Goal: Task Accomplishment & Management: Complete application form

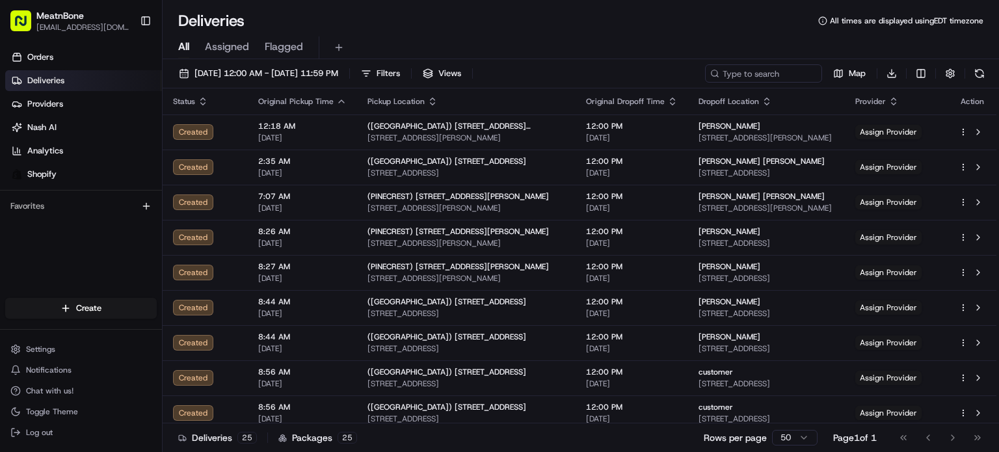
click at [252, 57] on div "All Assigned Flagged" at bounding box center [581, 47] width 837 height 23
click at [249, 50] on div "All Assigned Flagged" at bounding box center [581, 47] width 837 height 23
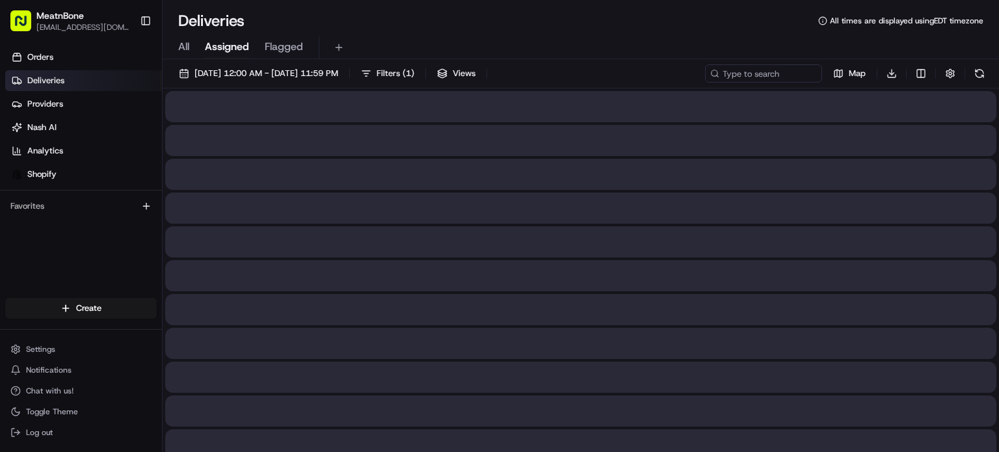
click at [235, 49] on span "Assigned" at bounding box center [227, 47] width 44 height 16
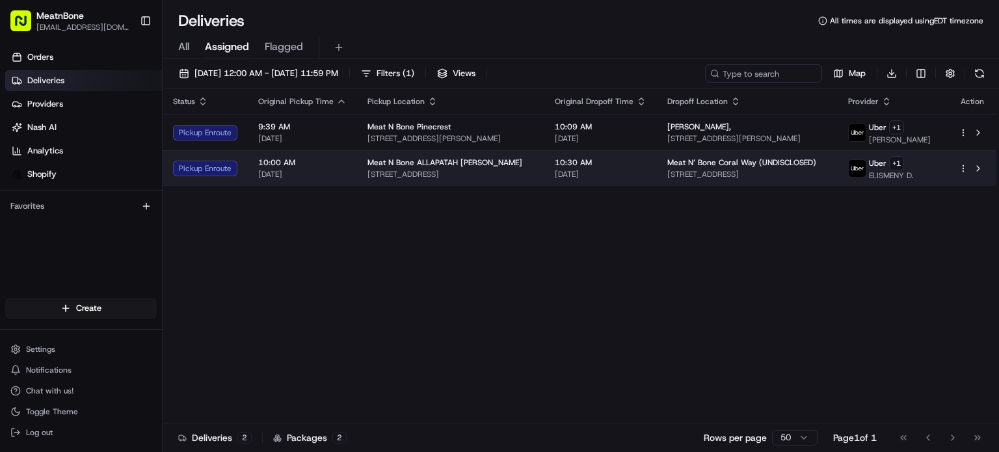
click at [798, 178] on td "Meat N’ Bone Coral Way (UNDISCLOSED) 2207 Coral Wy, Coral Gables, FL 33145, USA" at bounding box center [747, 168] width 181 height 36
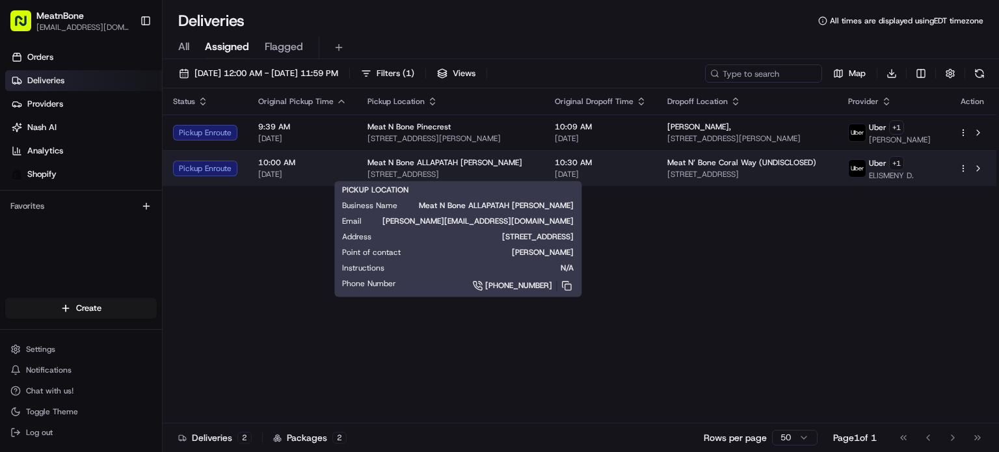
click at [459, 178] on span "[STREET_ADDRESS]" at bounding box center [451, 174] width 167 height 10
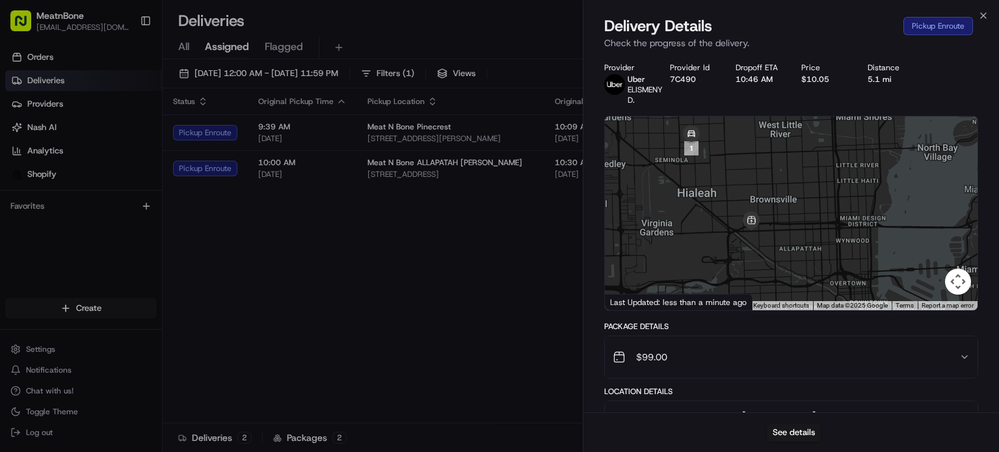
drag, startPoint x: 765, startPoint y: 215, endPoint x: 684, endPoint y: 258, distance: 91.7
click at [684, 258] on div at bounding box center [791, 213] width 373 height 194
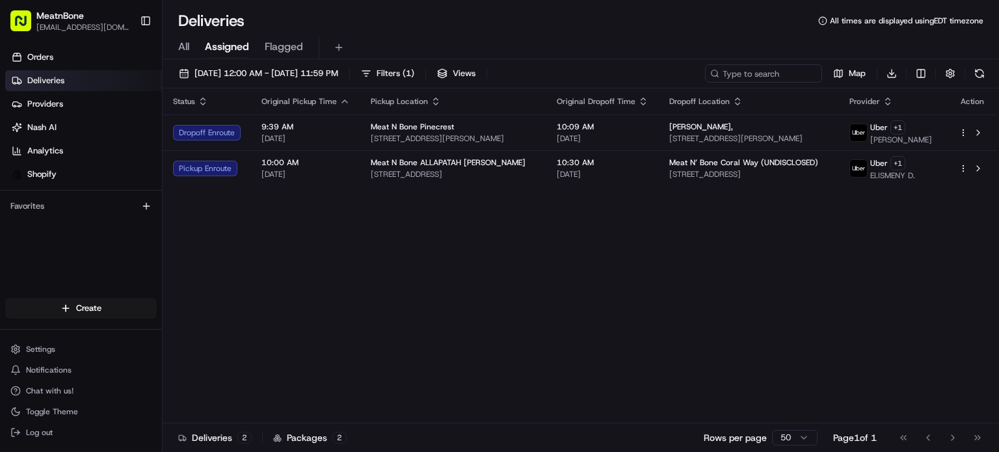
click at [455, 186] on div "Status Original Pickup Time Pickup Location Original Dropoff Time Dropoff Locat…" at bounding box center [580, 255] width 834 height 335
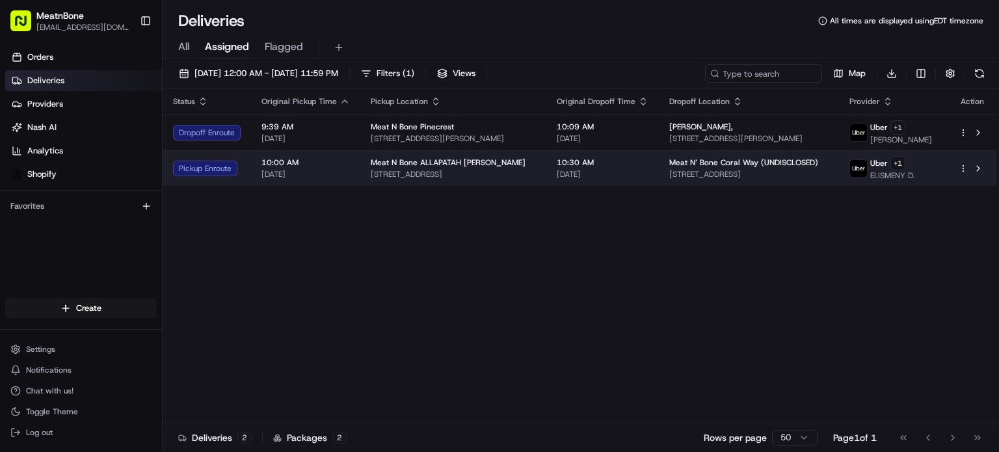
click at [468, 179] on td "Meat N Bone ALLAPATAH ALEJANDRO 3451 NW 36th St, Miami, FL 33142, US" at bounding box center [453, 168] width 186 height 36
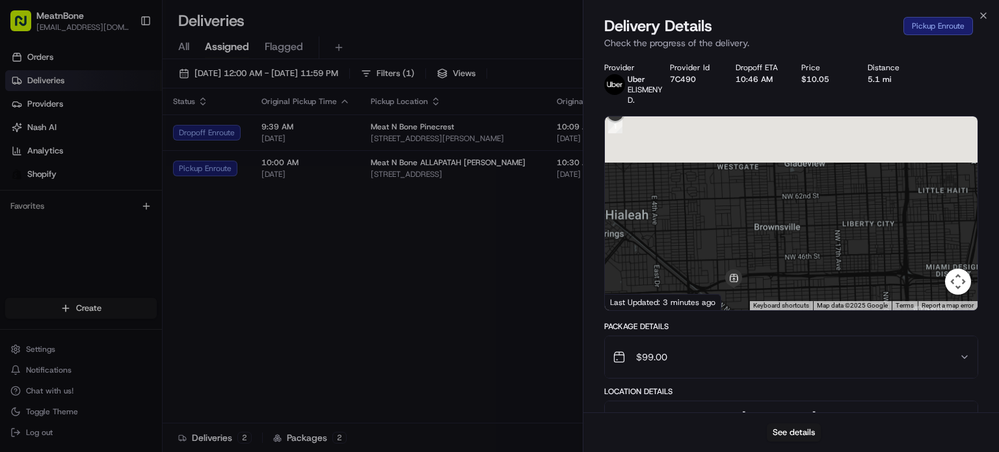
drag, startPoint x: 824, startPoint y: 219, endPoint x: 832, endPoint y: 394, distance: 175.2
click at [846, 374] on div "Provider Uber ELISMENY D. Provider Id 7C490 Dropoff ETA 10:46 AM Price $10.05 D…" at bounding box center [791, 371] width 374 height 618
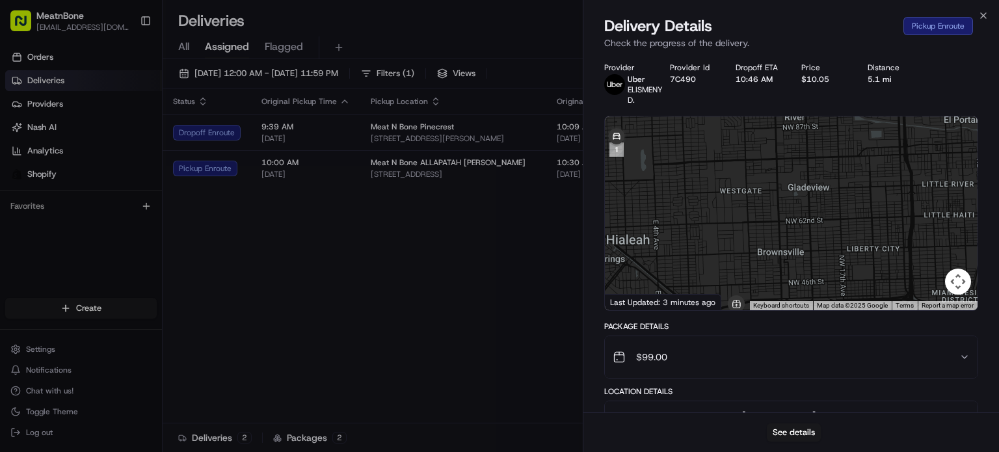
click at [811, 418] on div "See details" at bounding box center [792, 432] width 416 height 40
click at [804, 427] on button "See details" at bounding box center [794, 432] width 54 height 18
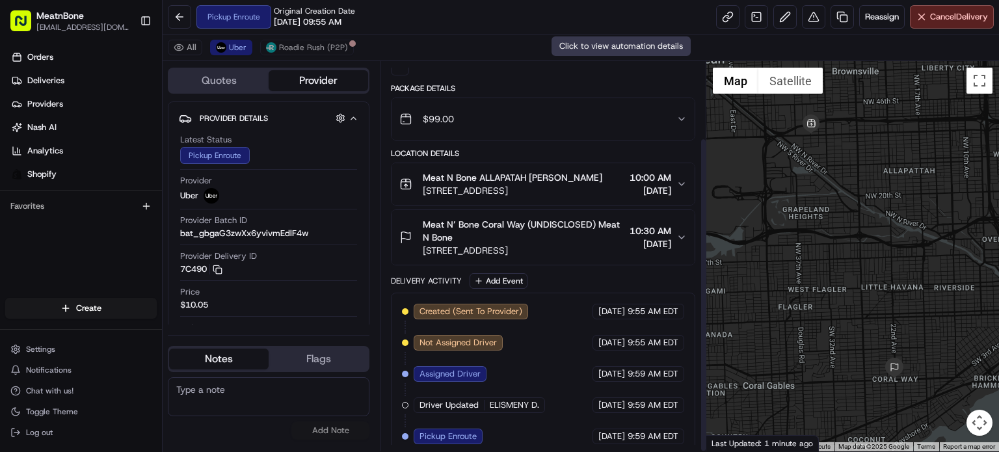
scroll to position [94, 0]
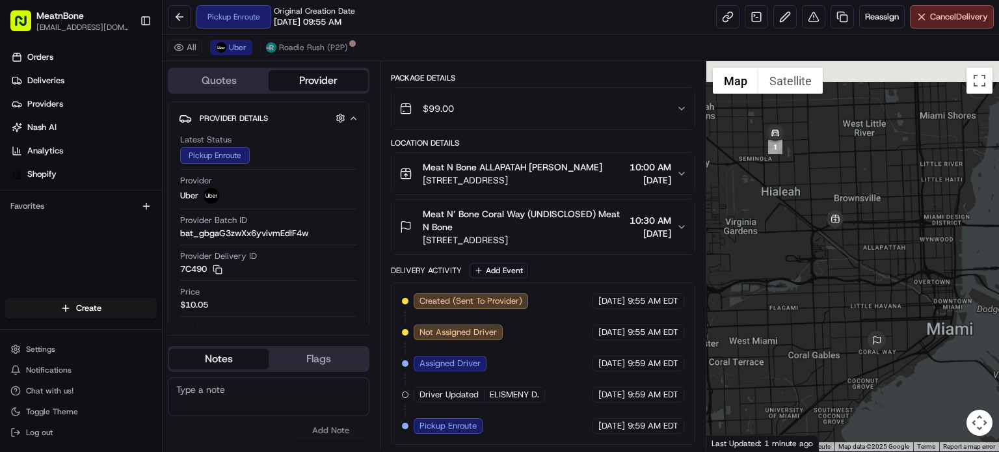
drag, startPoint x: 857, startPoint y: 269, endPoint x: 856, endPoint y: 297, distance: 27.3
click at [856, 297] on div at bounding box center [852, 256] width 293 height 390
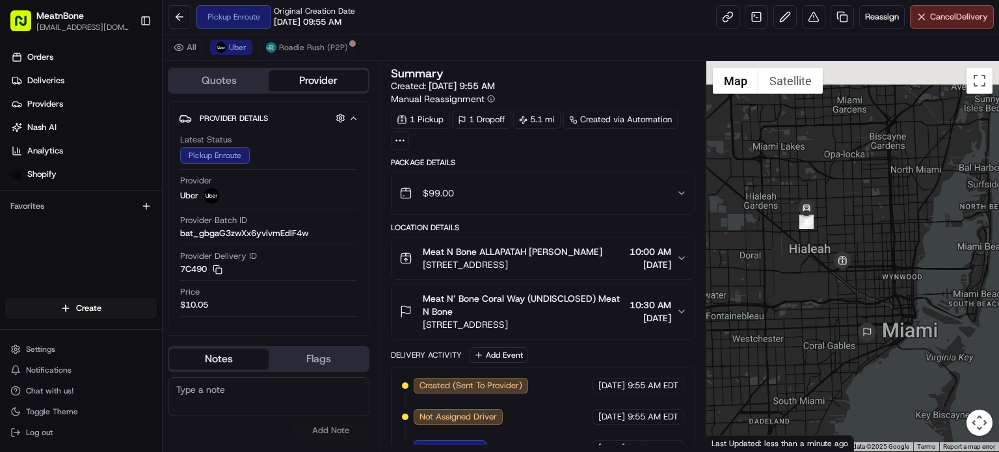
drag, startPoint x: 848, startPoint y: 262, endPoint x: 839, endPoint y: 311, distance: 49.6
click at [839, 311] on div at bounding box center [852, 256] width 293 height 390
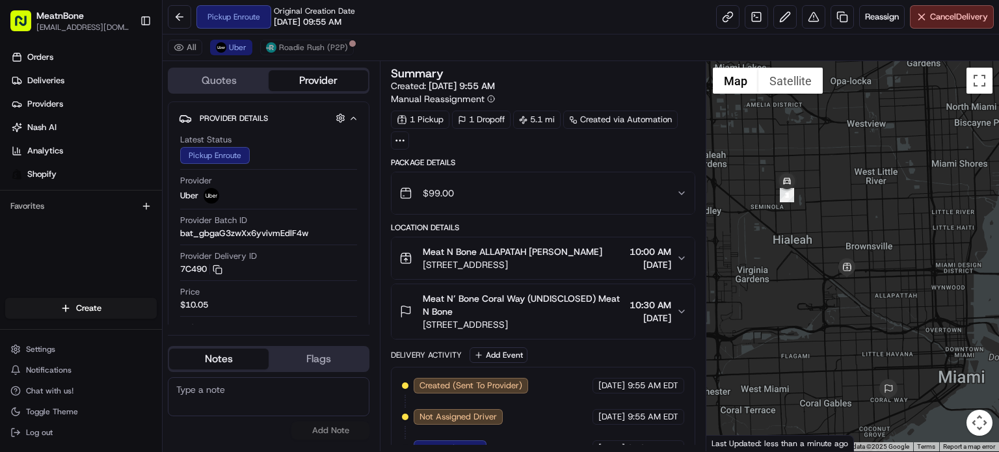
drag, startPoint x: 839, startPoint y: 230, endPoint x: 853, endPoint y: 197, distance: 35.3
click at [853, 197] on div at bounding box center [852, 256] width 293 height 390
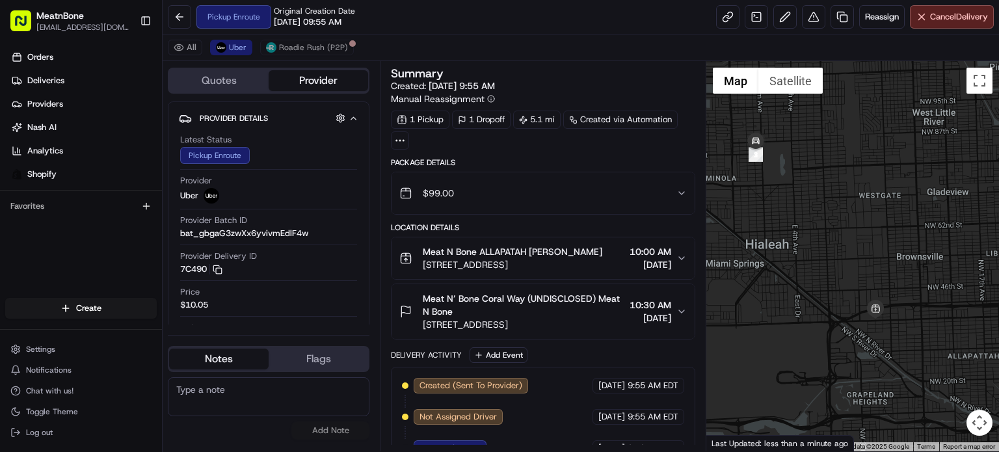
drag, startPoint x: 843, startPoint y: 187, endPoint x: 850, endPoint y: 224, distance: 37.0
click at [850, 224] on div at bounding box center [852, 256] width 293 height 390
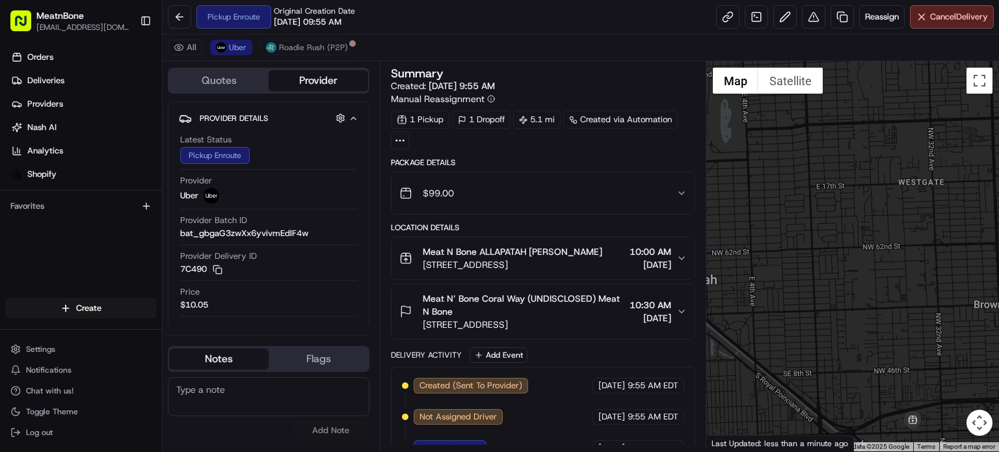
drag, startPoint x: 798, startPoint y: 197, endPoint x: 905, endPoint y: 250, distance: 119.6
click at [905, 250] on div at bounding box center [852, 256] width 293 height 390
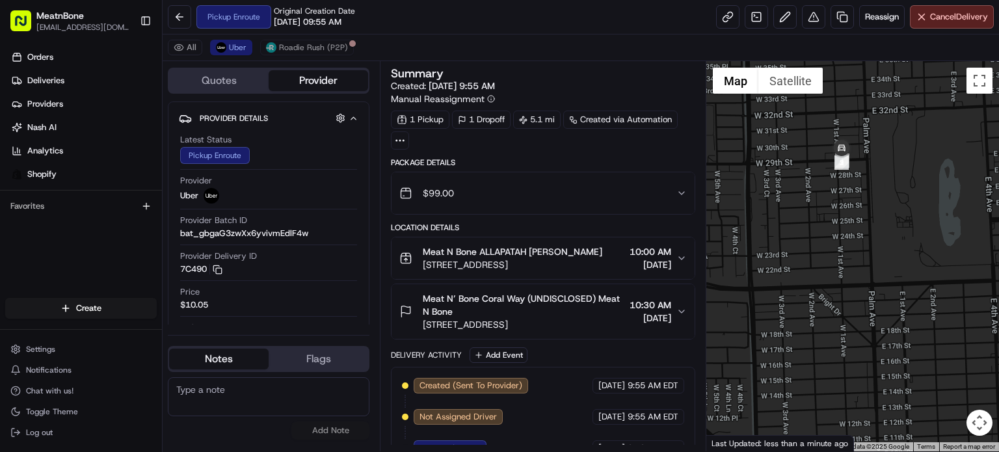
drag, startPoint x: 771, startPoint y: 198, endPoint x: 923, endPoint y: 288, distance: 176.4
click at [923, 288] on div at bounding box center [852, 256] width 293 height 390
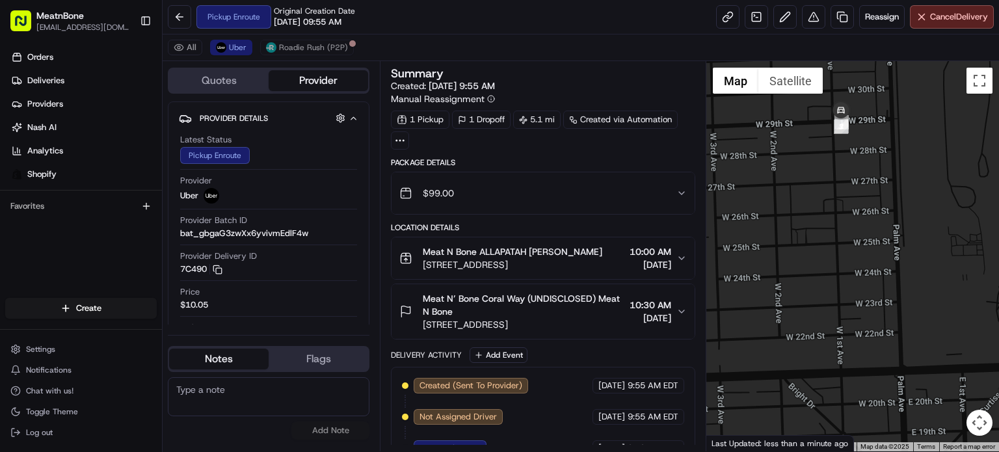
drag, startPoint x: 874, startPoint y: 221, endPoint x: 890, endPoint y: 269, distance: 51.2
click at [890, 269] on div at bounding box center [852, 256] width 293 height 390
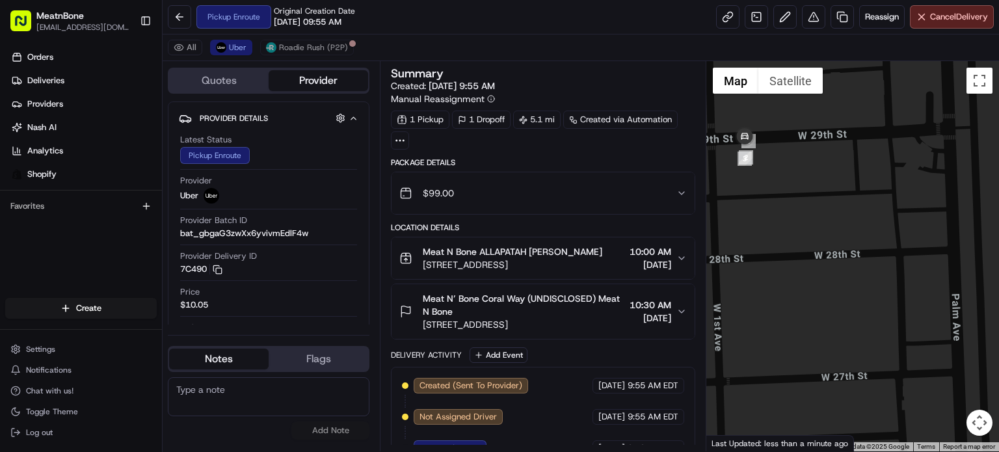
drag, startPoint x: 890, startPoint y: 170, endPoint x: 978, endPoint y: 353, distance: 202.8
click at [978, 353] on div at bounding box center [852, 256] width 293 height 390
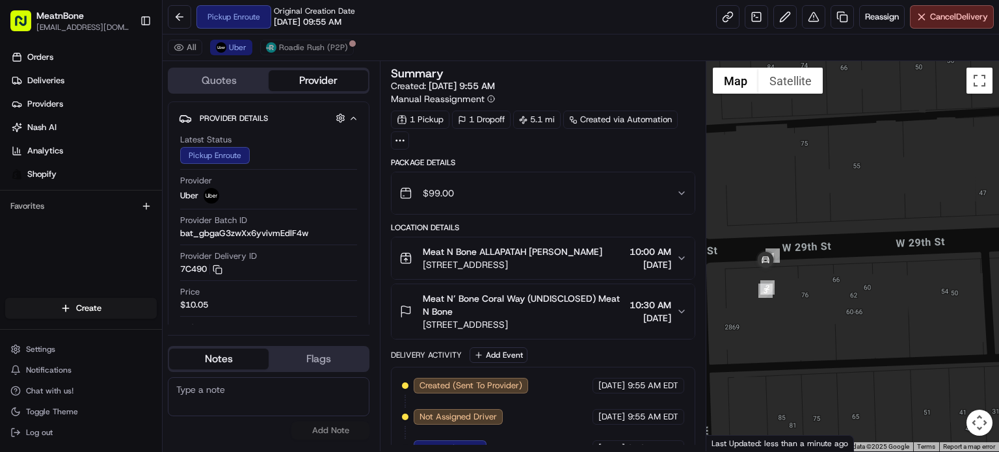
drag, startPoint x: 920, startPoint y: 325, endPoint x: 934, endPoint y: 296, distance: 32.0
click at [934, 296] on div at bounding box center [852, 256] width 293 height 390
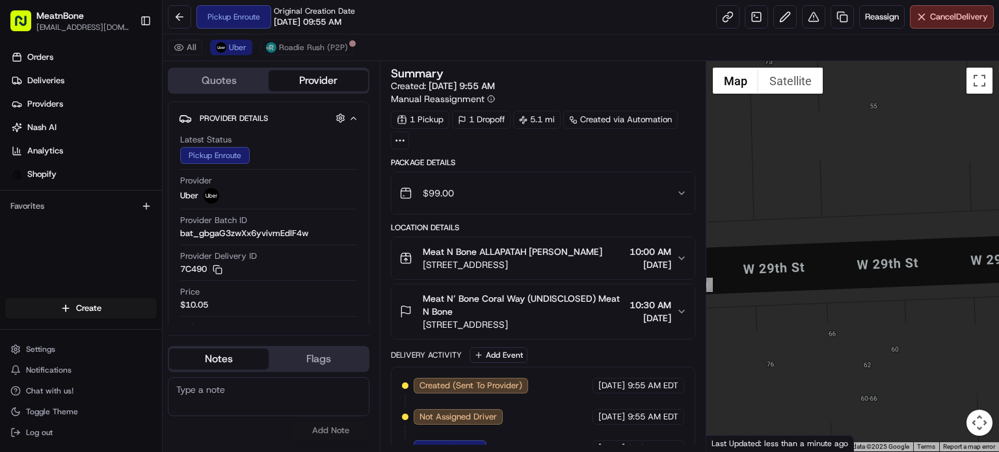
drag, startPoint x: 899, startPoint y: 296, endPoint x: 999, endPoint y: 378, distance: 128.9
click at [999, 378] on div at bounding box center [852, 256] width 293 height 390
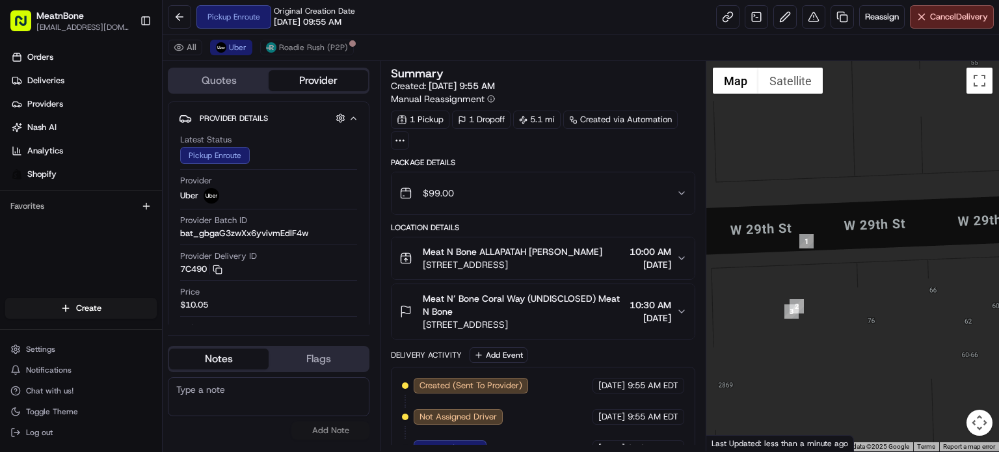
drag, startPoint x: 845, startPoint y: 301, endPoint x: 905, endPoint y: 270, distance: 67.2
click at [905, 270] on div at bounding box center [852, 256] width 293 height 390
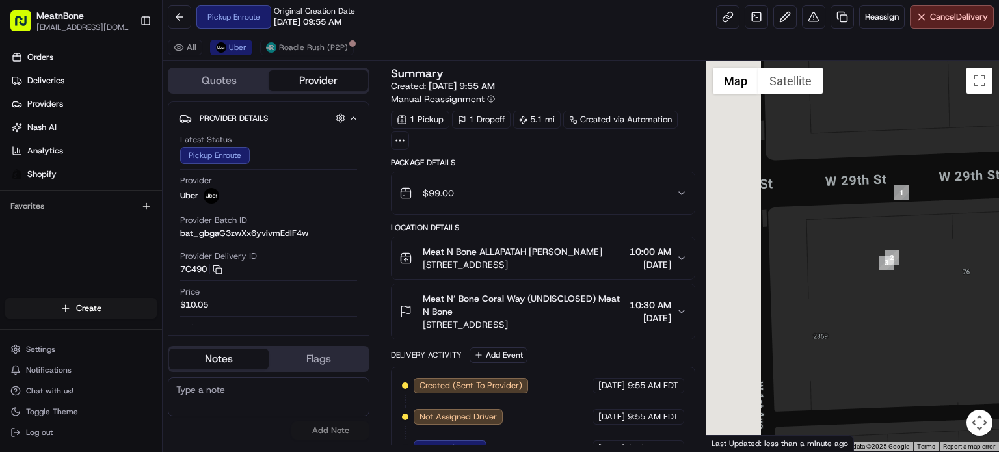
drag, startPoint x: 887, startPoint y: 275, endPoint x: 987, endPoint y: 207, distance: 121.3
click at [999, 199] on div at bounding box center [852, 256] width 293 height 390
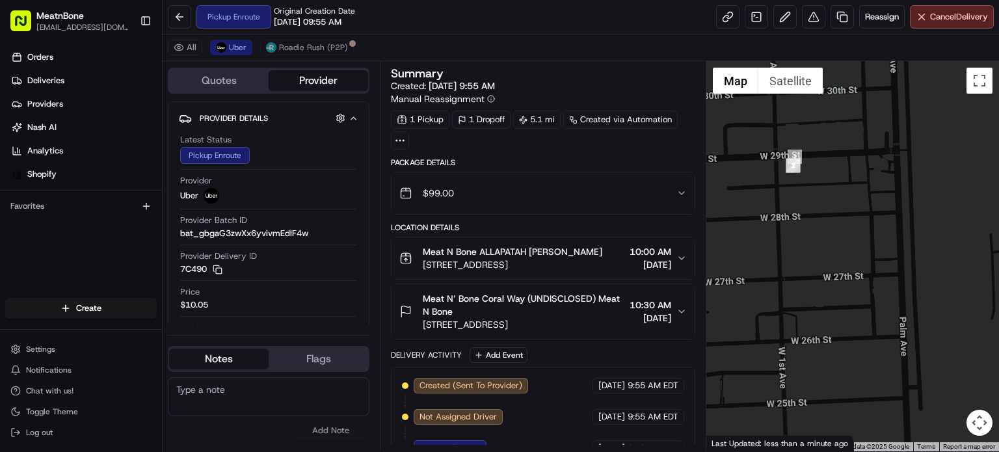
drag, startPoint x: 963, startPoint y: 273, endPoint x: 779, endPoint y: 207, distance: 195.5
click at [779, 207] on div at bounding box center [852, 256] width 293 height 390
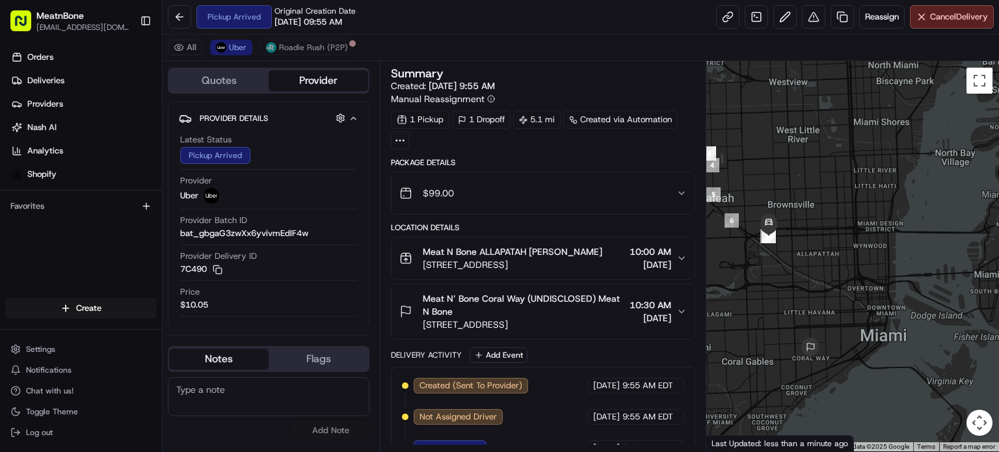
drag, startPoint x: 842, startPoint y: 288, endPoint x: 845, endPoint y: 277, distance: 10.7
click at [845, 277] on div at bounding box center [852, 256] width 293 height 390
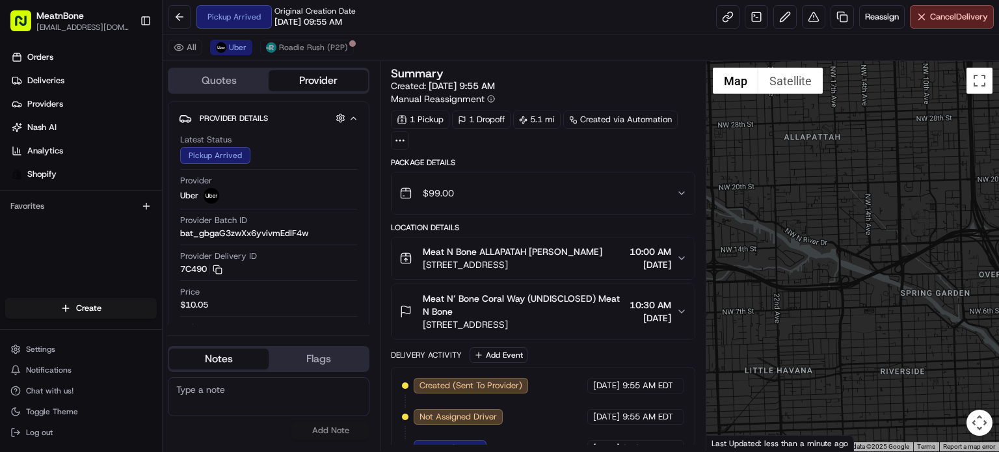
drag, startPoint x: 845, startPoint y: 277, endPoint x: 921, endPoint y: 270, distance: 76.4
click at [921, 270] on div at bounding box center [852, 256] width 293 height 390
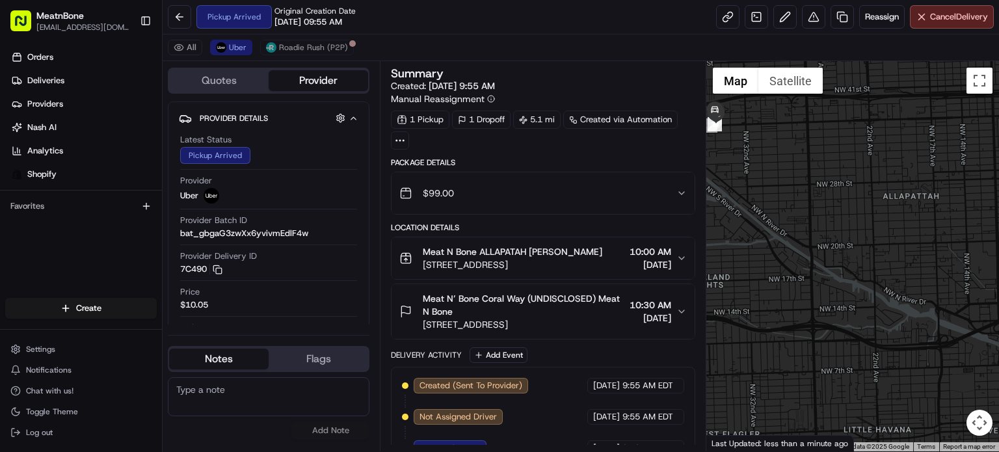
drag, startPoint x: 827, startPoint y: 265, endPoint x: 934, endPoint y: 336, distance: 128.1
click at [935, 338] on div at bounding box center [852, 256] width 293 height 390
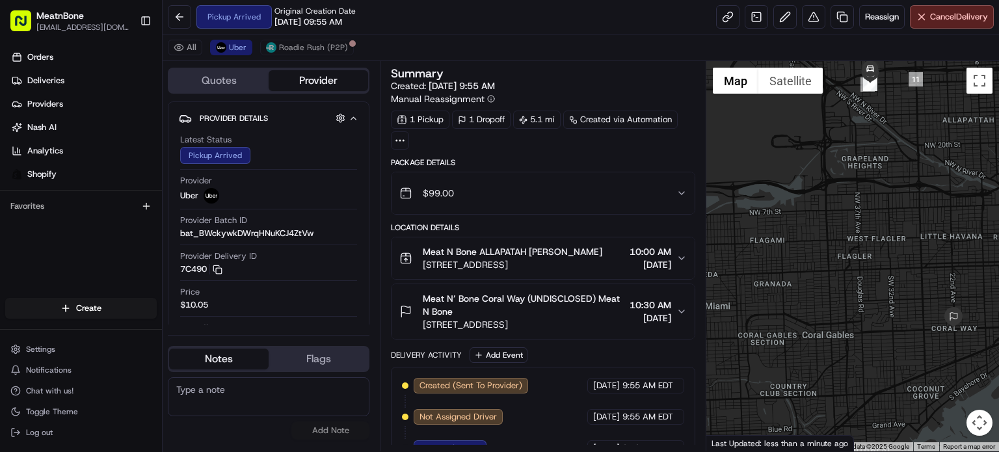
drag, startPoint x: 856, startPoint y: 134, endPoint x: 850, endPoint y: 195, distance: 60.8
click at [862, 191] on div at bounding box center [852, 256] width 293 height 390
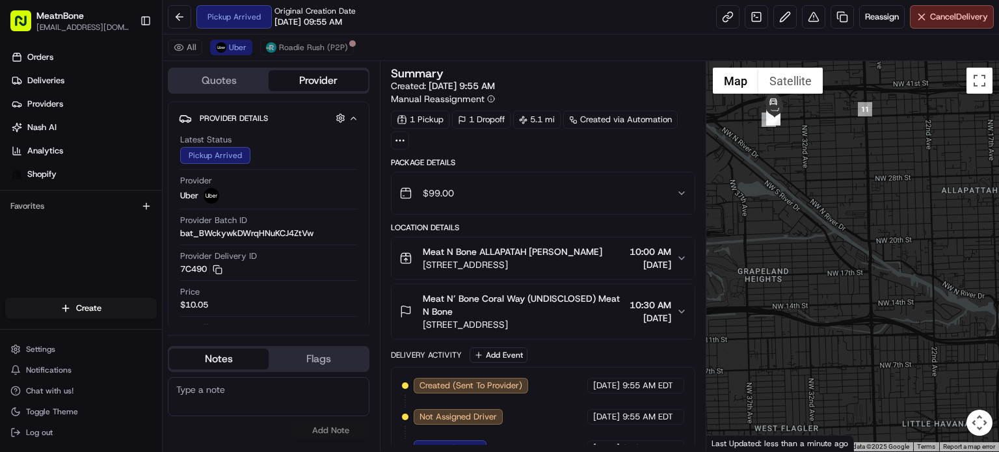
drag, startPoint x: 858, startPoint y: 264, endPoint x: 877, endPoint y: 399, distance: 136.6
click at [877, 399] on div at bounding box center [852, 256] width 293 height 390
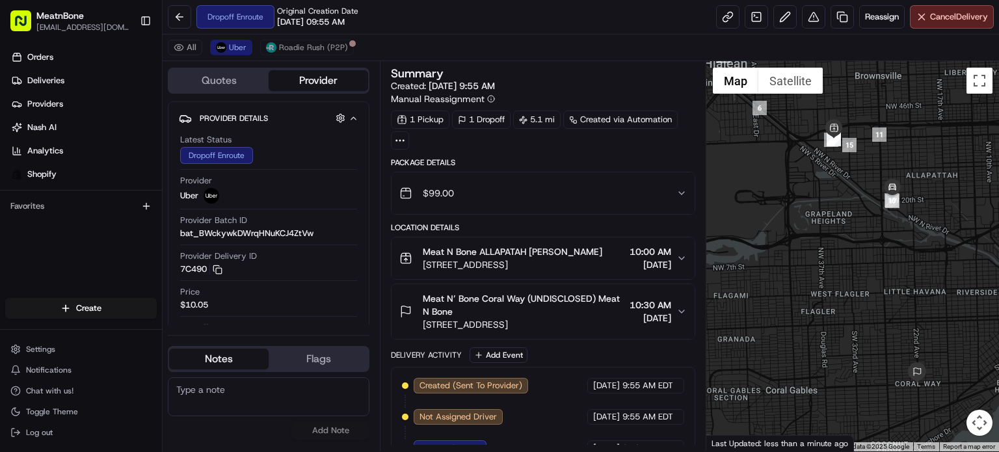
drag, startPoint x: 934, startPoint y: 204, endPoint x: 908, endPoint y: 177, distance: 37.7
click at [908, 177] on div at bounding box center [852, 256] width 293 height 390
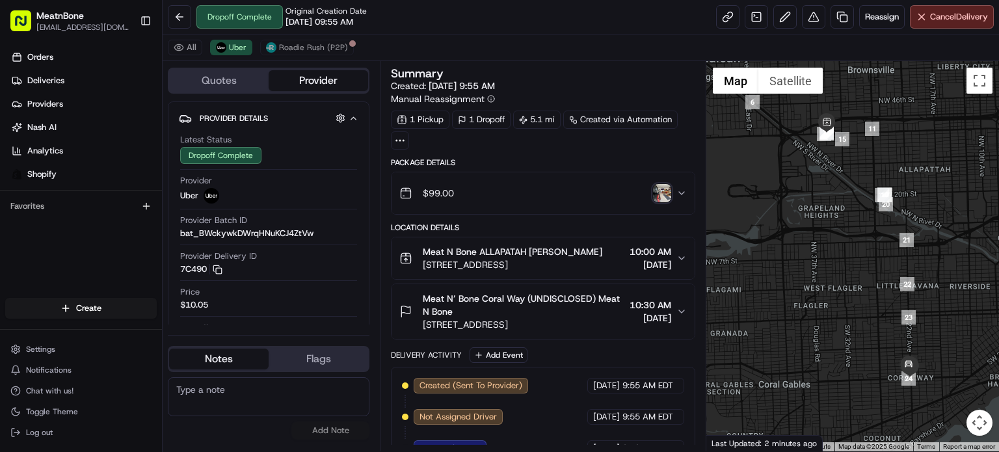
drag, startPoint x: 896, startPoint y: 131, endPoint x: 382, endPoint y: 483, distance: 623.0
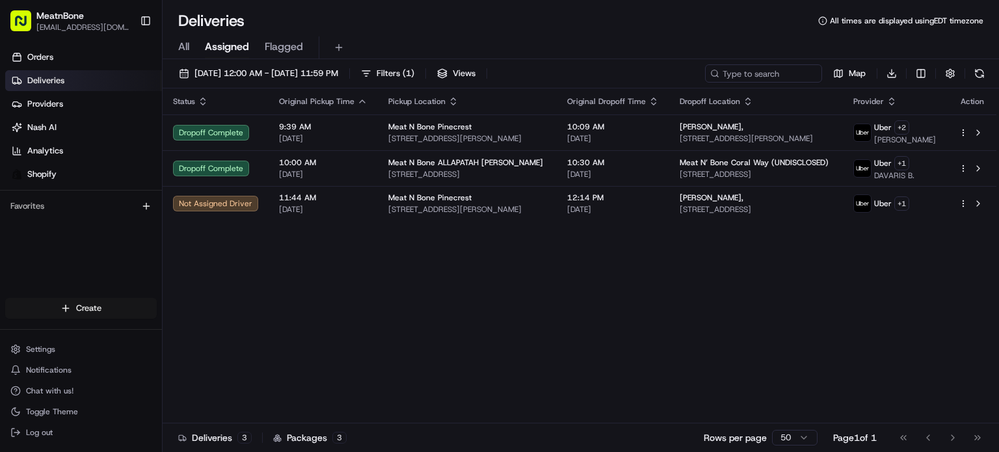
click at [110, 302] on html "MeatnBone orders@meatnbone.com Toggle Sidebar Orders Deliveries Providers Nash …" at bounding box center [499, 226] width 999 height 452
click at [200, 319] on div "Create" at bounding box center [235, 311] width 145 height 20
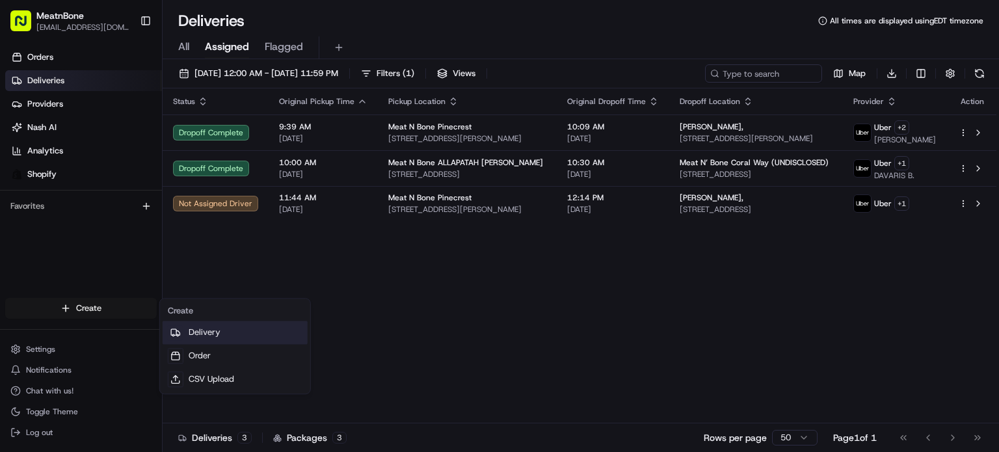
click at [203, 331] on link "Delivery" at bounding box center [235, 332] width 145 height 23
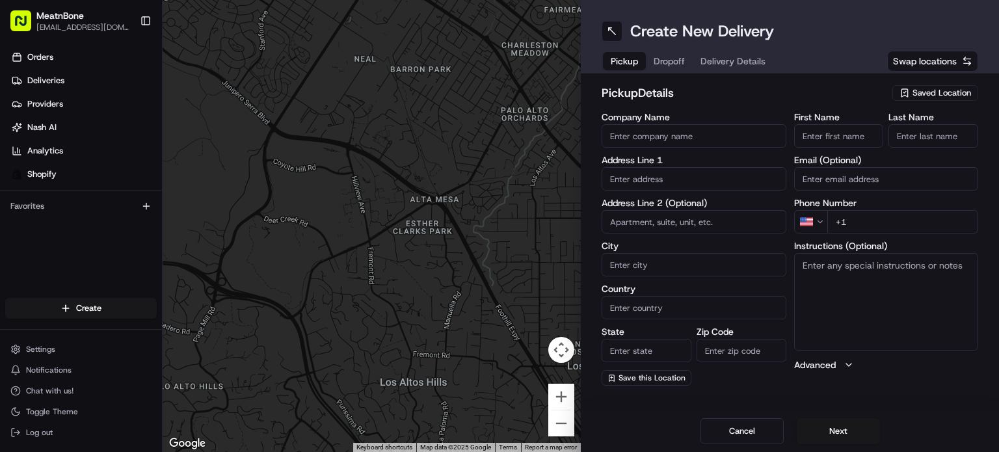
click at [947, 98] on span "Saved Location" at bounding box center [942, 93] width 59 height 12
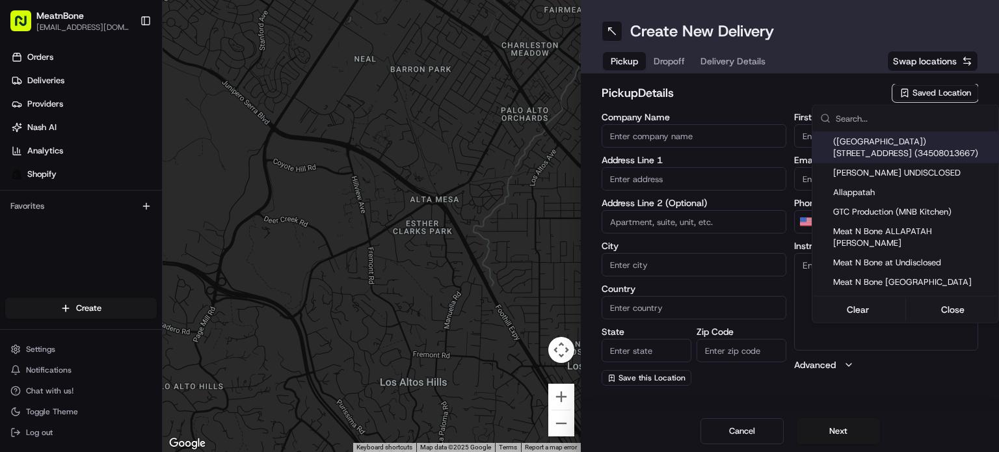
click at [950, 92] on html "MeatnBone orders@meatnbone.com Toggle Sidebar Orders Deliveries Providers Nash …" at bounding box center [499, 226] width 999 height 452
click at [952, 96] on span "Saved Location" at bounding box center [942, 93] width 59 height 12
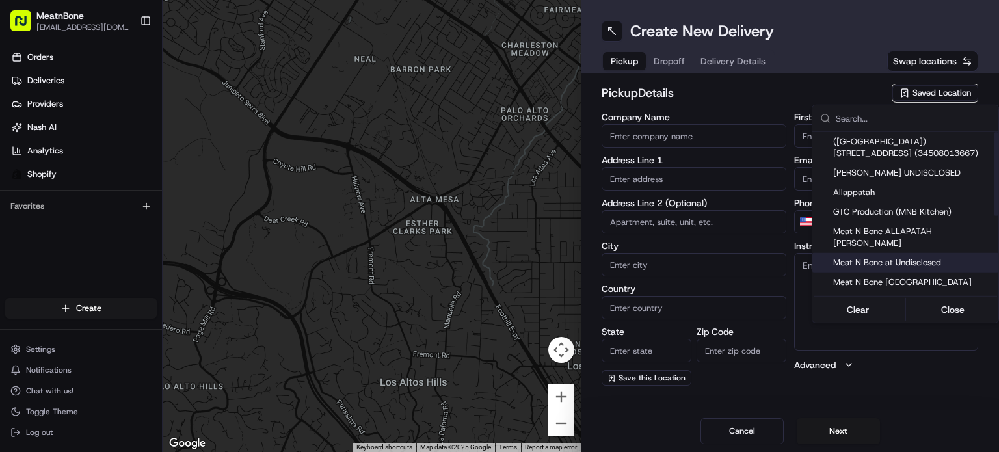
drag, startPoint x: 929, startPoint y: 249, endPoint x: 929, endPoint y: 262, distance: 12.4
click at [929, 257] on span "Meat N Bone at Undisclosed" at bounding box center [913, 263] width 160 height 12
type input "Meat N Bone at Undisclosed"
type input "2207 Coral Wy"
type input "Coral Gables"
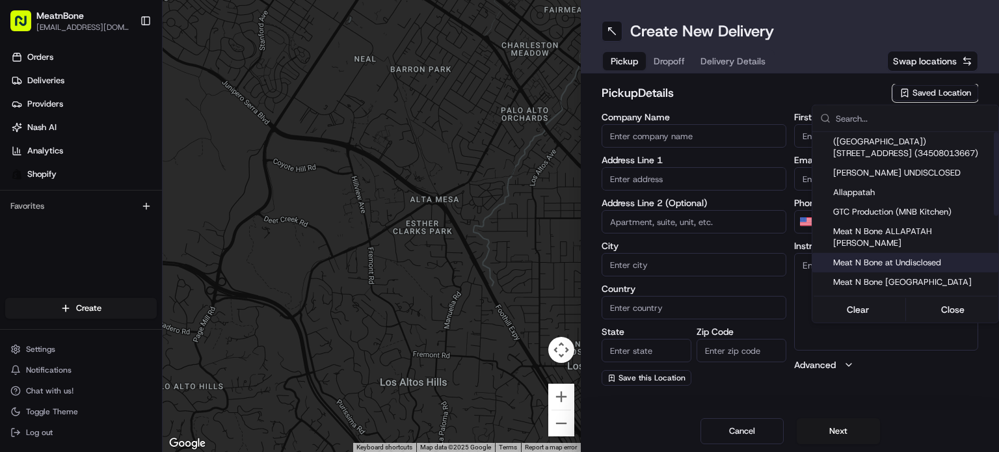
type input "US"
type input "FL"
type input "33145"
type input "Meat N"
type input "Bone"
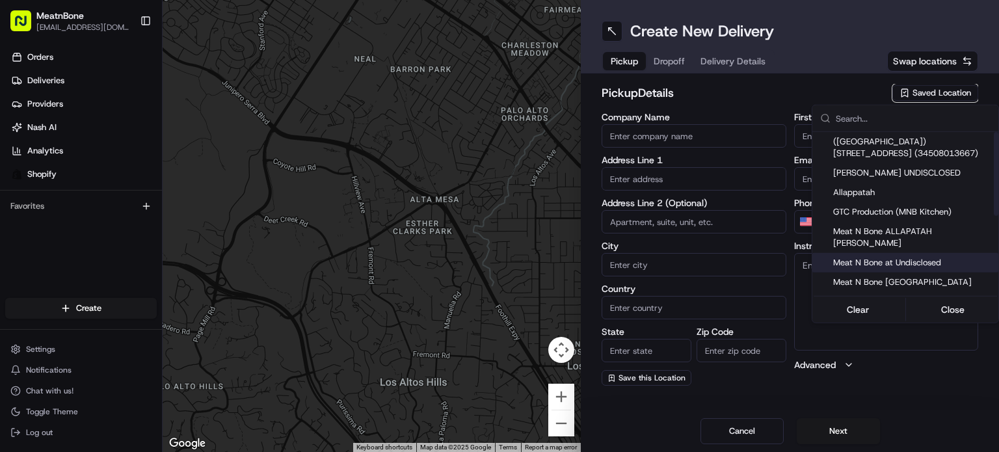
type input "[PHONE_NUMBER]"
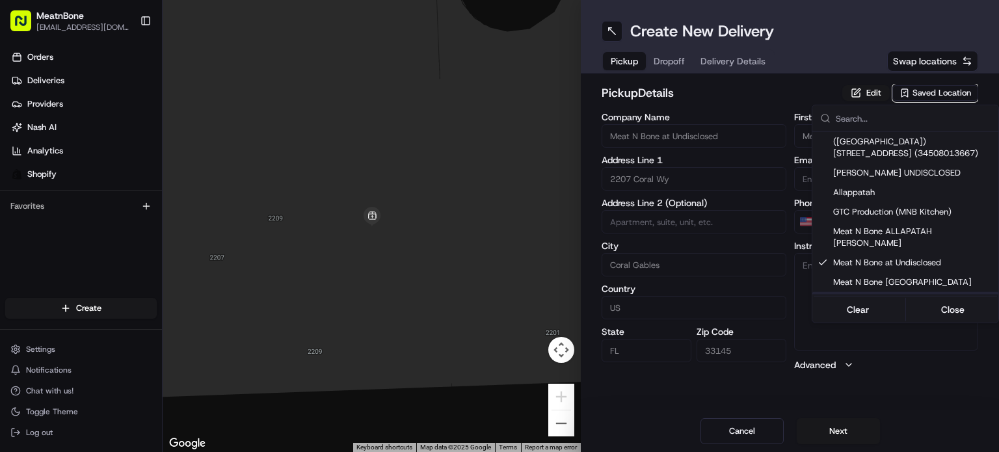
click at [822, 434] on html "MeatnBone orders@meatnbone.com Toggle Sidebar Orders Deliveries Providers Nash …" at bounding box center [499, 226] width 999 height 452
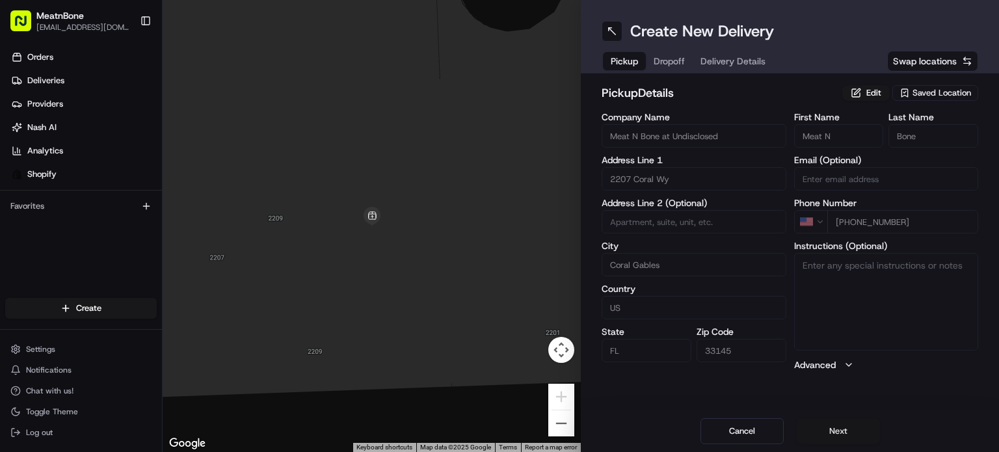
click at [825, 434] on button "Next" at bounding box center [838, 431] width 83 height 26
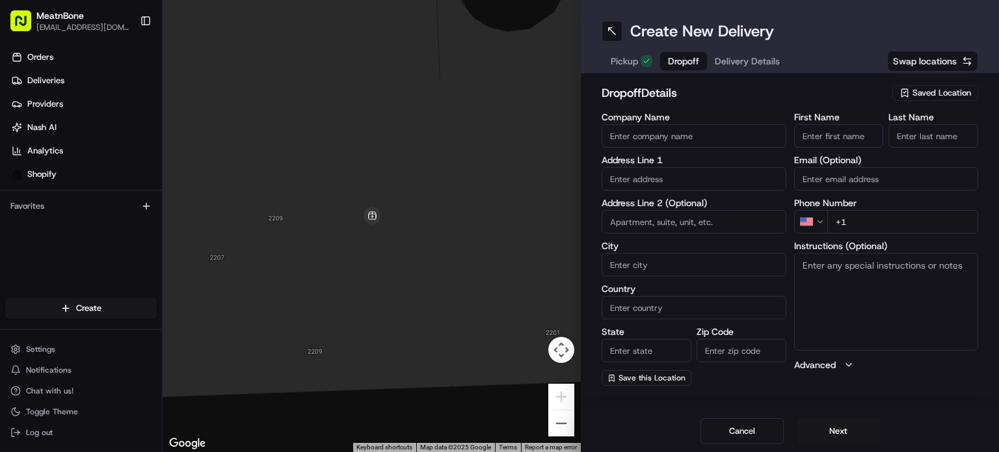
click at [692, 177] on input "text" at bounding box center [694, 178] width 185 height 23
paste input "5790 Southwest 97th Street"
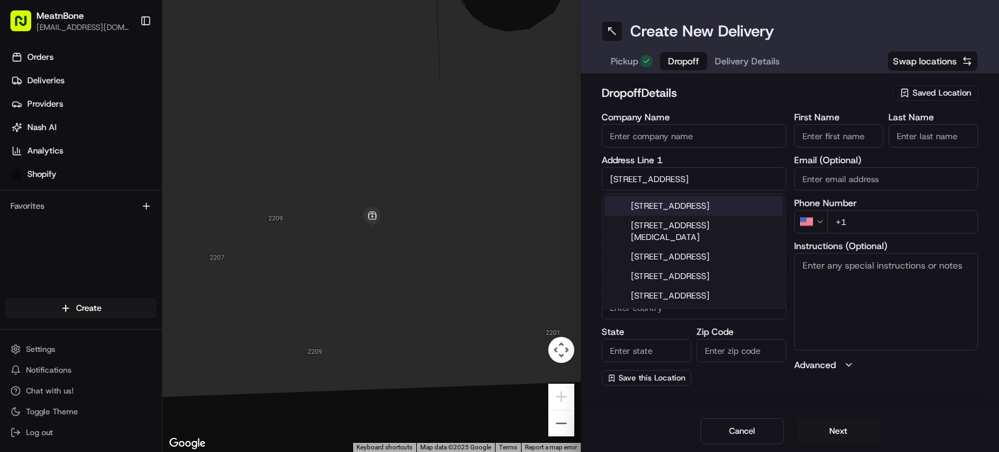
drag, startPoint x: 689, startPoint y: 199, endPoint x: 690, endPoint y: 215, distance: 16.3
click at [690, 215] on div "5790 Southwest 97th Street, Miami, FL" at bounding box center [694, 206] width 178 height 20
type input "[STREET_ADDRESS]"
type input "Miami"
type input "United States"
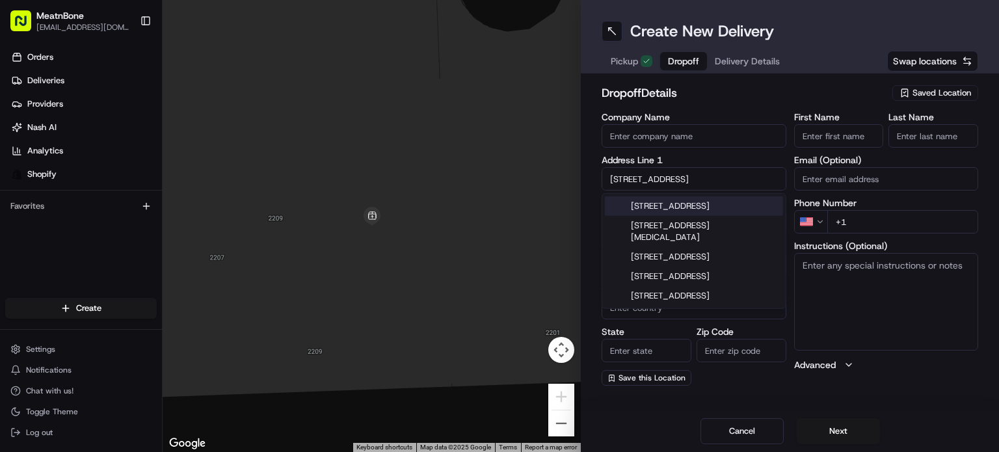
type input "FL"
type input "33156"
type input "5790 Southwest 97th Street"
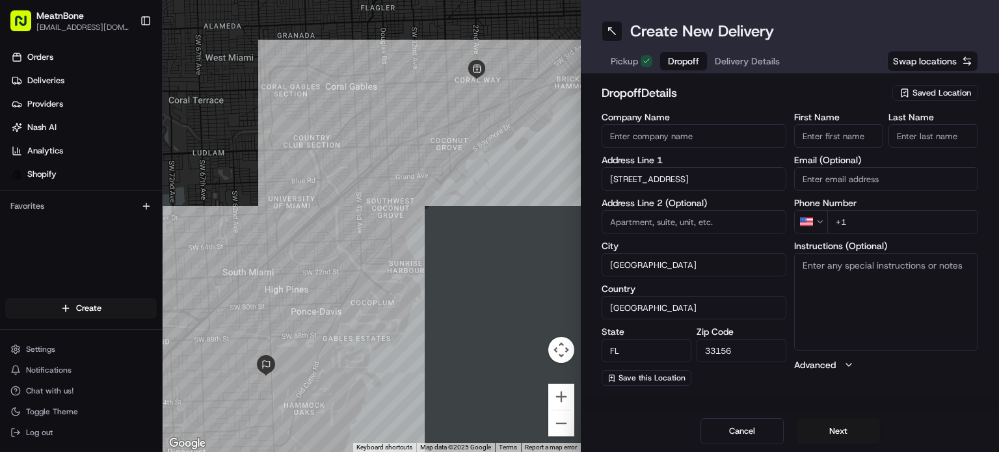
click at [878, 226] on input "+1" at bounding box center [903, 221] width 152 height 23
paste input "917 533 6513"
type input "+1 917 533 6513"
click at [831, 142] on input "First Name" at bounding box center [839, 135] width 90 height 23
paste input "[PERSON_NAME]"
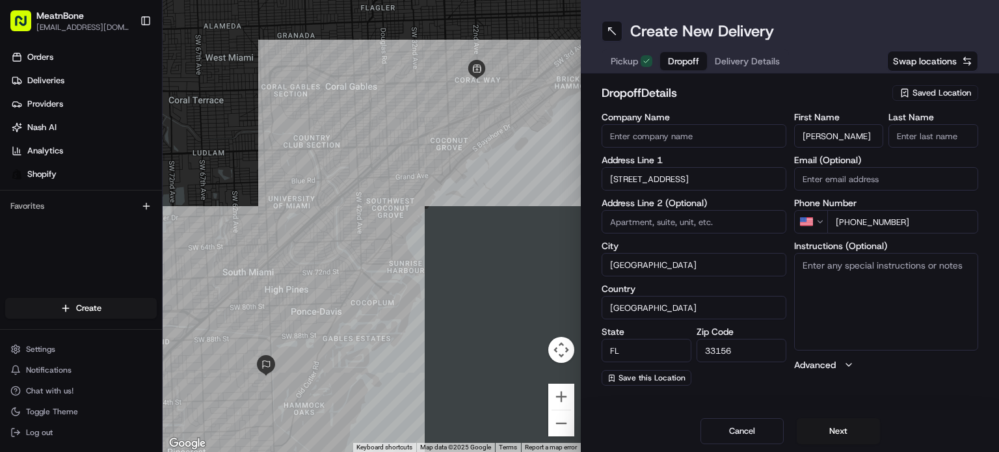
click at [898, 130] on div "First Name Marcello Porcelli Last Name" at bounding box center [886, 130] width 185 height 35
type input "Marcello"
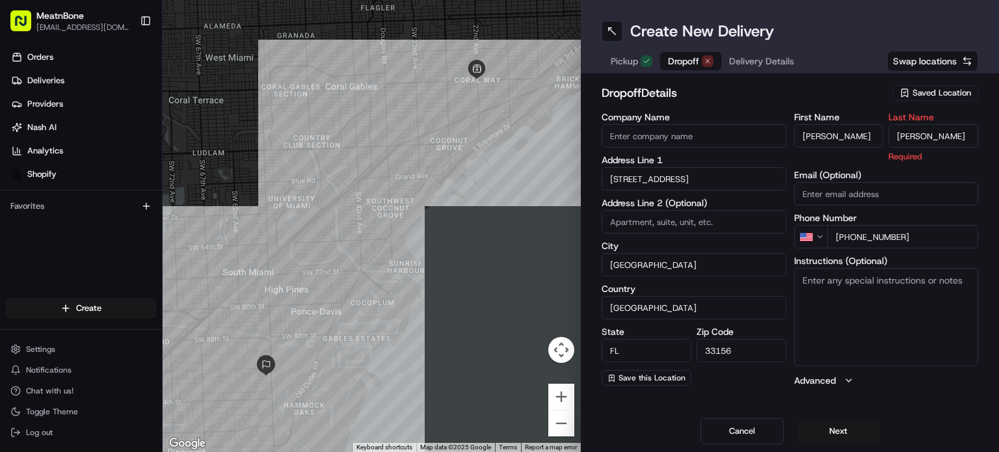
type input "Porcelli"
drag, startPoint x: 880, startPoint y: 100, endPoint x: 865, endPoint y: 177, distance: 78.7
click at [880, 104] on div "dropoff Details Saved Location" at bounding box center [790, 95] width 377 height 23
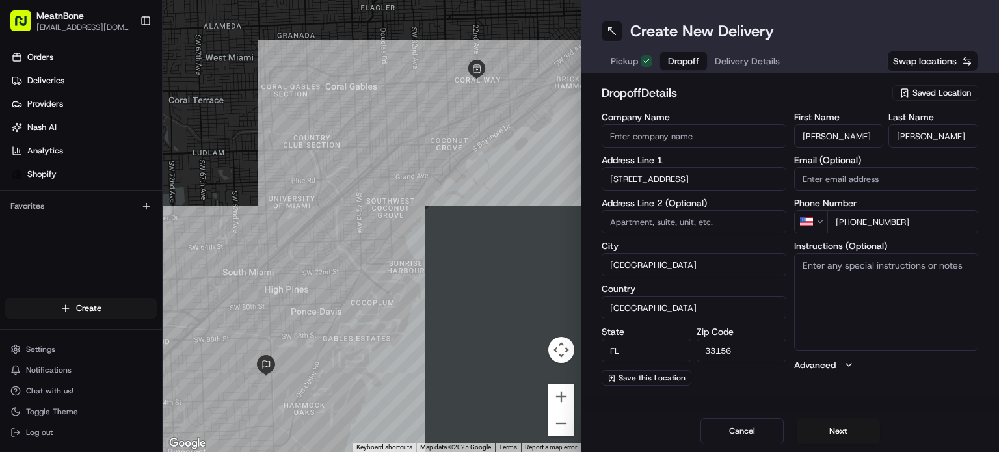
click at [835, 415] on div "Cancel Next" at bounding box center [790, 431] width 418 height 42
click at [826, 431] on button "Next" at bounding box center [838, 431] width 83 height 26
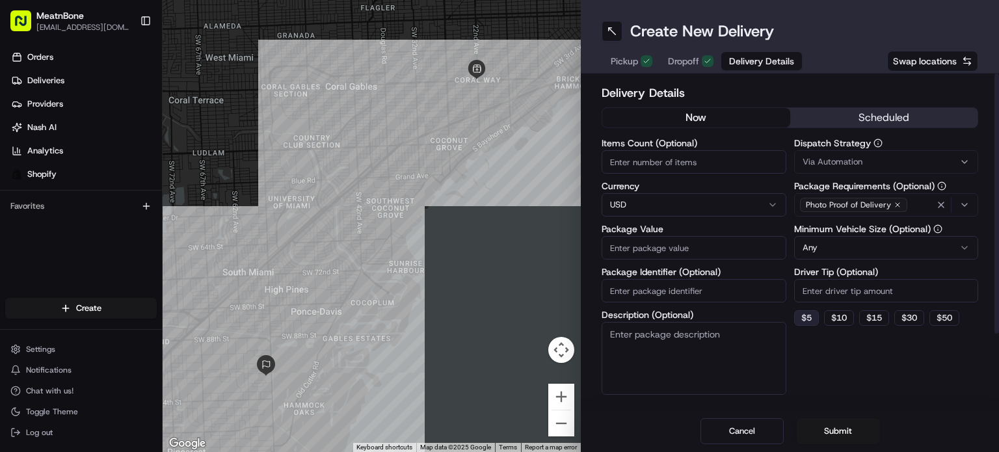
click at [814, 317] on button "$ 5" at bounding box center [806, 318] width 25 height 16
type input "5"
click at [662, 245] on input "Package Value" at bounding box center [694, 247] width 185 height 23
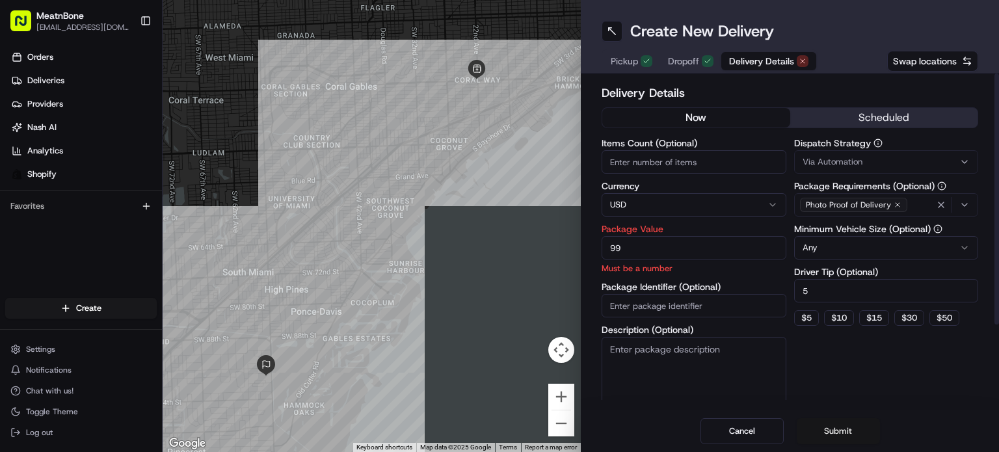
type input "99"
click at [826, 432] on button "Submit" at bounding box center [838, 431] width 83 height 26
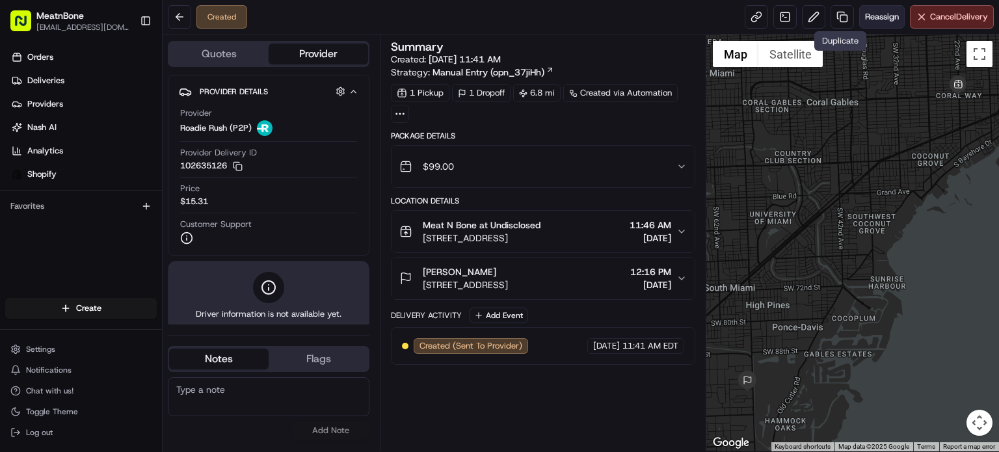
click at [880, 6] on button "Reassign" at bounding box center [882, 16] width 46 height 23
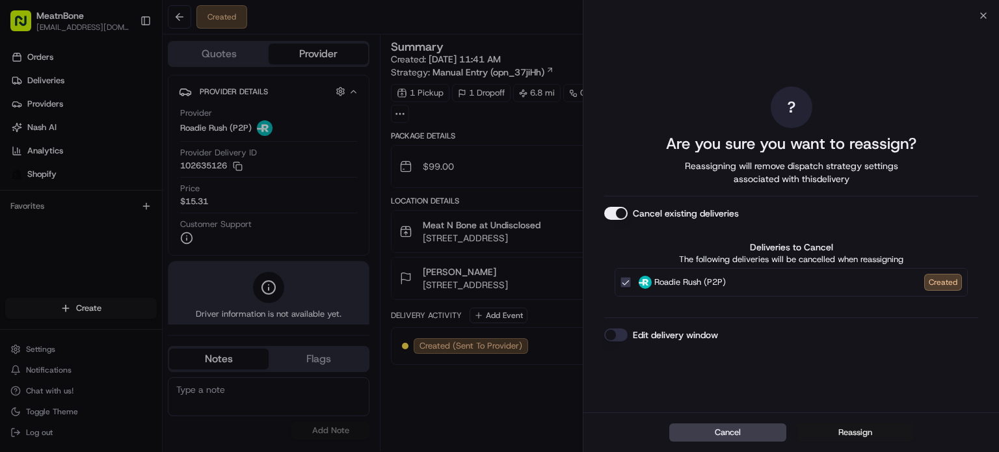
click at [827, 428] on button "Reassign" at bounding box center [855, 432] width 117 height 18
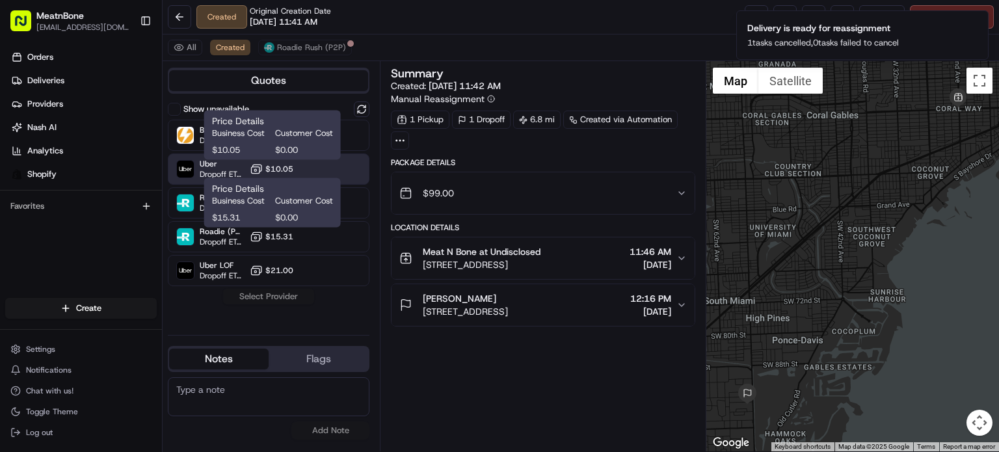
click at [265, 164] on button "$10.05" at bounding box center [272, 169] width 44 height 13
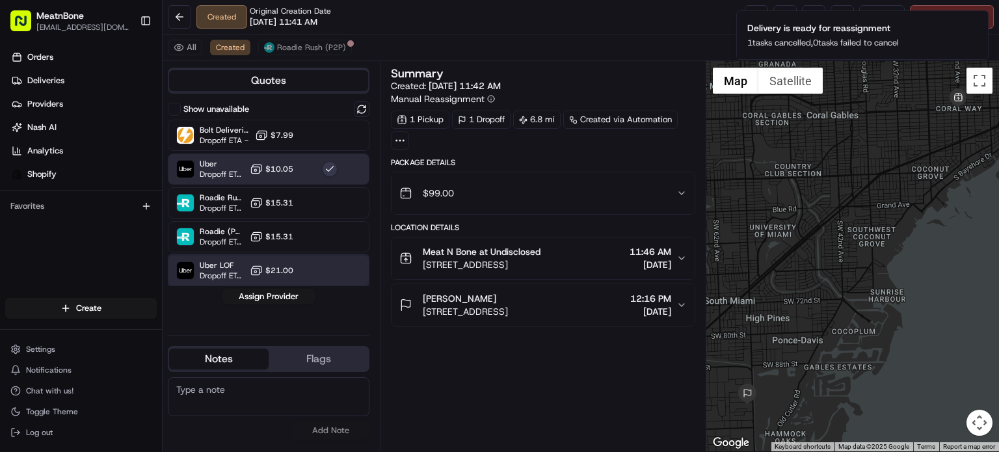
click at [343, 261] on div "Uber LOF Dropoff ETA 50 minutes $21.00" at bounding box center [269, 270] width 202 height 31
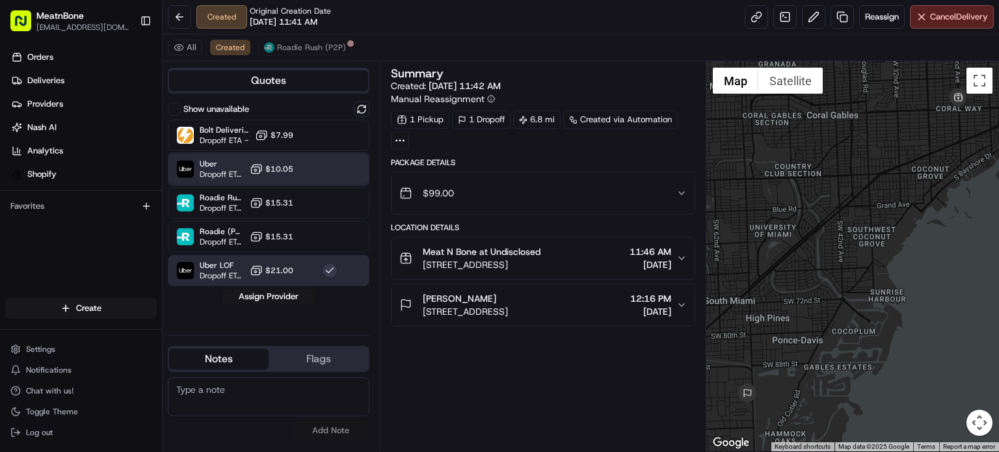
click at [333, 164] on div at bounding box center [330, 169] width 16 height 16
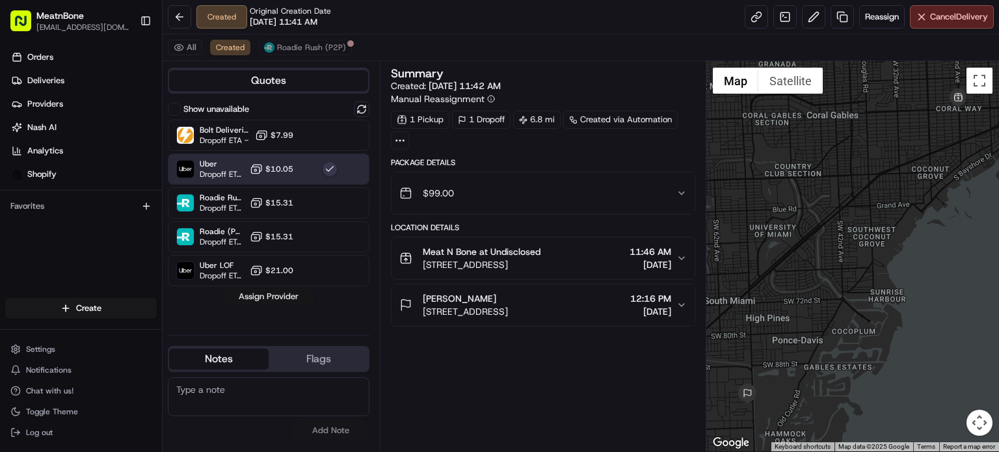
click at [280, 293] on button "Assign Provider" at bounding box center [268, 297] width 92 height 16
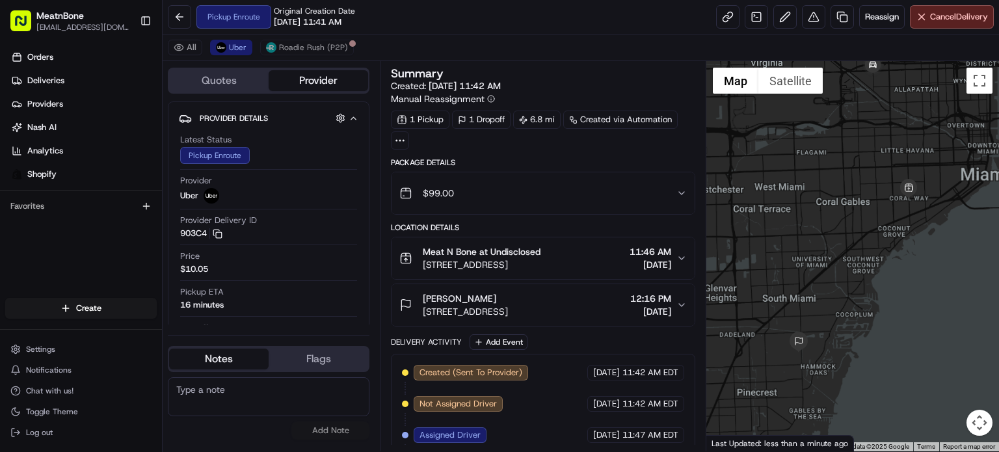
drag, startPoint x: 924, startPoint y: 228, endPoint x: 878, endPoint y: 296, distance: 81.9
click at [878, 296] on div at bounding box center [852, 256] width 293 height 390
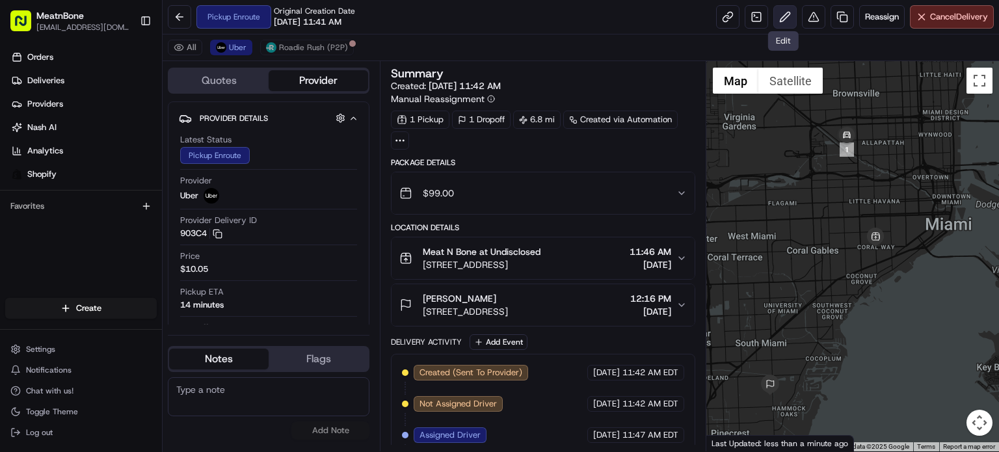
click at [775, 16] on button at bounding box center [784, 16] width 23 height 23
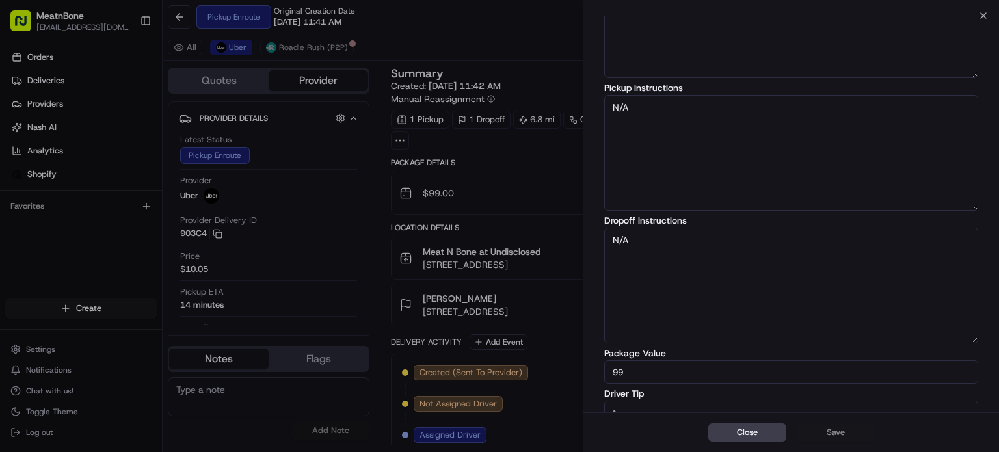
scroll to position [152, 0]
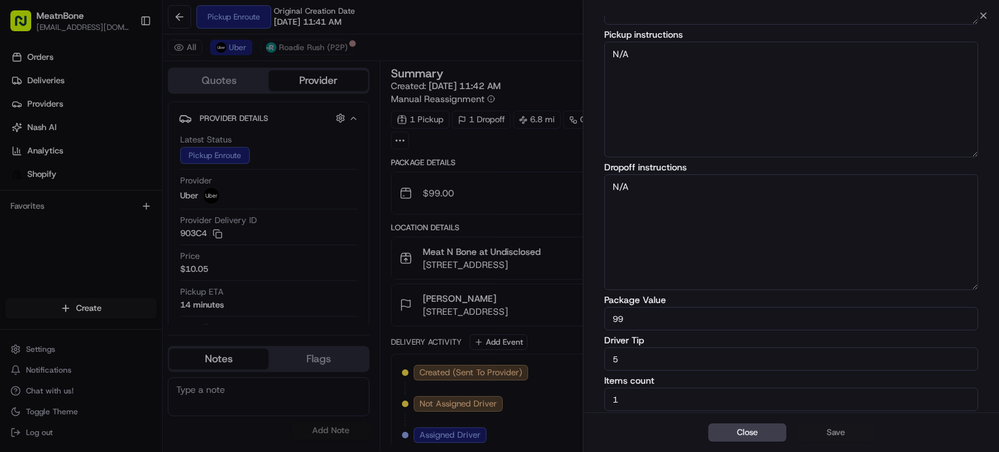
click at [754, 435] on button "Close" at bounding box center [747, 432] width 78 height 18
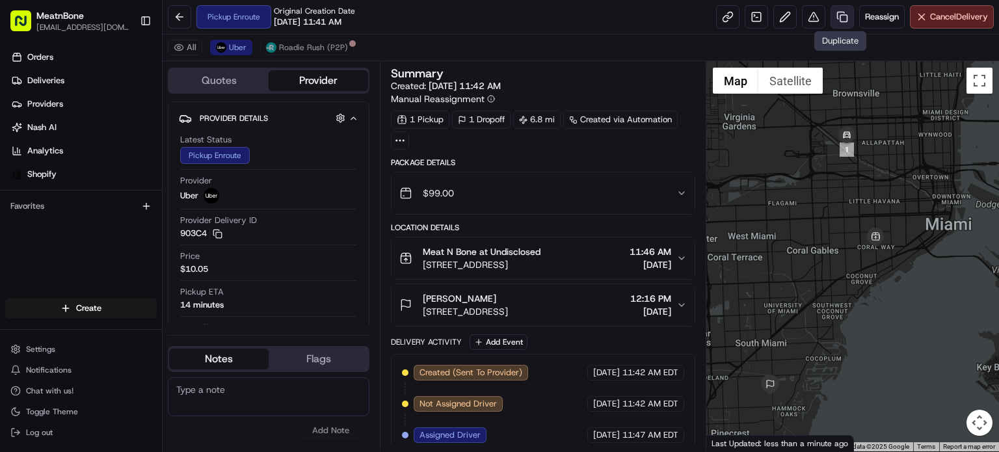
click at [838, 14] on link at bounding box center [842, 16] width 23 height 23
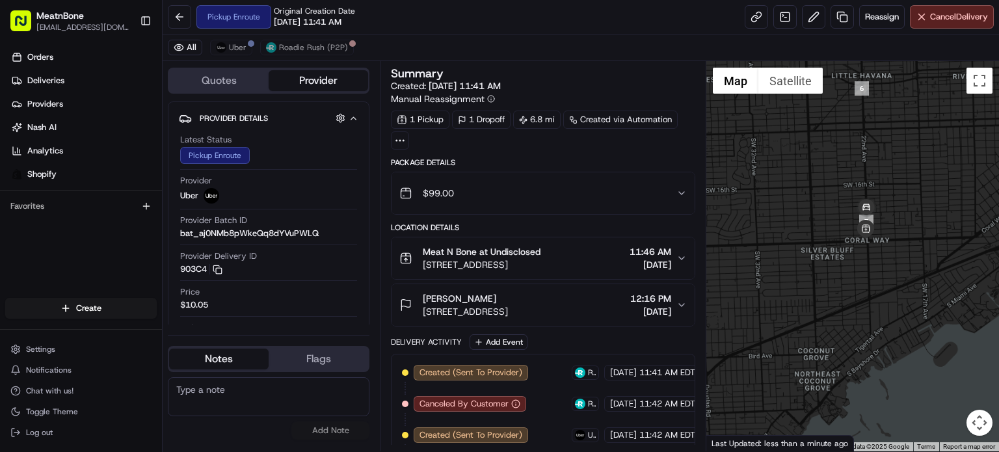
drag, startPoint x: 978, startPoint y: 180, endPoint x: 915, endPoint y: 386, distance: 215.7
click at [915, 386] on div at bounding box center [852, 256] width 293 height 390
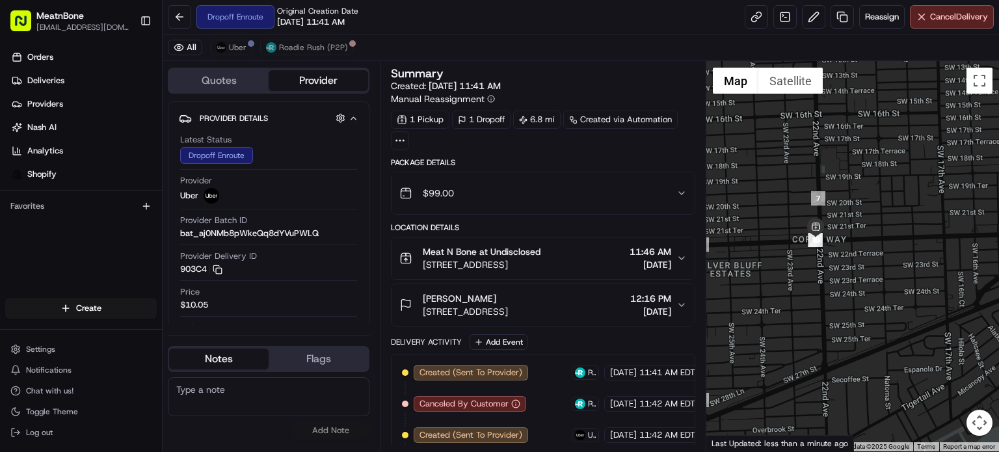
drag, startPoint x: 888, startPoint y: 308, endPoint x: 943, endPoint y: 267, distance: 68.3
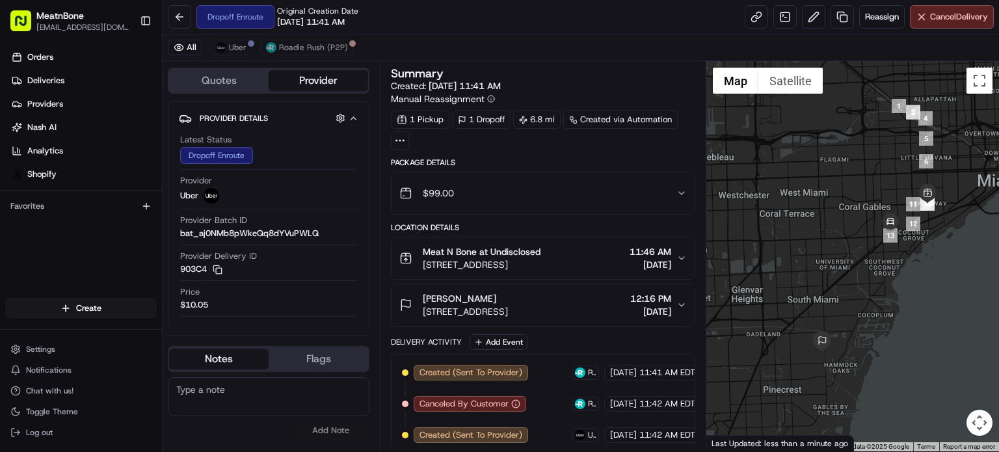
drag, startPoint x: 900, startPoint y: 347, endPoint x: 929, endPoint y: 239, distance: 112.5
click at [929, 239] on div at bounding box center [852, 256] width 293 height 390
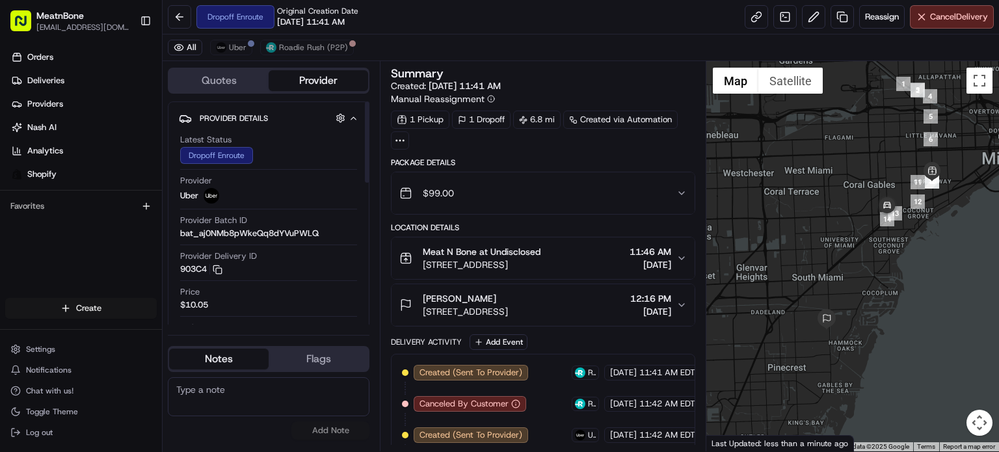
click at [108, 300] on html "MeatnBone [EMAIL_ADDRESS][DOMAIN_NAME] Toggle Sidebar Orders Deliveries Provide…" at bounding box center [499, 226] width 999 height 452
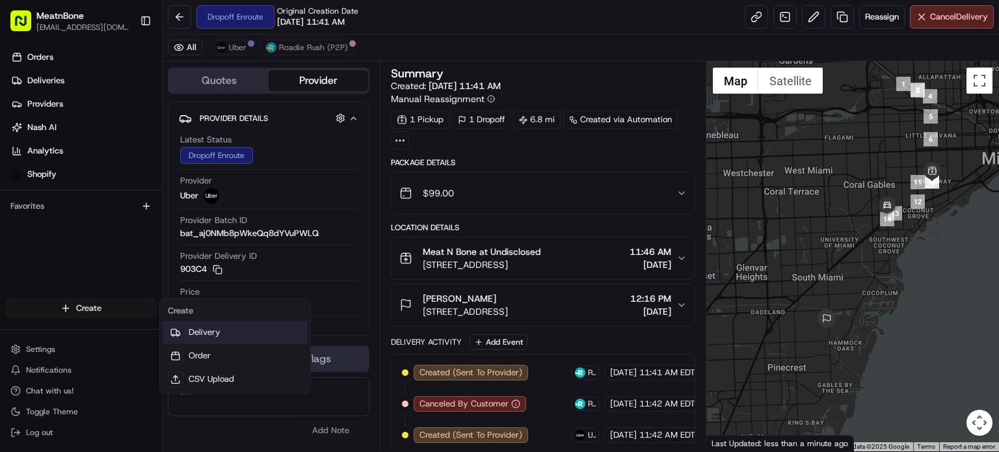
click at [235, 331] on link "Delivery" at bounding box center [235, 332] width 145 height 23
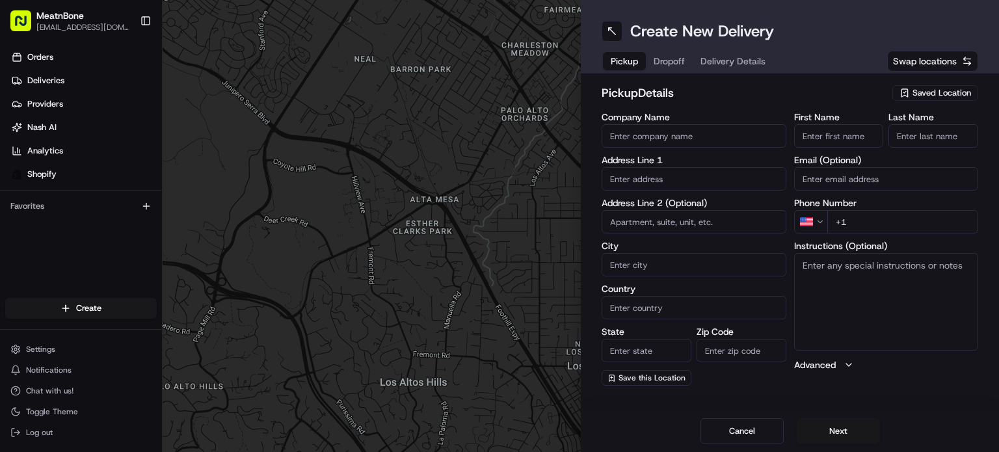
drag, startPoint x: 924, startPoint y: 90, endPoint x: 921, endPoint y: 103, distance: 13.3
click at [924, 92] on span "Saved Location" at bounding box center [942, 93] width 59 height 12
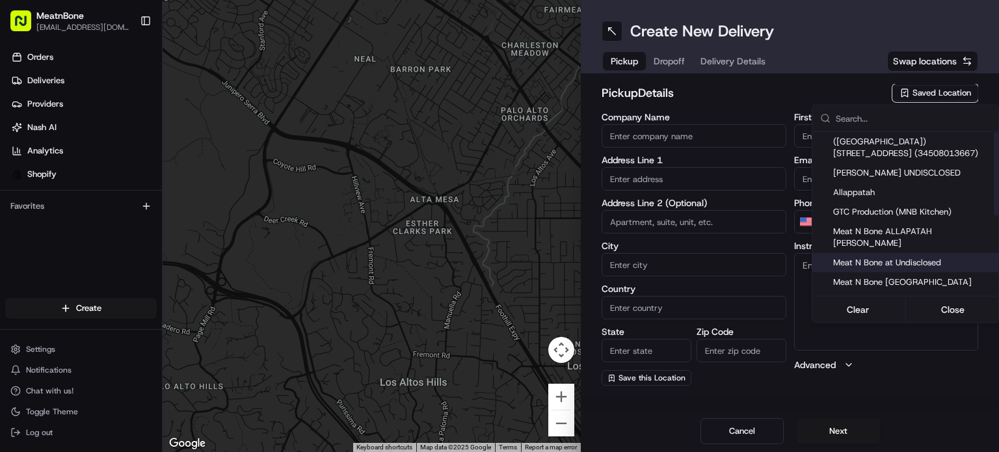
click at [924, 257] on span "Meat N Bone at Undisclosed" at bounding box center [913, 263] width 160 height 12
type input "Meat N Bone at Undisclosed"
type input "2207 Coral Wy"
type input "Coral Gables"
type input "US"
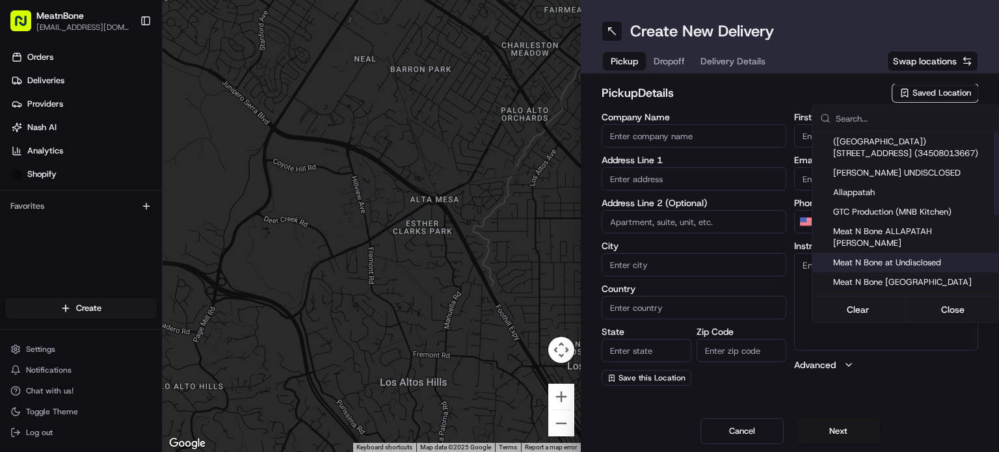
type input "FL"
type input "33145"
type input "Meat N"
type input "Bone"
type input "[PHONE_NUMBER]"
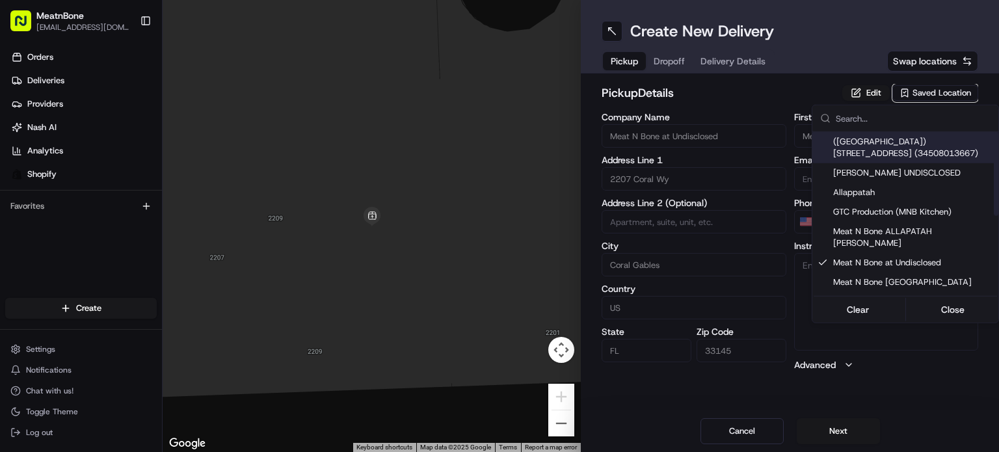
click at [885, 97] on html "MeatnBone orders@meatnbone.com Toggle Sidebar Orders Deliveries Providers Nash …" at bounding box center [499, 226] width 999 height 452
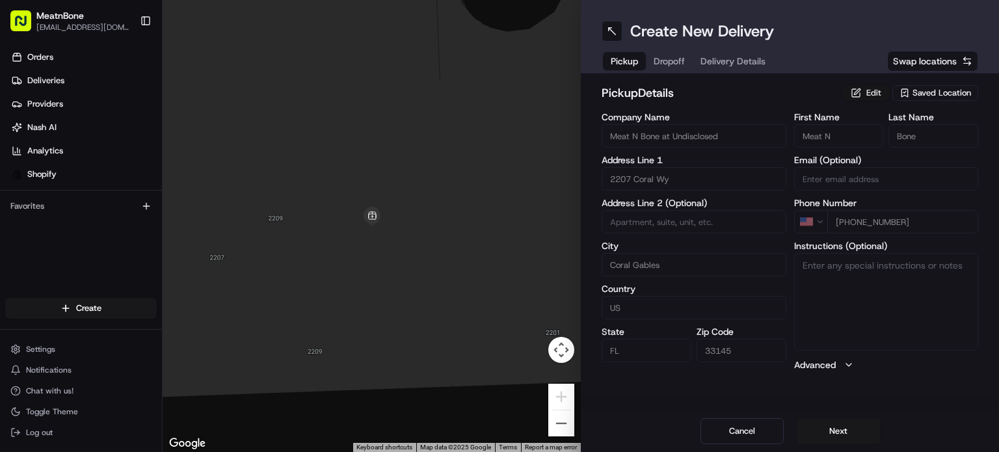
click at [873, 90] on button "Edit" at bounding box center [865, 93] width 47 height 16
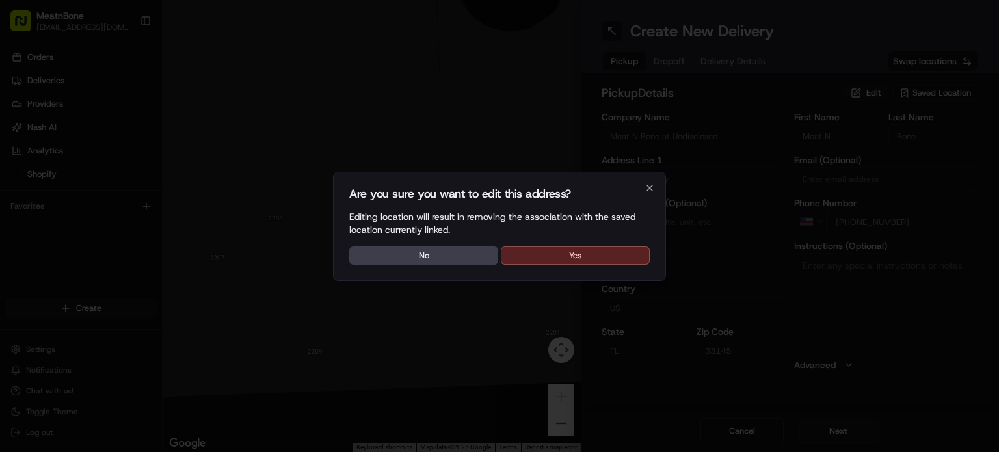
drag, startPoint x: 601, startPoint y: 262, endPoint x: 608, endPoint y: 254, distance: 10.7
click at [602, 261] on button "Yes" at bounding box center [575, 256] width 149 height 18
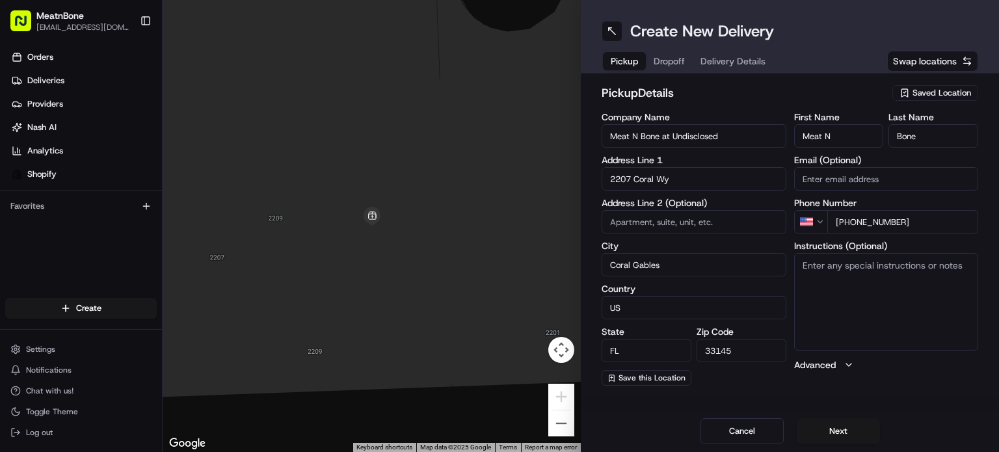
drag, startPoint x: 760, startPoint y: 132, endPoint x: 661, endPoint y: 159, distance: 103.0
click at [661, 159] on div "Company Name Meat N Bone at Undisclosed Address Line 1 2207 Coral Wy Address Li…" at bounding box center [694, 249] width 185 height 273
type input "Meat N Bone"
click at [849, 420] on button "Next" at bounding box center [838, 431] width 83 height 26
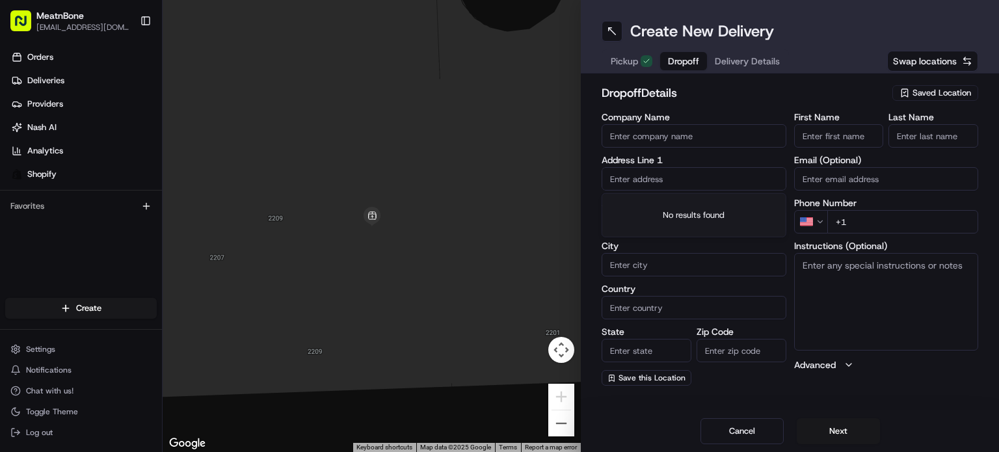
click at [687, 180] on input "text" at bounding box center [694, 178] width 185 height 23
paste input "11810 Northeast 19th Drive #9"
click at [718, 216] on div "11810 NE 19th Dr, Ridgefield, WA 98642" at bounding box center [694, 206] width 178 height 20
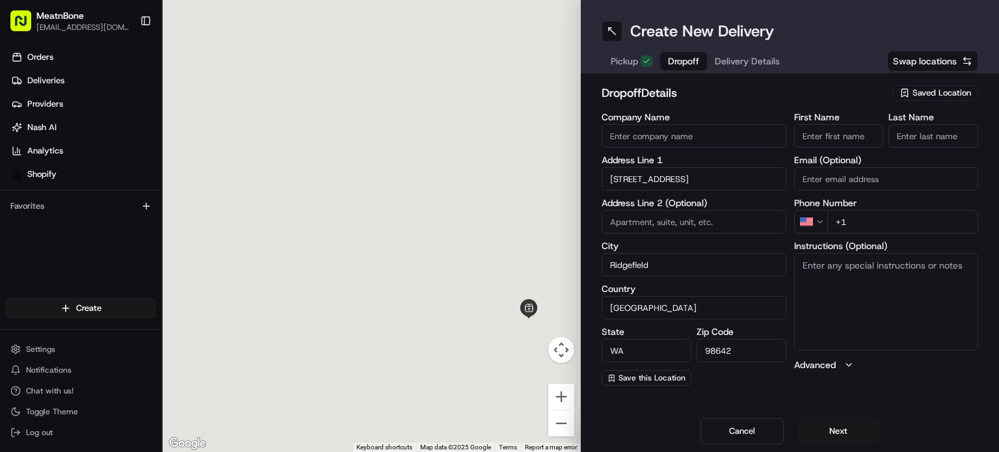
type input "11810 NE 19th Dr, Ridgefield, WA 98642, USA"
type input "Ridgefield"
type input "United States"
type input "WA"
type input "98642"
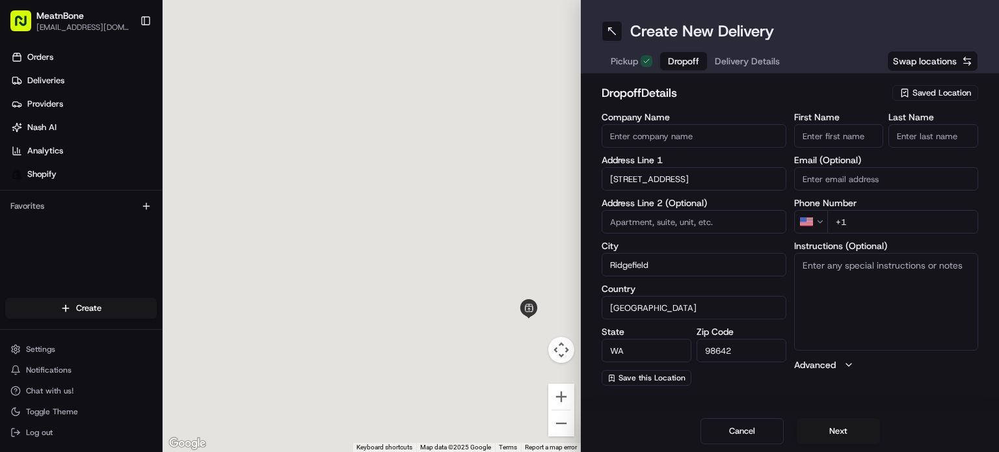
type input "11810 Northeast 19th Drive"
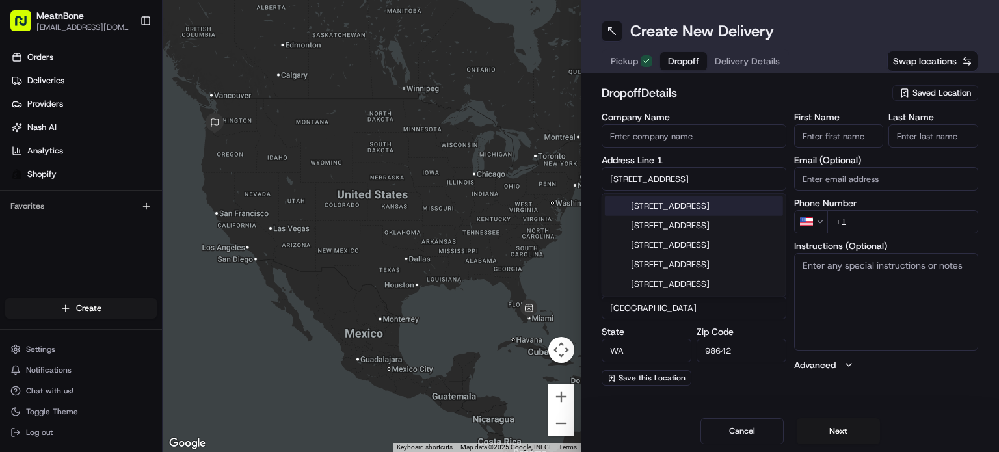
click at [729, 183] on input "11810 Northeast 19th Drive" at bounding box center [694, 178] width 185 height 23
paste input "11810 Northeast 19th Drive #9"
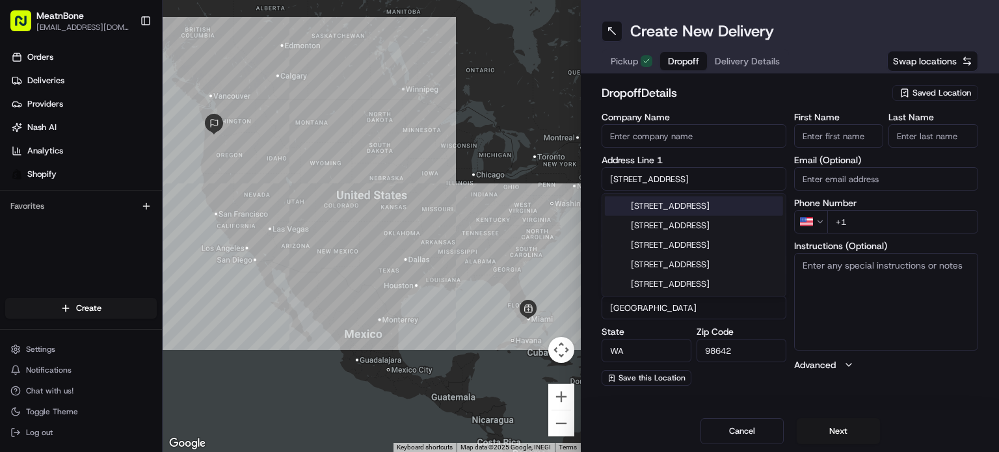
click at [731, 198] on div "11810 Northeast 19th Drive, North Miami, FL" at bounding box center [694, 206] width 178 height 20
type input "11810 NE 19th Dr, North Miami, FL 33181, USA"
type input "North Miami"
type input "FL"
type input "33181"
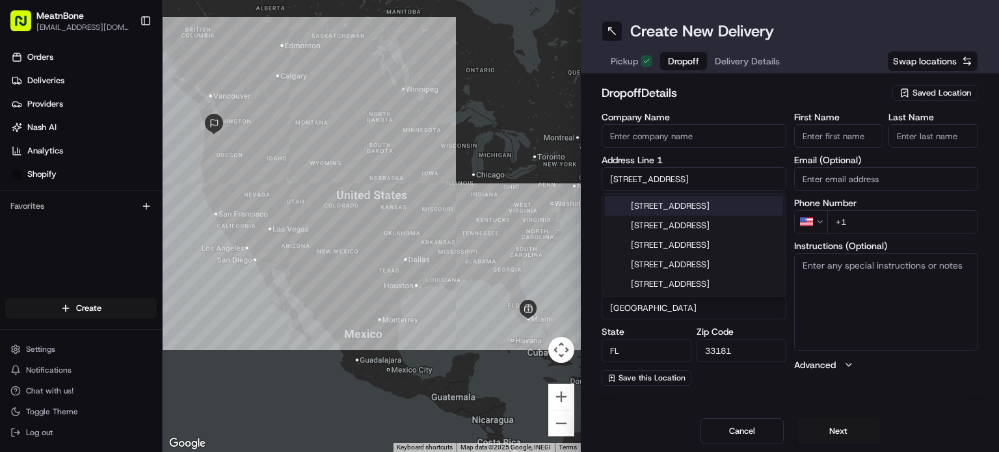
type input "11810 Northeast 19th Drive"
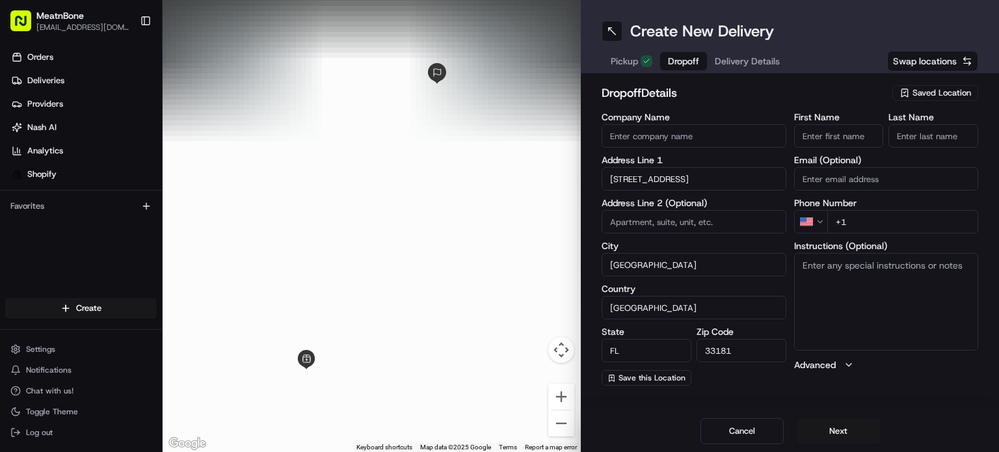
click at [714, 228] on input at bounding box center [694, 221] width 185 height 23
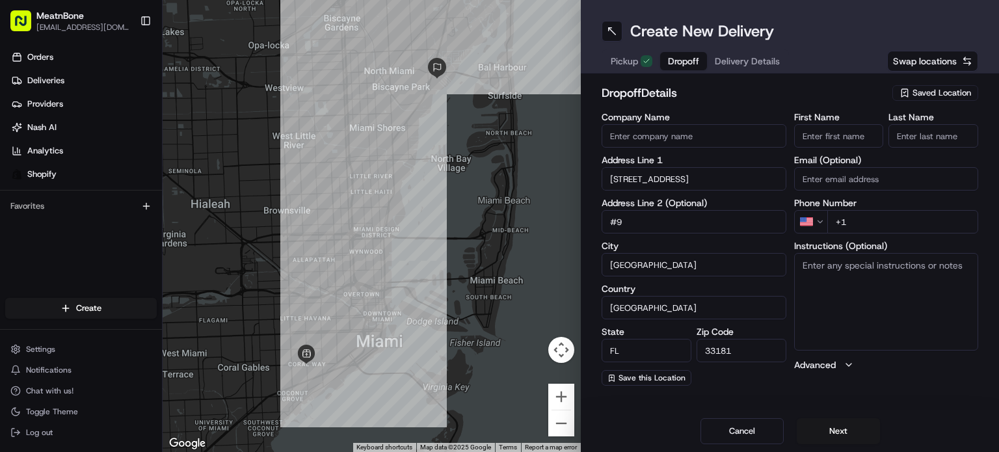
type input "#9"
click at [829, 145] on input "First Name" at bounding box center [839, 135] width 90 height 23
type input "Chef"
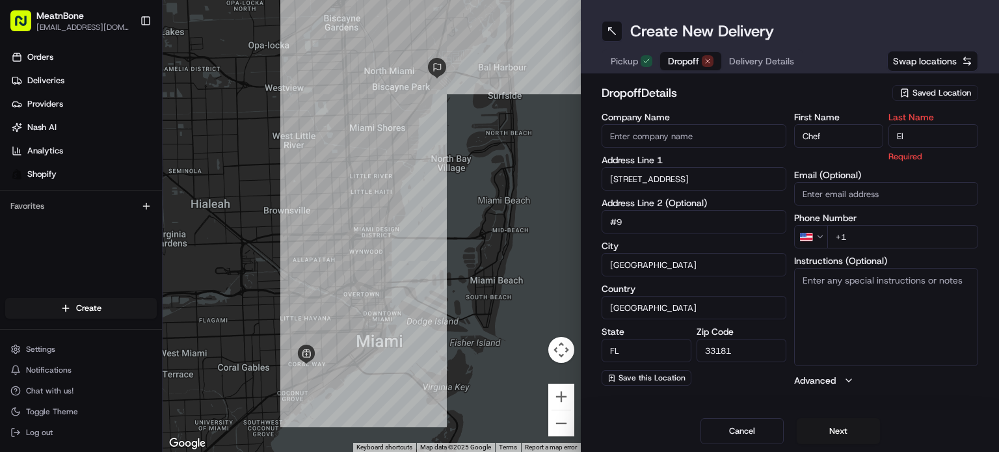
type input "El"
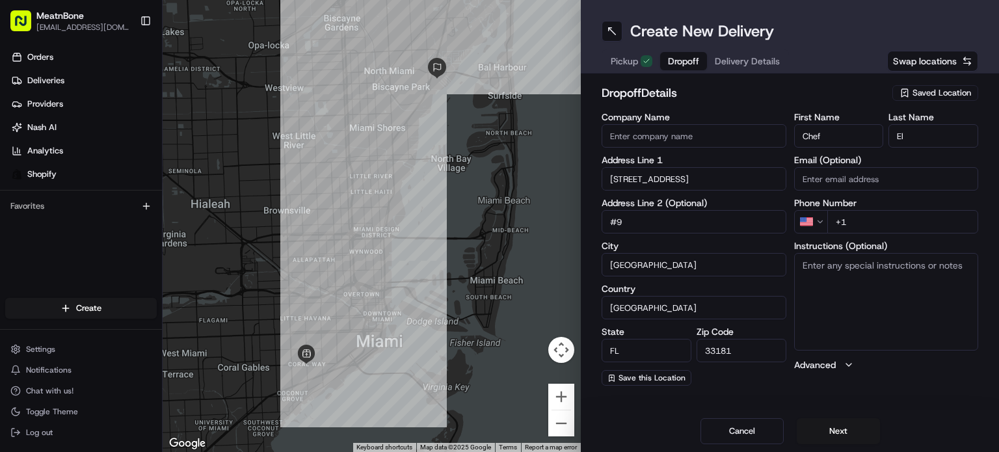
click at [878, 224] on input "+1" at bounding box center [903, 221] width 152 height 23
paste input "424 379 9296"
click at [874, 231] on input "+1 424 379 9296" at bounding box center [903, 221] width 152 height 23
type input "+1 424 379 9296"
click at [836, 422] on button "Next" at bounding box center [838, 431] width 83 height 26
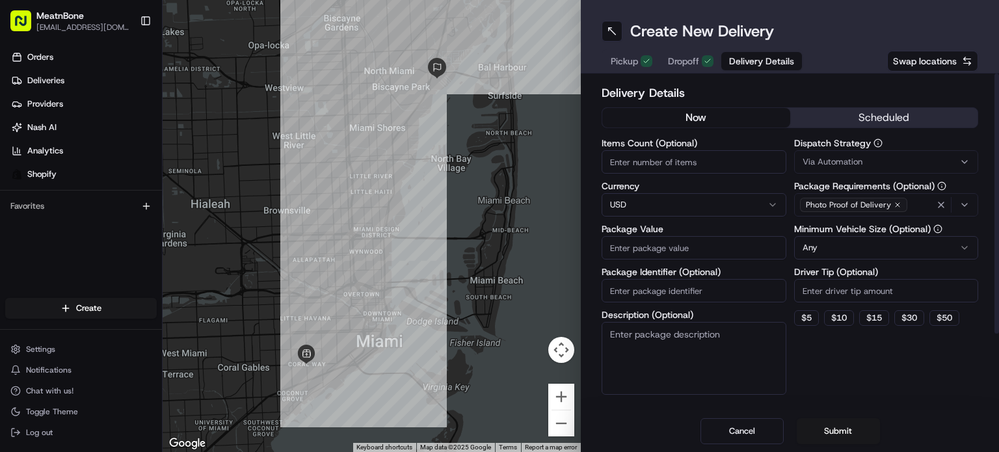
drag, startPoint x: 743, startPoint y: 252, endPoint x: 677, endPoint y: 205, distance: 80.7
click at [742, 251] on input "Package Value" at bounding box center [694, 247] width 185 height 23
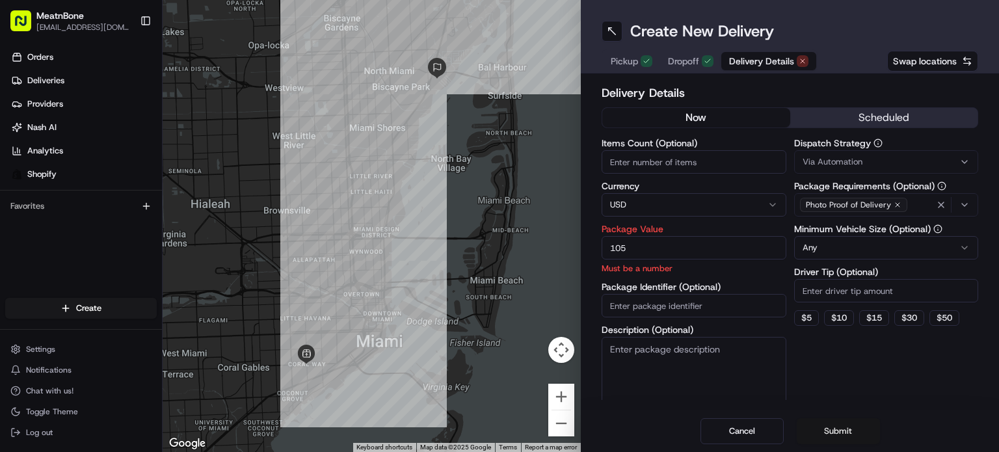
type input "105"
click at [840, 431] on button "Submit" at bounding box center [838, 431] width 83 height 26
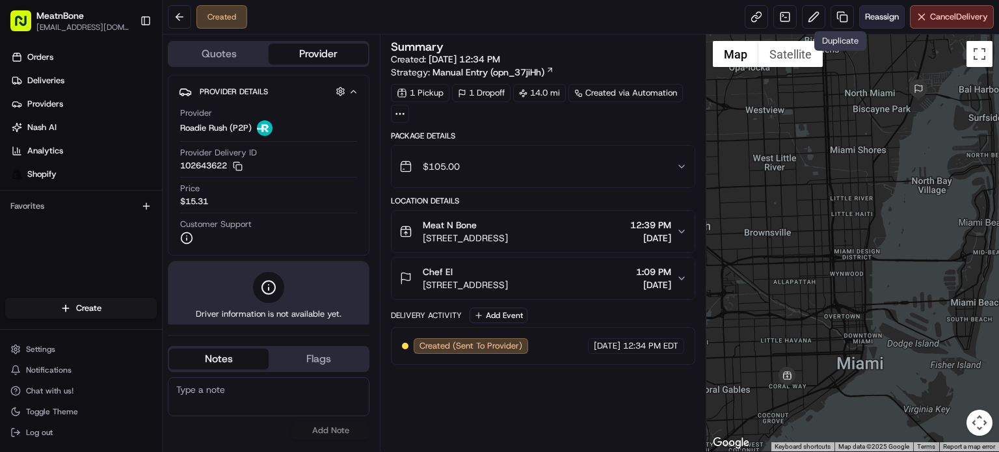
click at [869, 23] on button "Reassign" at bounding box center [882, 16] width 46 height 23
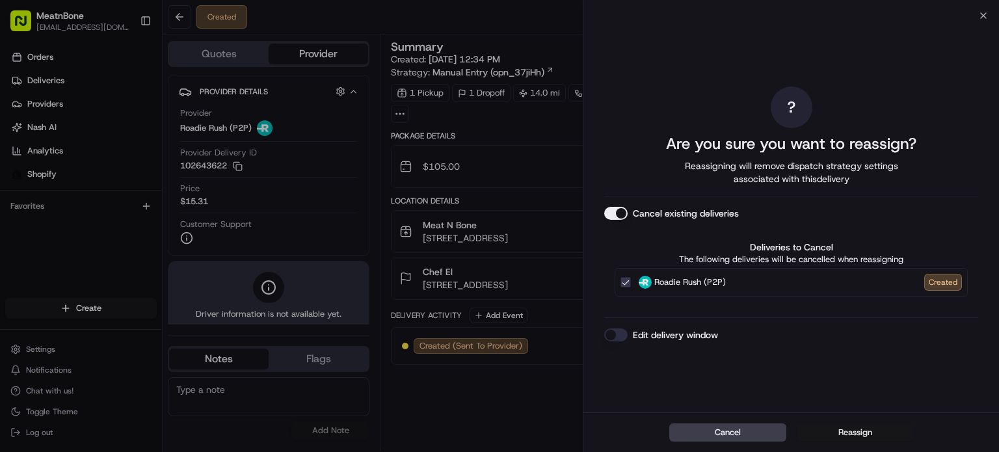
click at [861, 439] on button "Reassign" at bounding box center [855, 432] width 117 height 18
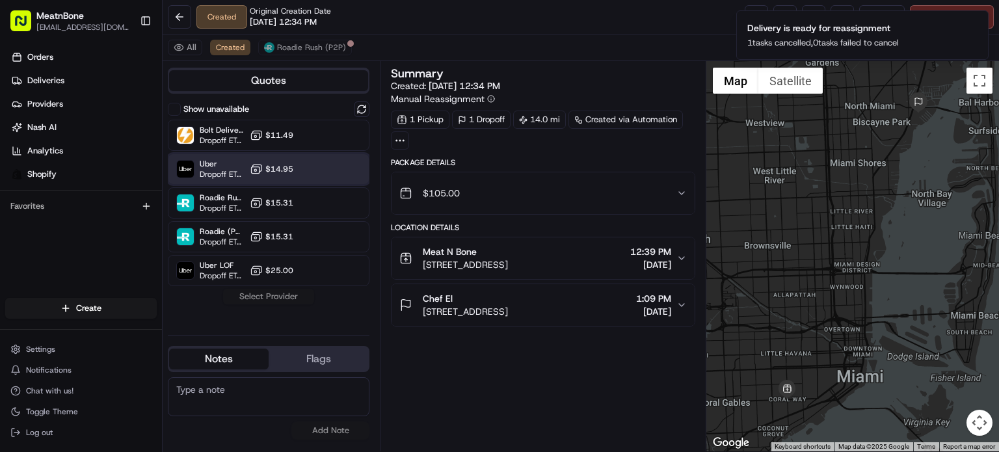
click at [314, 176] on div "Uber Dropoff ETA 1 hour $14.95" at bounding box center [269, 169] width 202 height 31
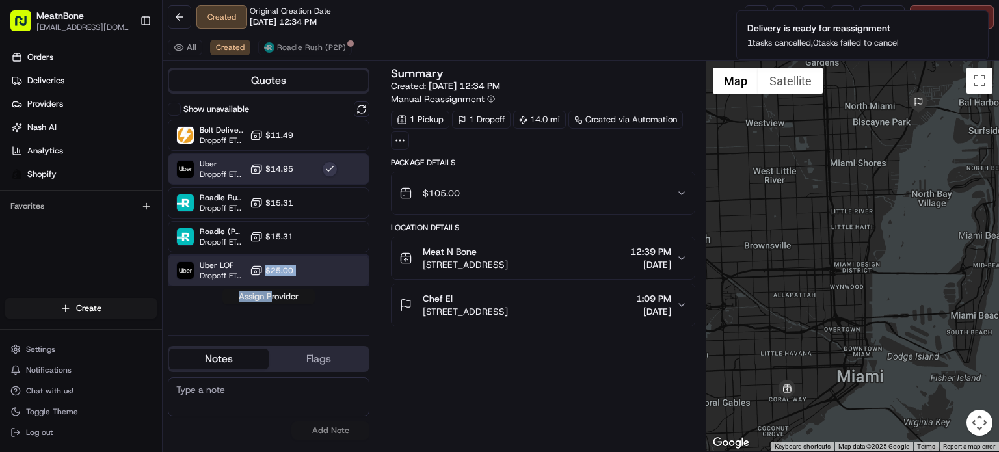
click at [271, 297] on div "Show unavailable Bolt Deliveries Dropoff ETA - $11.49 Uber Dropoff ETA 1 hour $…" at bounding box center [269, 212] width 202 height 223
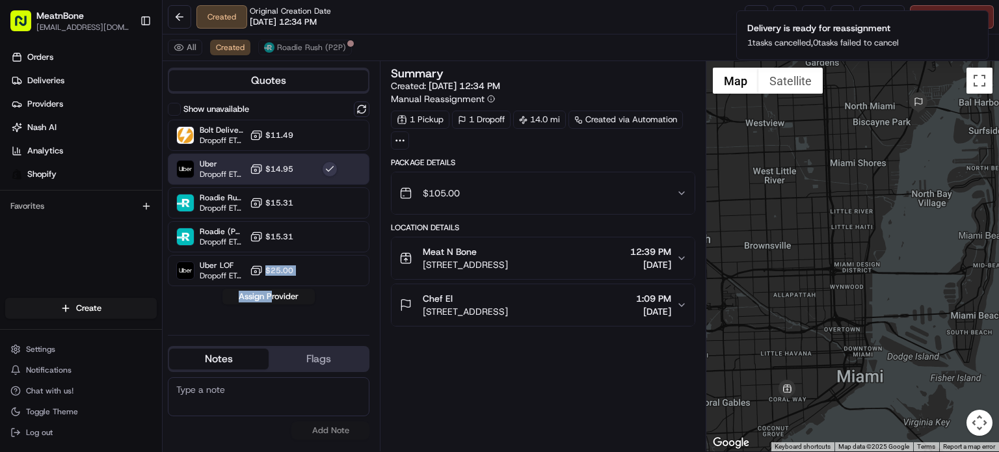
click at [274, 304] on button "Assign Provider" at bounding box center [268, 297] width 92 height 16
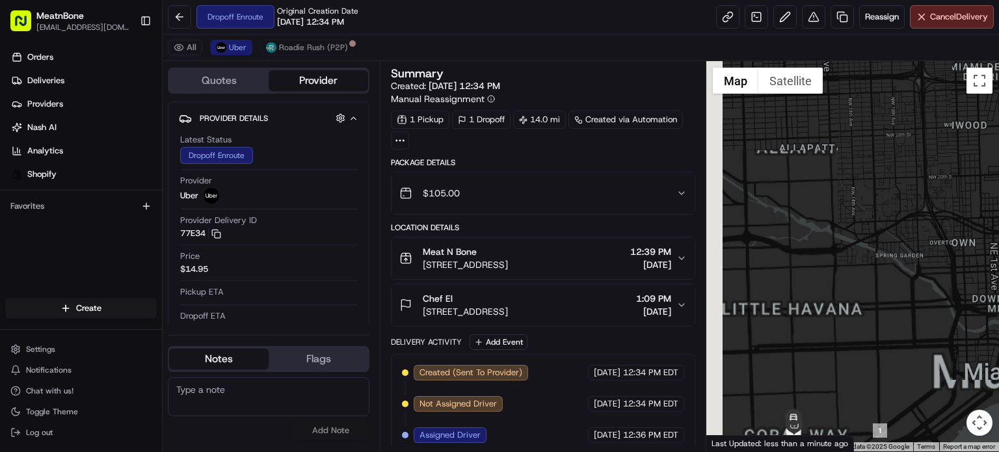
drag, startPoint x: 882, startPoint y: 304, endPoint x: 979, endPoint y: 142, distance: 188.8
click at [983, 127] on div at bounding box center [852, 256] width 293 height 390
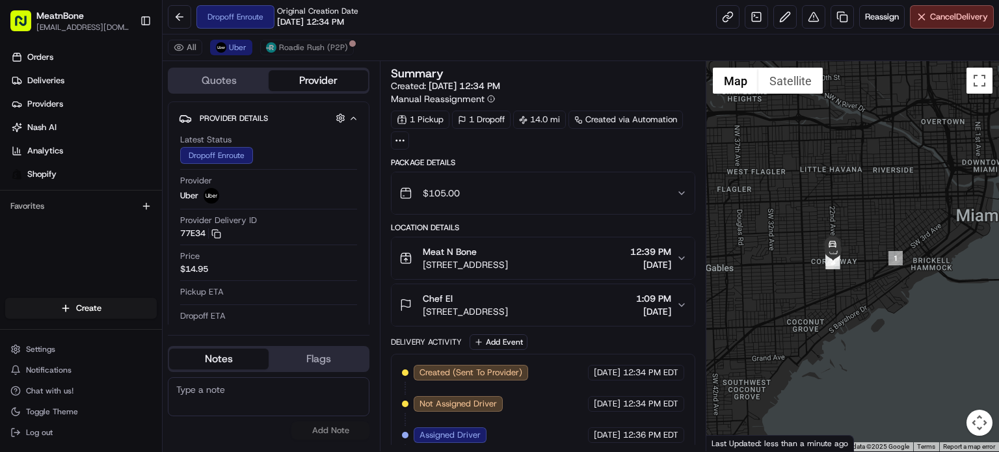
drag, startPoint x: 953, startPoint y: 258, endPoint x: 938, endPoint y: 198, distance: 61.7
click at [938, 198] on div at bounding box center [852, 256] width 293 height 390
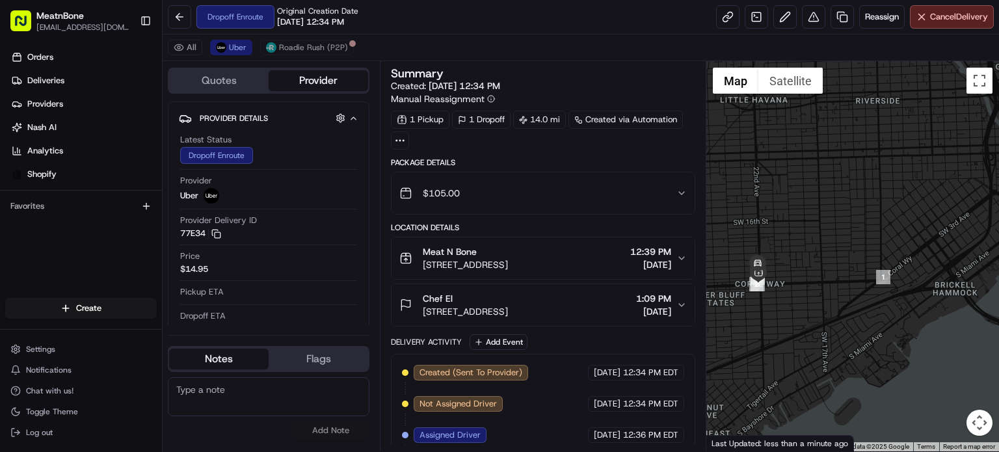
drag, startPoint x: 882, startPoint y: 241, endPoint x: 913, endPoint y: 217, distance: 39.4
click at [913, 217] on div at bounding box center [852, 256] width 293 height 390
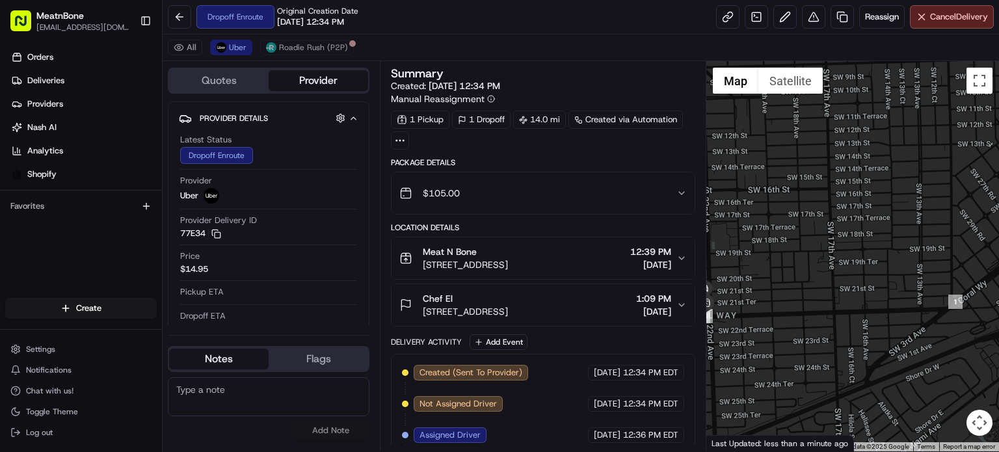
drag, startPoint x: 859, startPoint y: 251, endPoint x: 913, endPoint y: 252, distance: 54.0
click at [913, 252] on div at bounding box center [852, 256] width 293 height 390
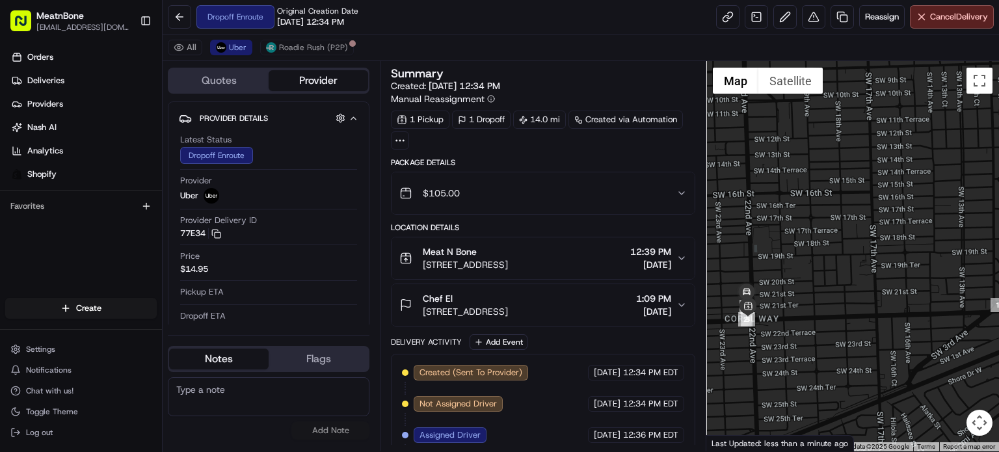
drag, startPoint x: 866, startPoint y: 247, endPoint x: 941, endPoint y: 248, distance: 74.8
click at [941, 248] on div at bounding box center [852, 256] width 293 height 390
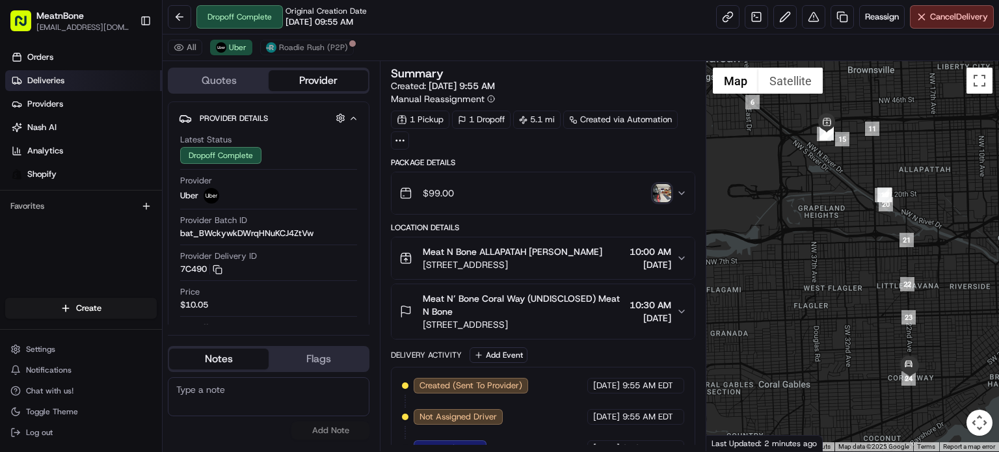
click at [138, 73] on link "Deliveries" at bounding box center [83, 80] width 157 height 21
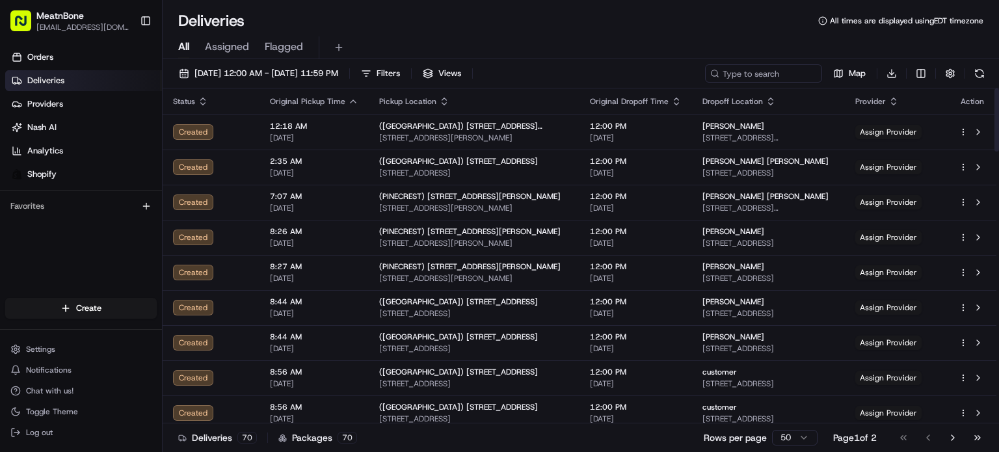
click at [232, 42] on span "Assigned" at bounding box center [227, 47] width 44 height 16
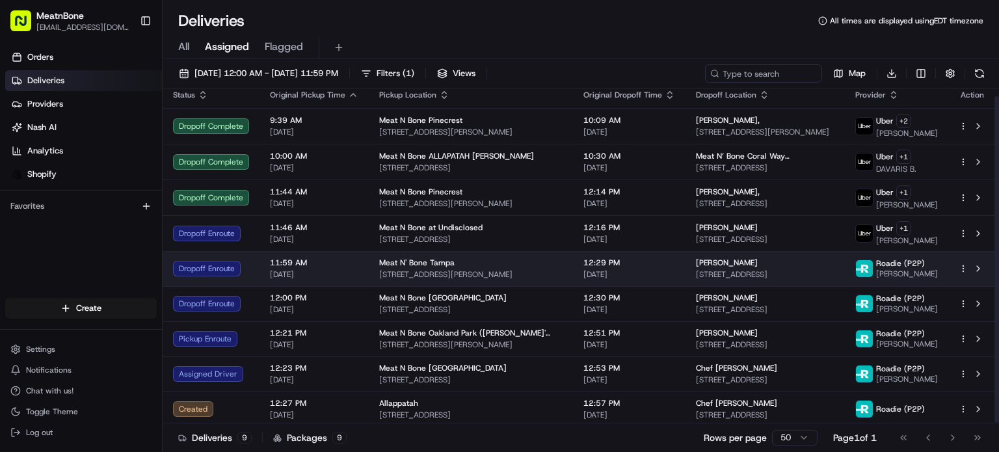
scroll to position [8, 0]
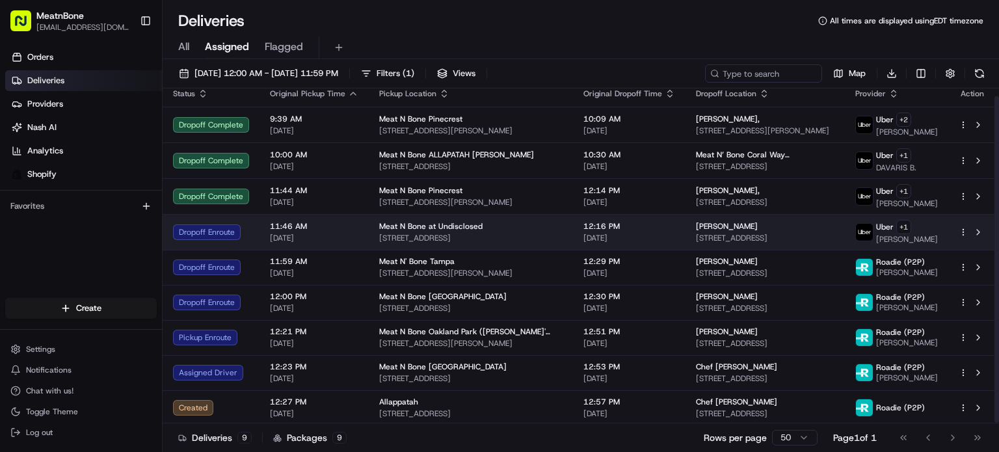
click at [767, 236] on div "[PERSON_NAME] [STREET_ADDRESS]" at bounding box center [765, 232] width 139 height 22
click at [807, 224] on div "[PERSON_NAME]" at bounding box center [765, 226] width 139 height 10
click at [807, 225] on div "[PERSON_NAME]" at bounding box center [765, 226] width 139 height 10
click at [807, 226] on div "[PERSON_NAME]" at bounding box center [765, 226] width 139 height 10
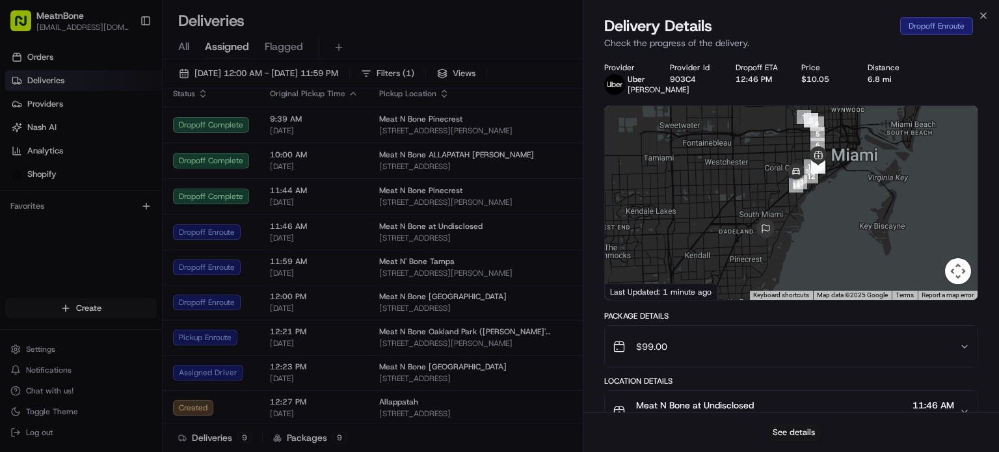
click at [810, 432] on button "See details" at bounding box center [794, 432] width 54 height 18
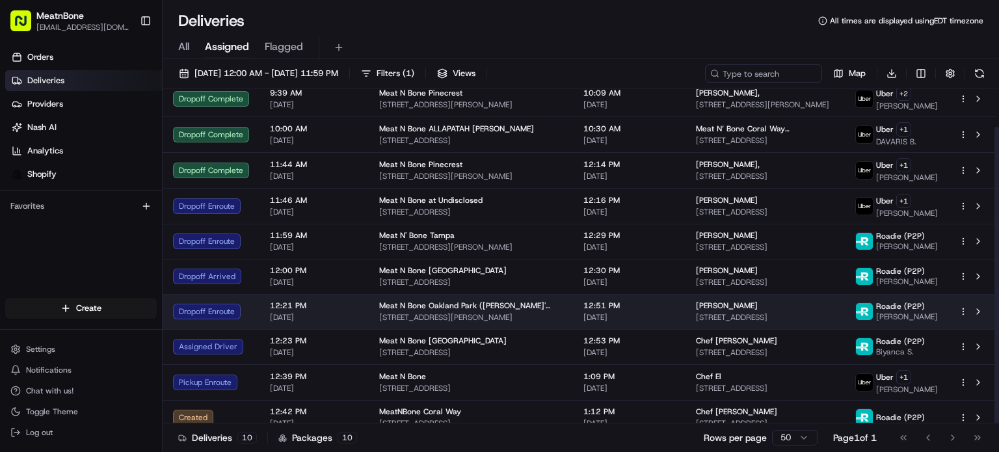
scroll to position [43, 0]
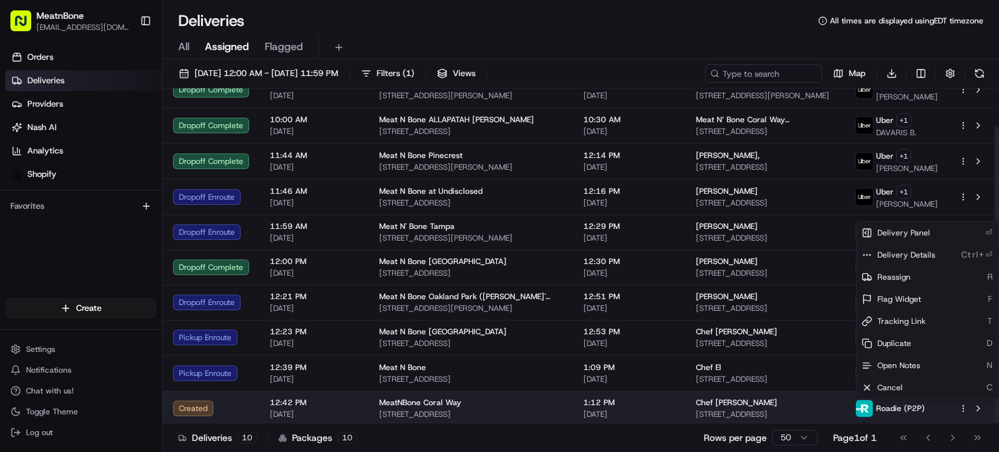
click at [968, 410] on html "MeatnBone [EMAIL_ADDRESS][DOMAIN_NAME] Toggle Sidebar Orders Deliveries Provide…" at bounding box center [499, 226] width 999 height 452
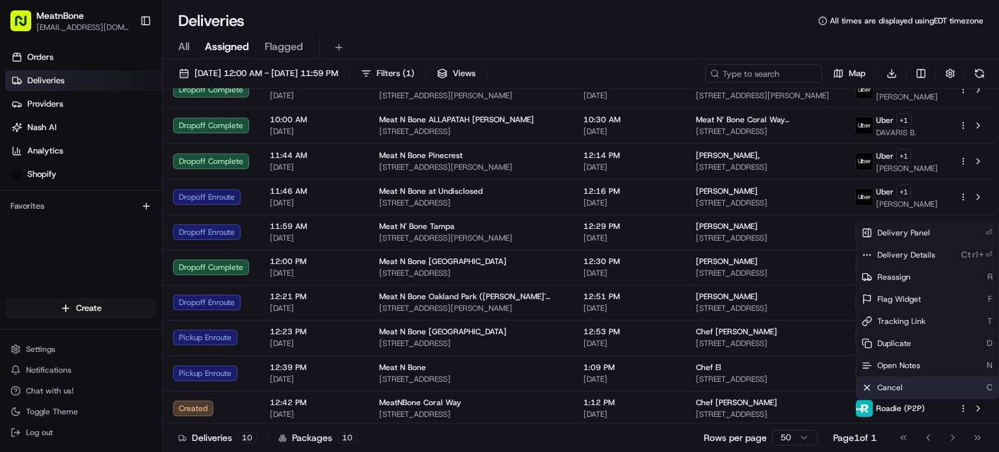
click at [950, 392] on div "Cancel C" at bounding box center [928, 388] width 142 height 22
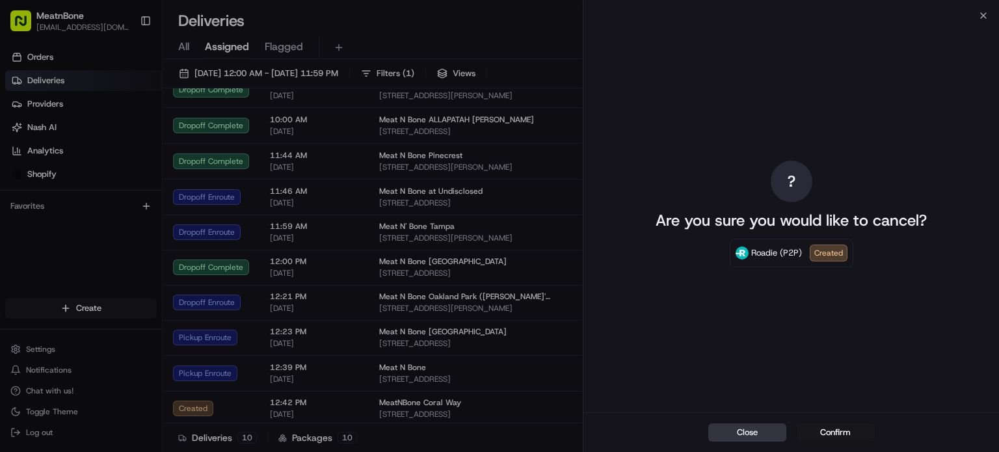
click at [749, 438] on button "Close" at bounding box center [747, 432] width 78 height 18
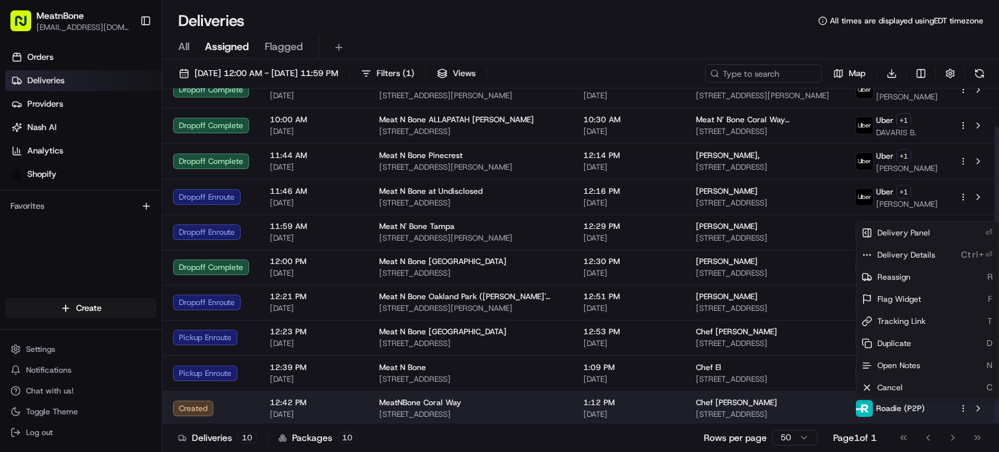
click at [638, 412] on span "[DATE]" at bounding box center [630, 414] width 92 height 10
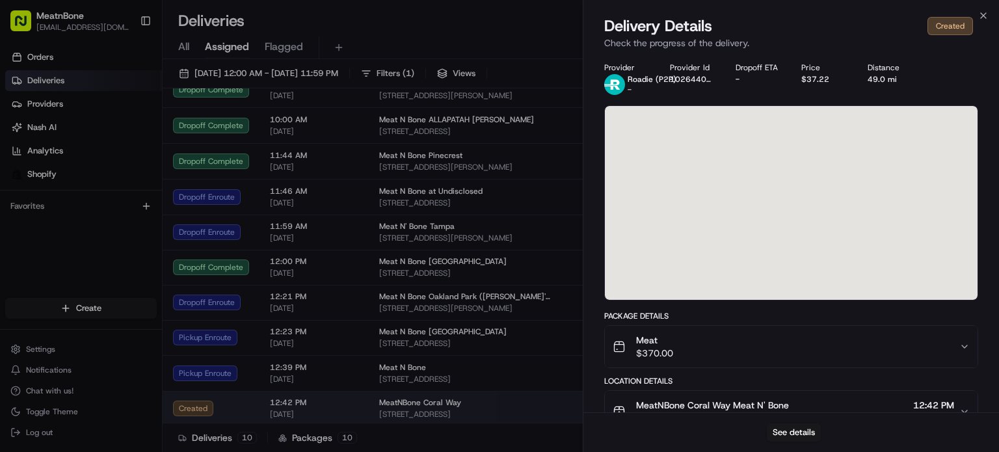
scroll to position [44, 0]
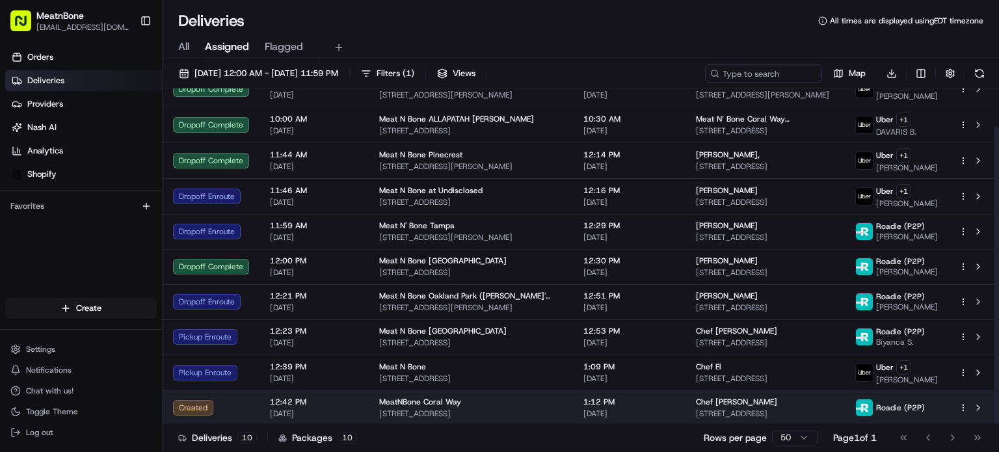
click at [964, 404] on html "MeatnBone orders@meatnbone.com Toggle Sidebar Orders Deliveries Providers Nash …" at bounding box center [499, 226] width 999 height 452
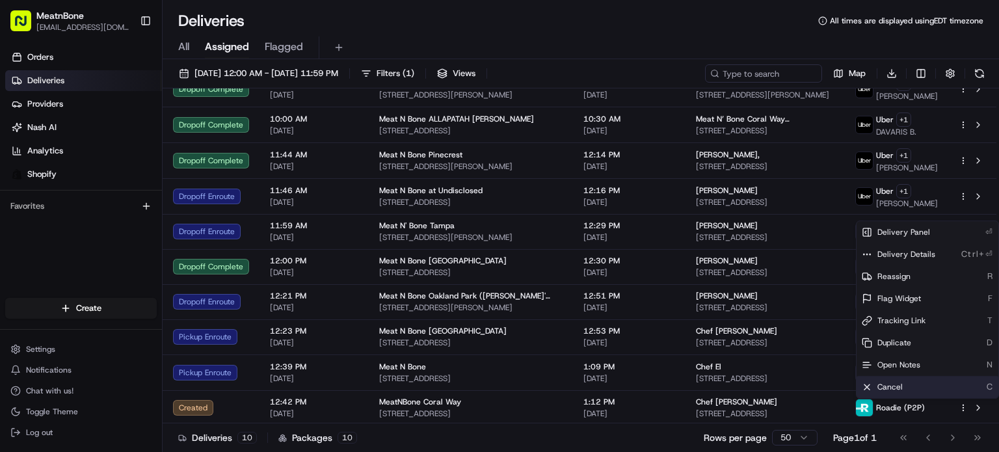
click at [952, 388] on div "Cancel C" at bounding box center [928, 387] width 142 height 22
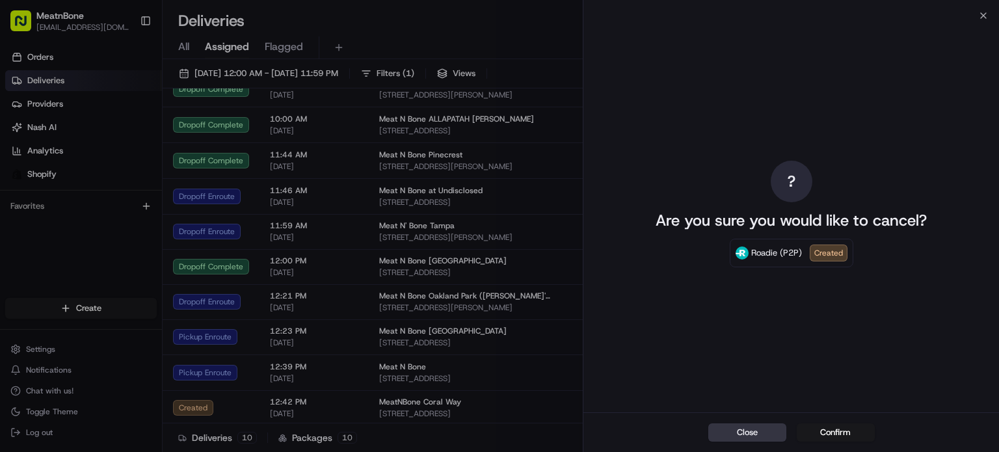
click at [755, 431] on button "Close" at bounding box center [747, 432] width 78 height 18
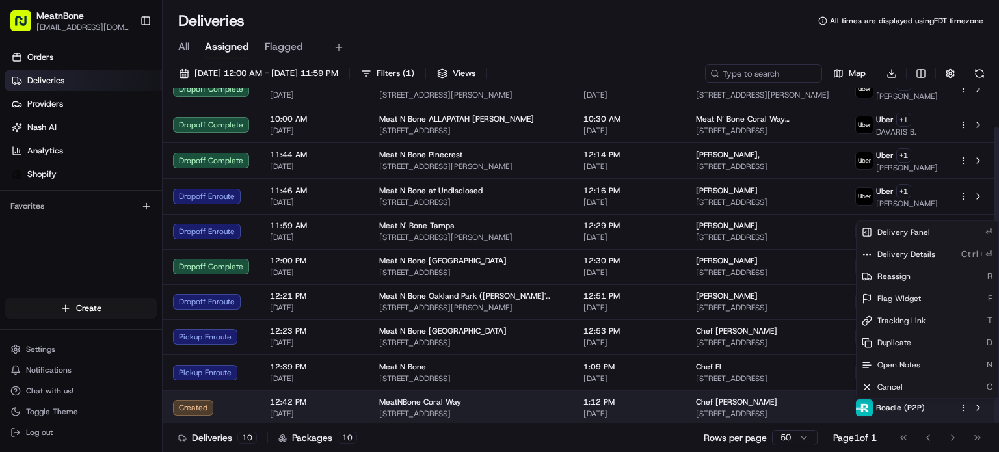
click at [770, 409] on span "499 NE 5th Ave, Boca Raton, FL 33432, USA" at bounding box center [765, 414] width 139 height 10
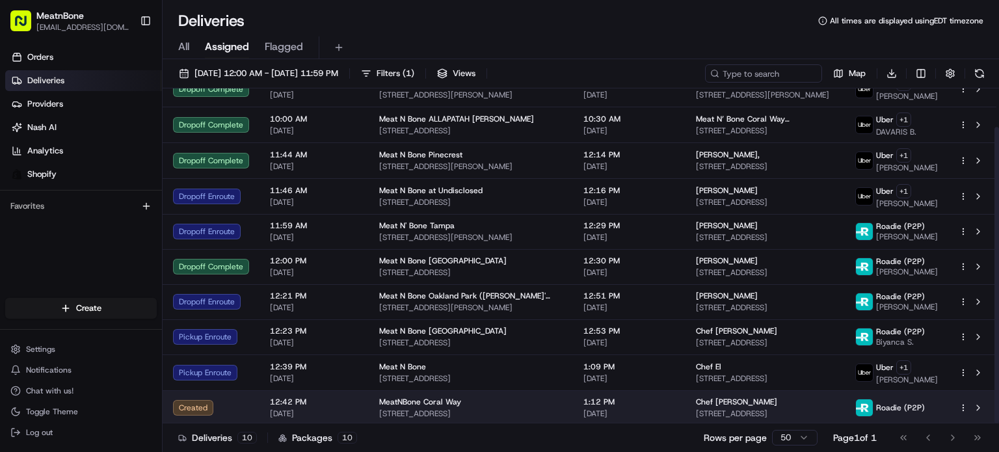
click at [771, 410] on span "499 NE 5th Ave, Boca Raton, FL 33432, USA" at bounding box center [765, 414] width 139 height 10
click at [775, 412] on span "499 NE 5th Ave, Boca Raton, FL 33432, USA" at bounding box center [765, 414] width 139 height 10
click at [784, 412] on span "499 NE 5th Ave, Boca Raton, FL 33432, USA" at bounding box center [765, 414] width 139 height 10
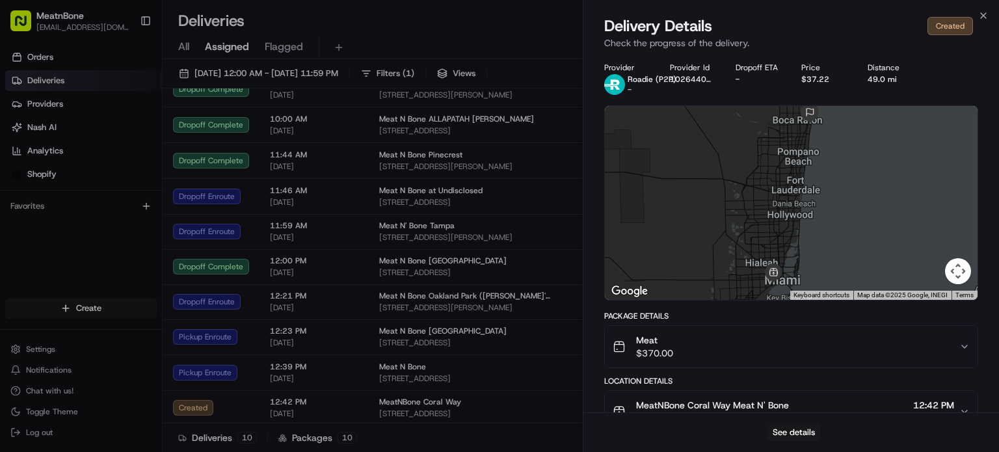
click at [803, 422] on div "See details" at bounding box center [792, 432] width 416 height 40
click at [789, 433] on button "See details" at bounding box center [794, 432] width 54 height 18
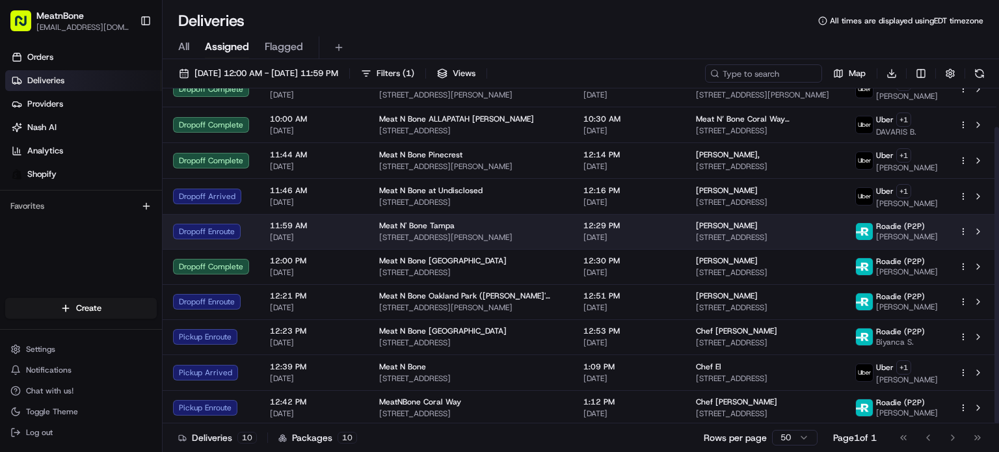
scroll to position [43, 0]
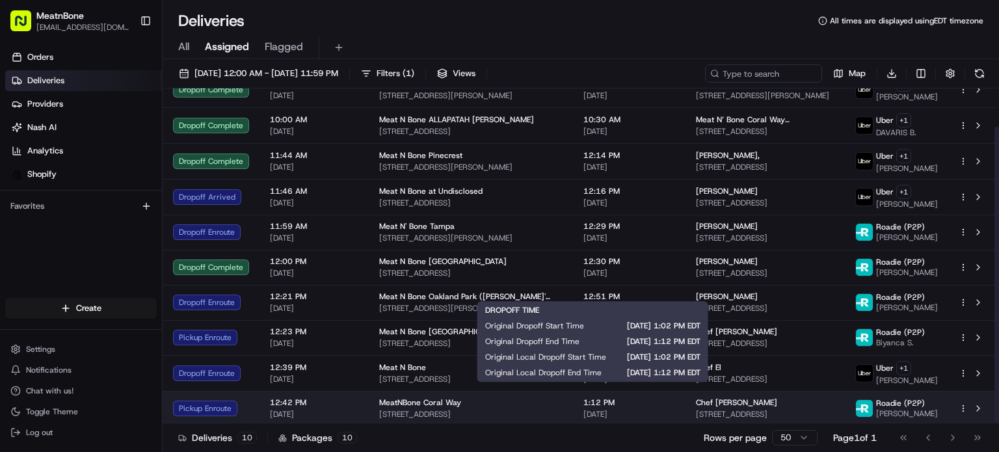
click at [650, 416] on td "1:12 PM 08/24/2025" at bounding box center [629, 408] width 113 height 35
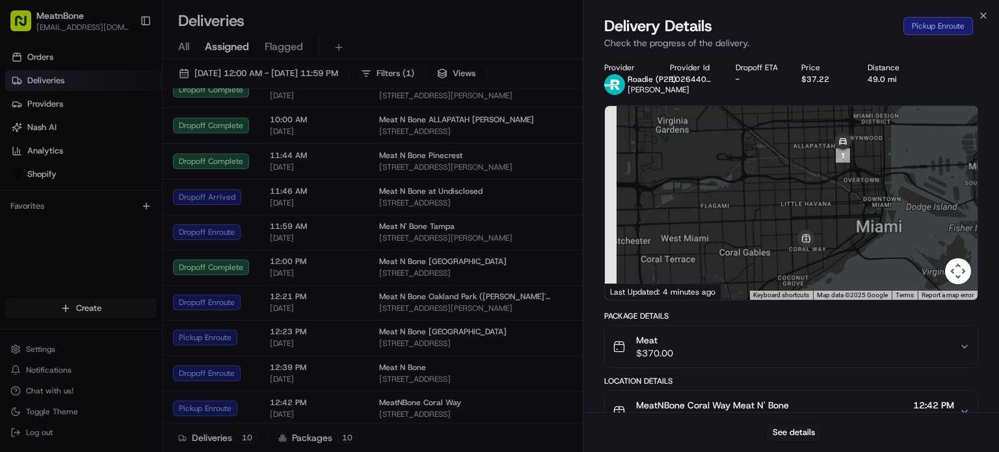
drag, startPoint x: 788, startPoint y: 258, endPoint x: 877, endPoint y: 127, distance: 157.9
click at [877, 127] on div at bounding box center [791, 203] width 373 height 194
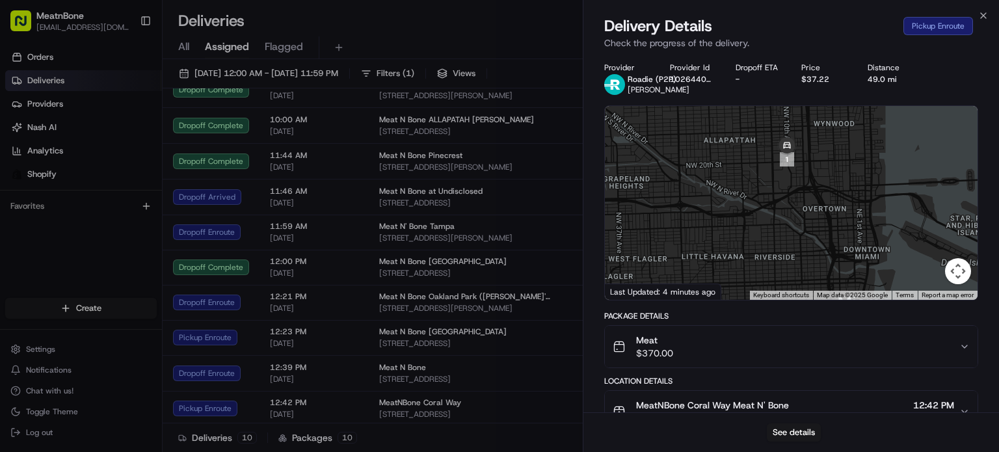
drag, startPoint x: 863, startPoint y: 215, endPoint x: 781, endPoint y: 364, distance: 170.9
click at [781, 364] on div "Provider Roadie (P2P) Ricardo P. Provider Id 102644002 Dropoff ETA - Price $37.…" at bounding box center [791, 350] width 374 height 576
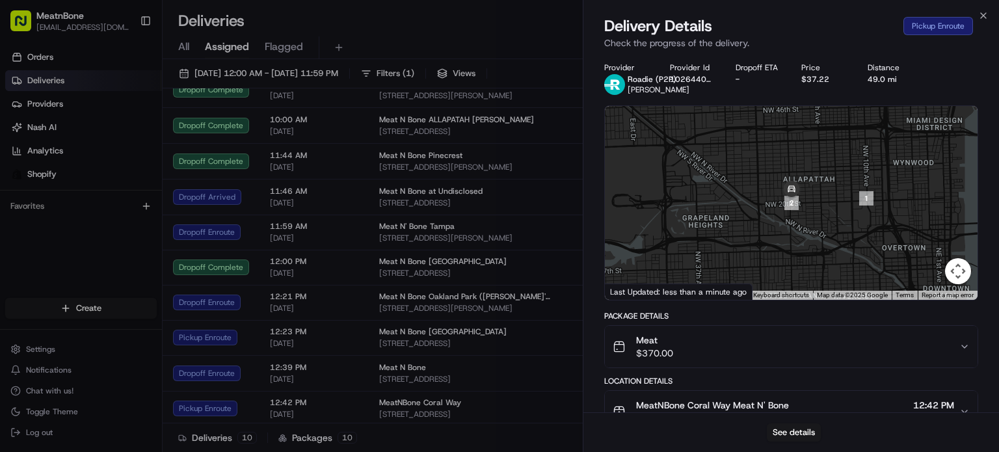
click at [726, 179] on div at bounding box center [791, 203] width 373 height 194
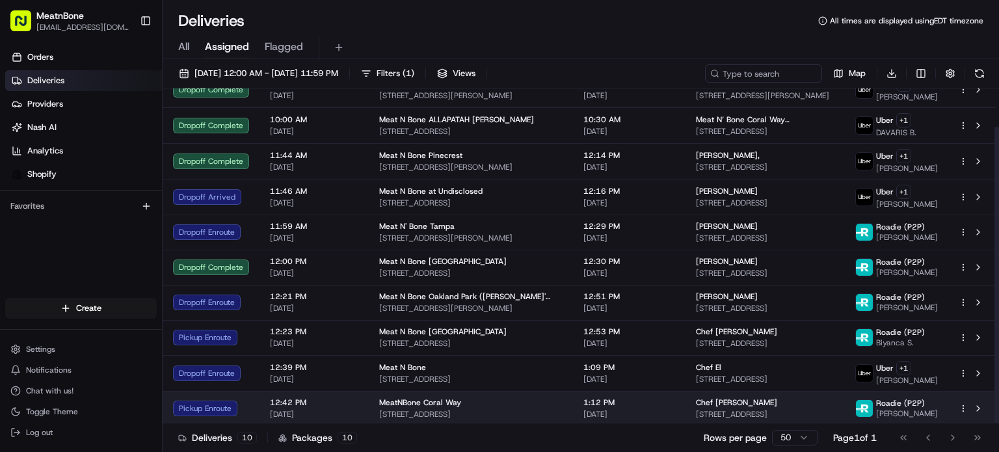
click at [755, 417] on td "Chef Oscar Monterroso 499 NE 5th Ave, Boca Raton, FL 33432, USA" at bounding box center [765, 408] width 159 height 35
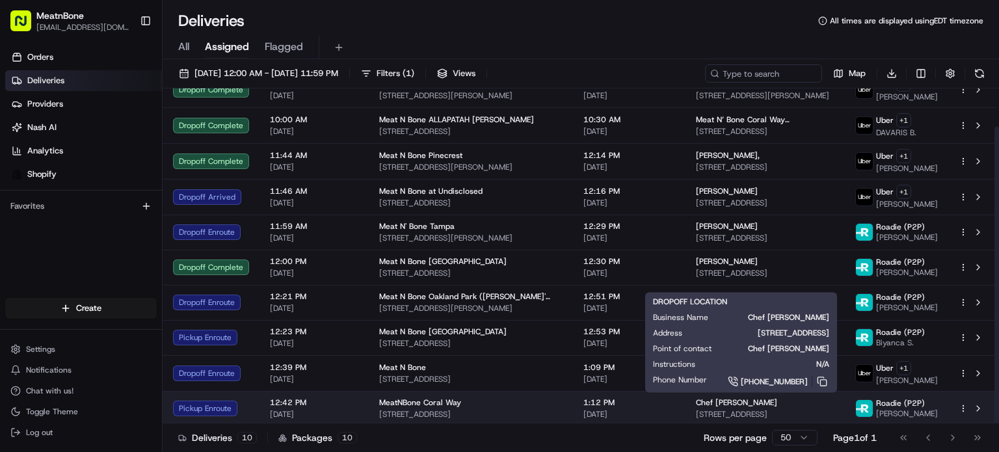
click at [766, 410] on span "[STREET_ADDRESS]" at bounding box center [765, 414] width 139 height 10
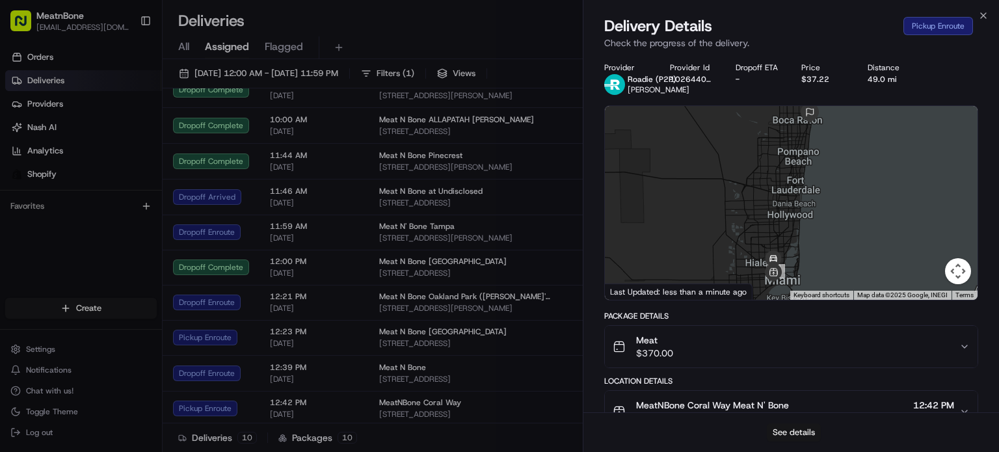
drag, startPoint x: 836, startPoint y: 421, endPoint x: 809, endPoint y: 428, distance: 27.6
click at [829, 423] on div "See details" at bounding box center [792, 432] width 416 height 40
click at [809, 427] on button "See details" at bounding box center [794, 432] width 54 height 18
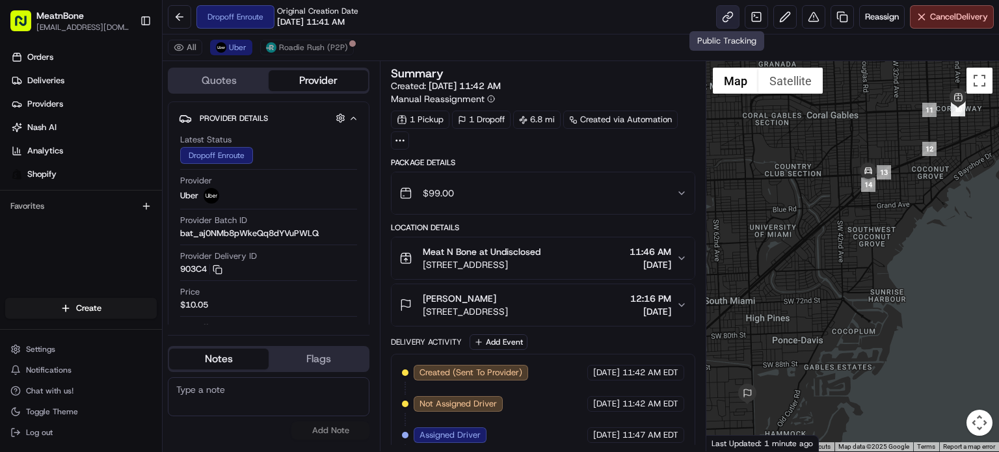
click at [718, 14] on link at bounding box center [727, 16] width 23 height 23
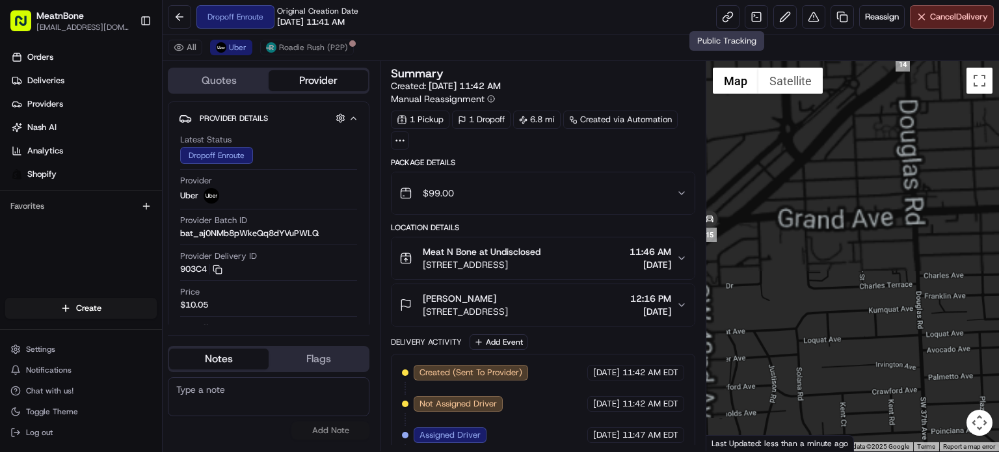
drag, startPoint x: 840, startPoint y: 206, endPoint x: 872, endPoint y: 481, distance: 276.9
click at [872, 451] on html "MeatnBone [EMAIL_ADDRESS][DOMAIN_NAME] Toggle Sidebar Orders Deliveries Provide…" at bounding box center [499, 226] width 999 height 452
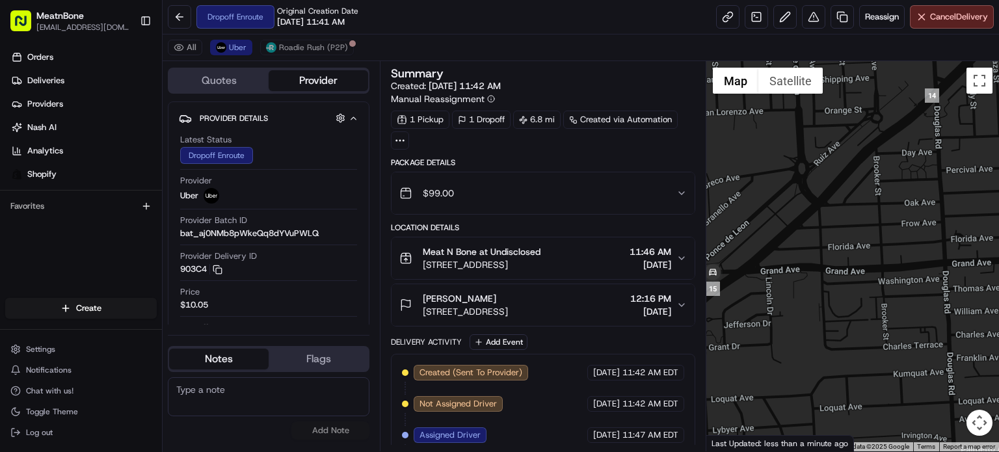
drag, startPoint x: 814, startPoint y: 393, endPoint x: 915, endPoint y: 355, distance: 107.9
click at [915, 355] on div at bounding box center [852, 256] width 293 height 390
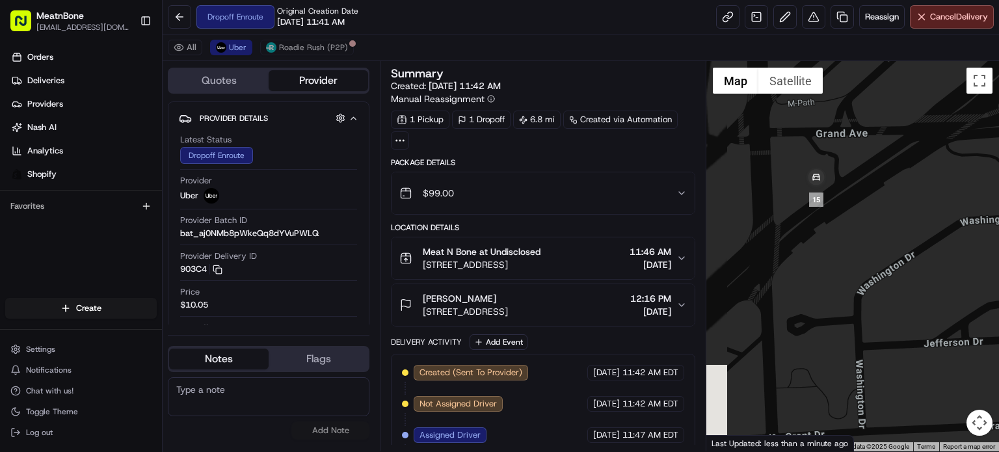
drag, startPoint x: 841, startPoint y: 259, endPoint x: 913, endPoint y: 446, distance: 200.8
click at [913, 446] on div "1 2 3 4 5 6 7 8 9 10 11 12 13 14 15 Map Satellite Keyboard shortcuts Map Data M…" at bounding box center [852, 256] width 293 height 390
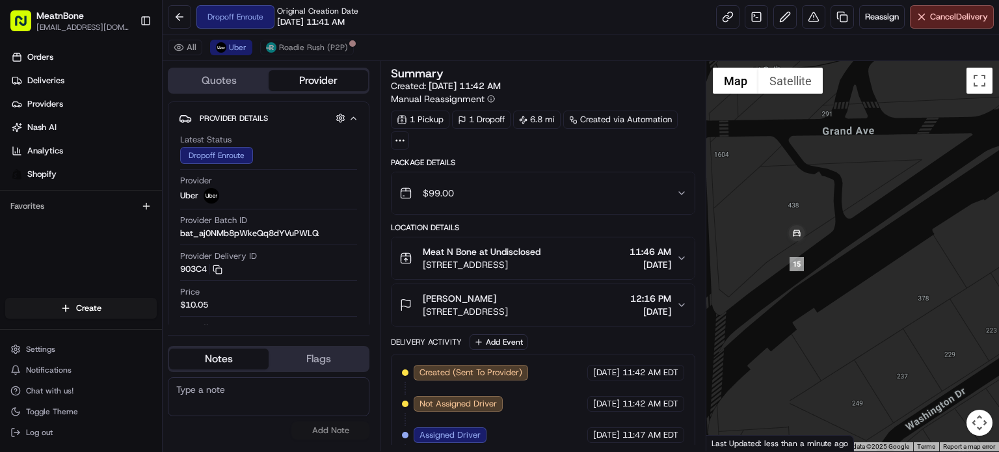
drag, startPoint x: 840, startPoint y: 295, endPoint x: 856, endPoint y: 375, distance: 82.2
click at [856, 375] on div at bounding box center [852, 256] width 293 height 390
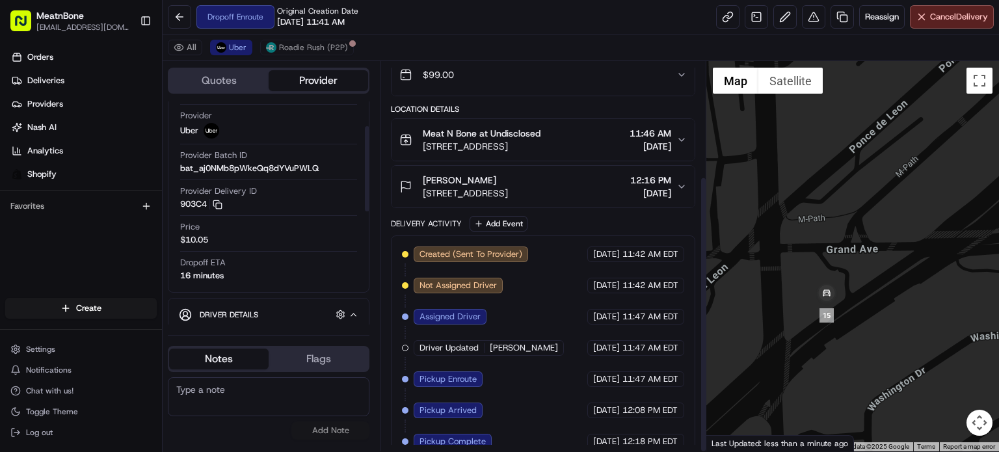
scroll to position [161, 0]
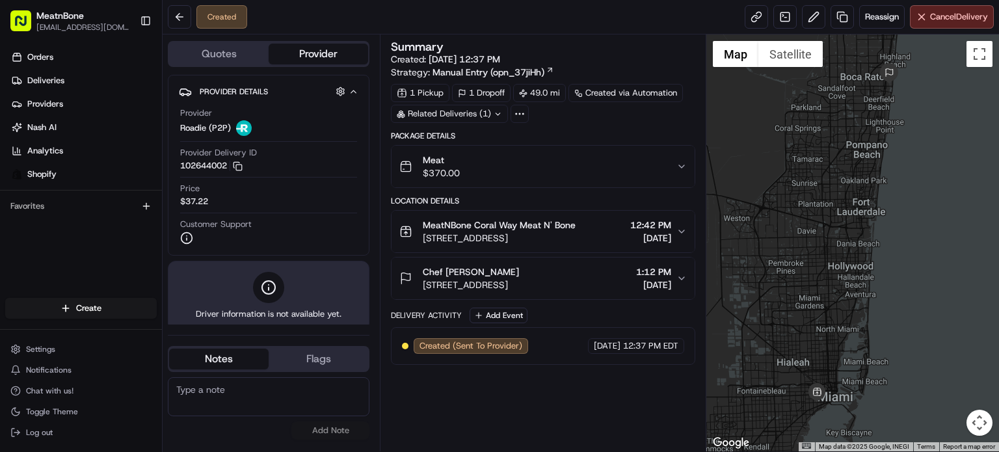
click at [519, 278] on span "[STREET_ADDRESS]" at bounding box center [471, 284] width 96 height 13
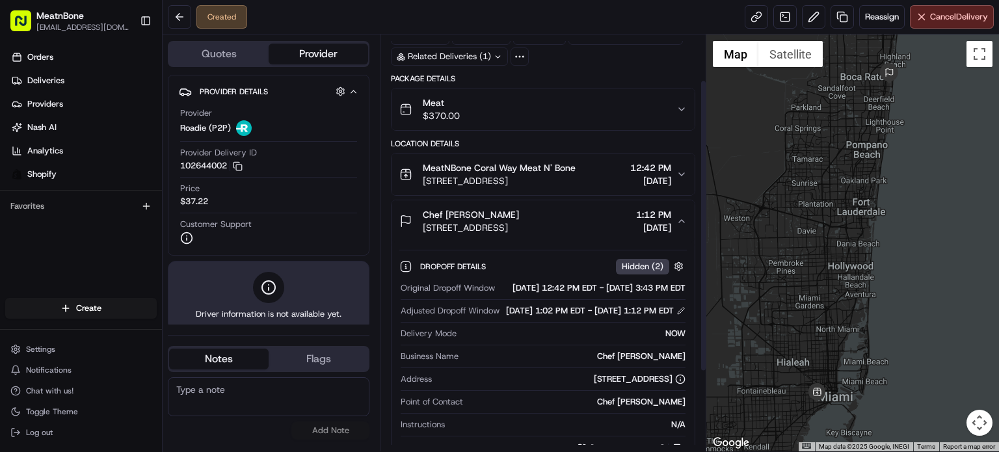
scroll to position [65, 0]
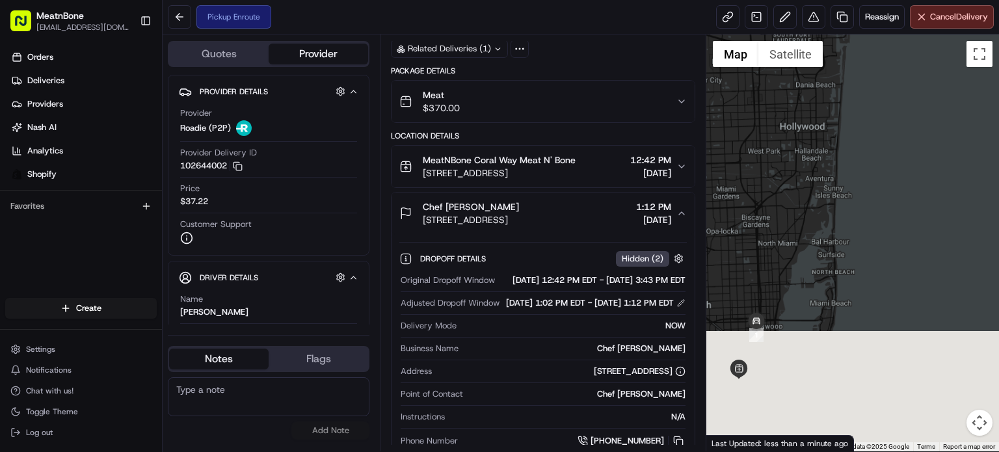
drag, startPoint x: 866, startPoint y: 316, endPoint x: 954, endPoint y: 151, distance: 186.8
click at [954, 147] on div at bounding box center [852, 242] width 293 height 417
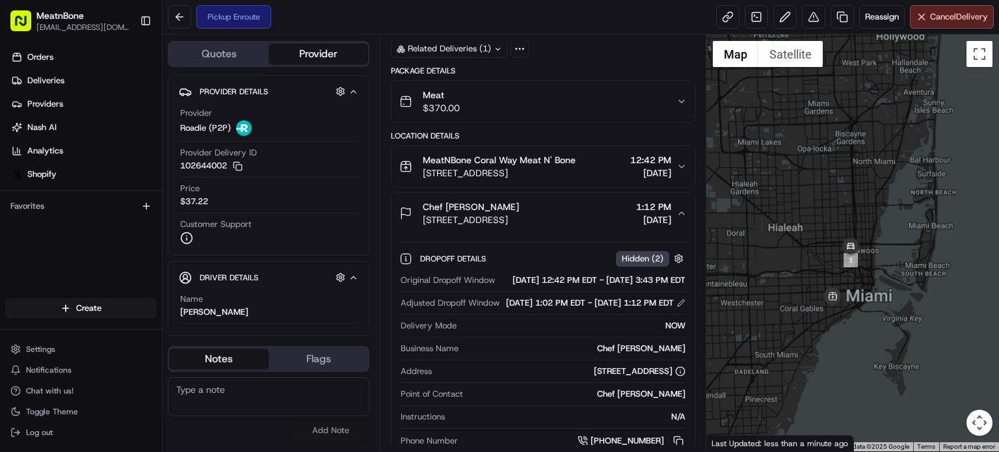
click at [928, 193] on div at bounding box center [852, 242] width 293 height 417
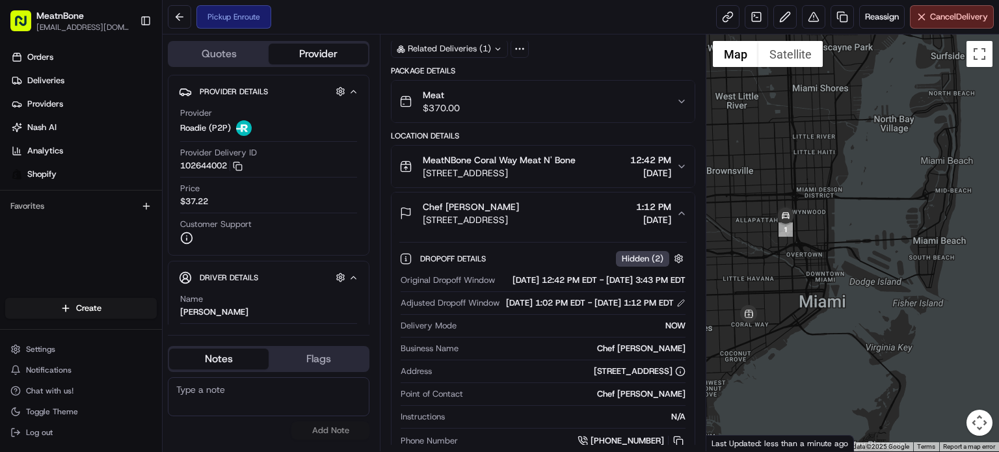
drag, startPoint x: 914, startPoint y: 257, endPoint x: 928, endPoint y: 224, distance: 35.9
click at [928, 224] on div at bounding box center [852, 242] width 293 height 417
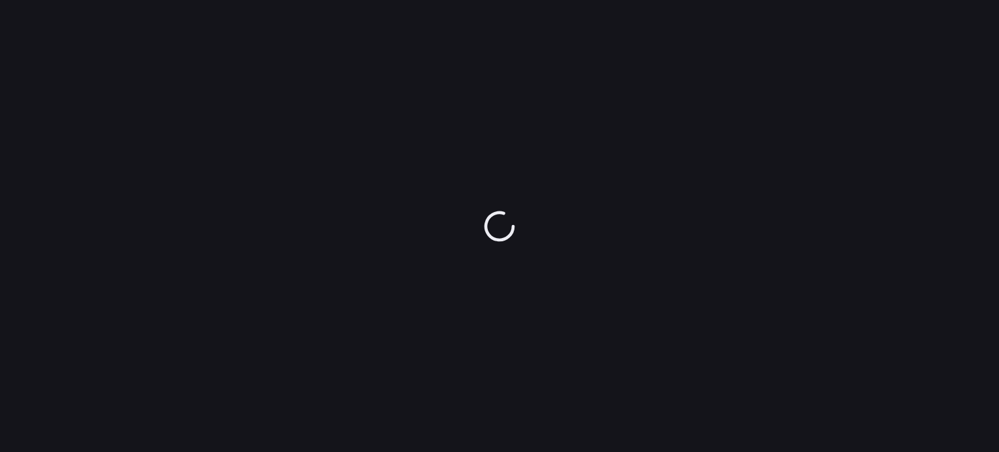
drag, startPoint x: 539, startPoint y: 319, endPoint x: 604, endPoint y: 210, distance: 126.6
click at [606, 209] on div at bounding box center [499, 226] width 999 height 452
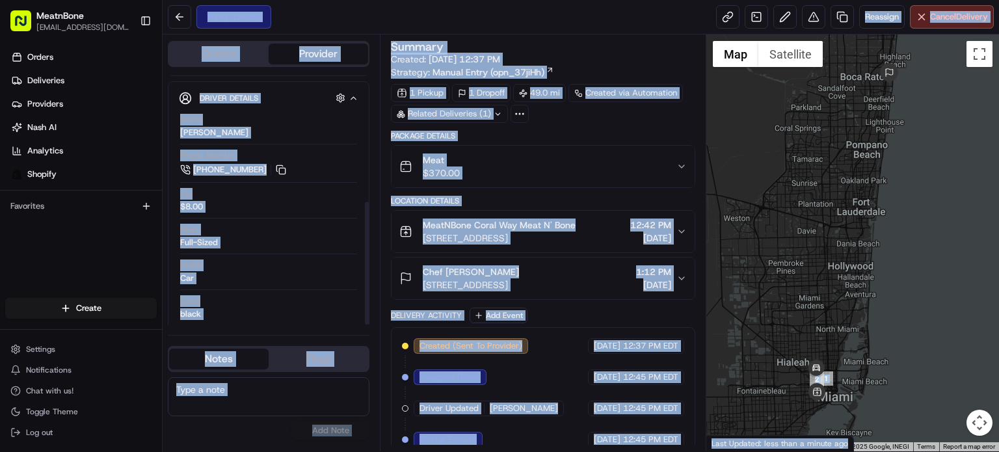
scroll to position [258, 0]
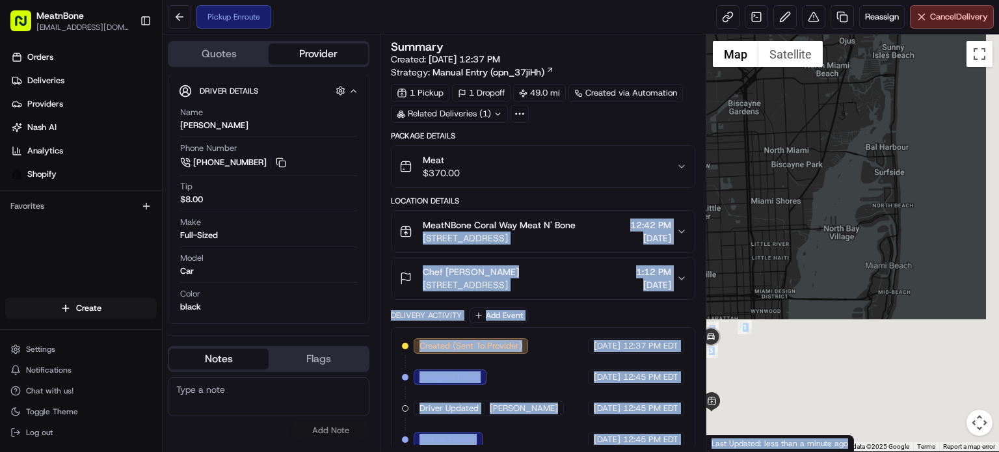
drag, startPoint x: 907, startPoint y: 70, endPoint x: 900, endPoint y: 90, distance: 21.6
click at [905, 72] on div at bounding box center [852, 242] width 293 height 417
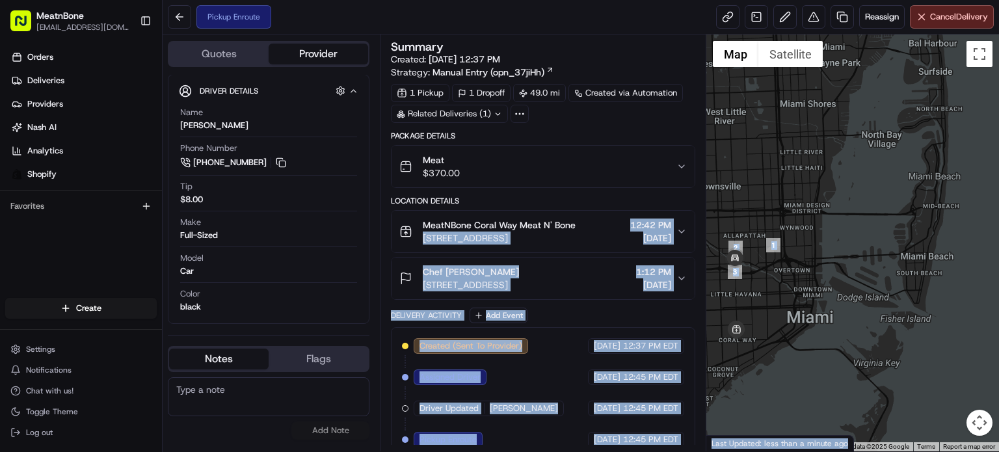
drag, startPoint x: 900, startPoint y: 135, endPoint x: 926, endPoint y: 150, distance: 30.0
click at [926, 150] on div at bounding box center [852, 242] width 293 height 417
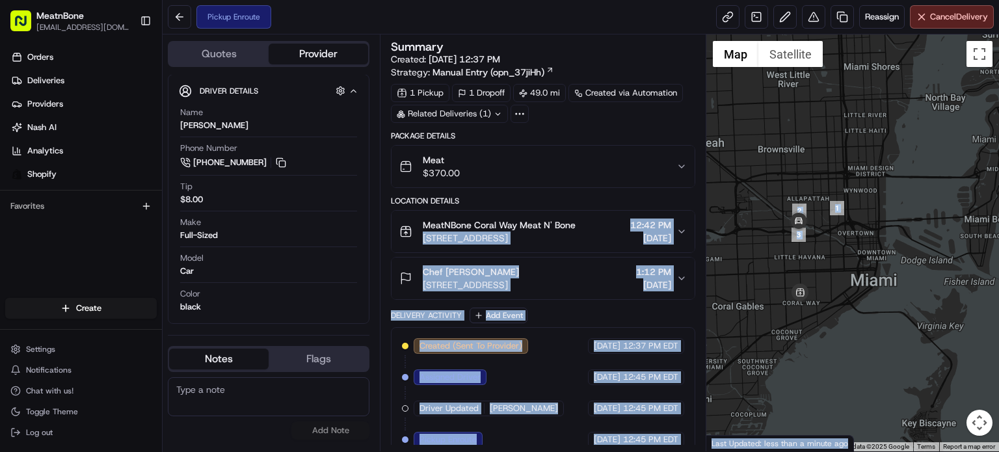
drag, startPoint x: 921, startPoint y: 252, endPoint x: 947, endPoint y: 158, distance: 97.2
click at [947, 158] on div at bounding box center [852, 242] width 293 height 417
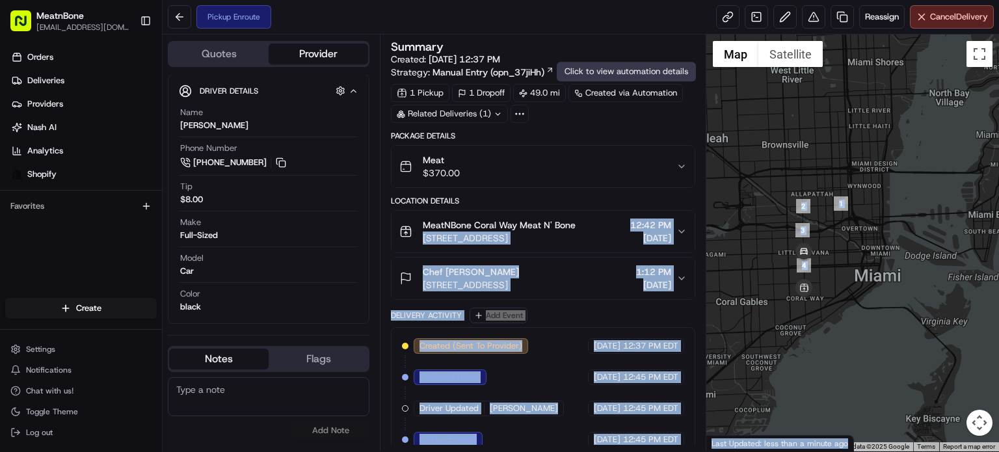
click at [741, 204] on div at bounding box center [852, 242] width 293 height 417
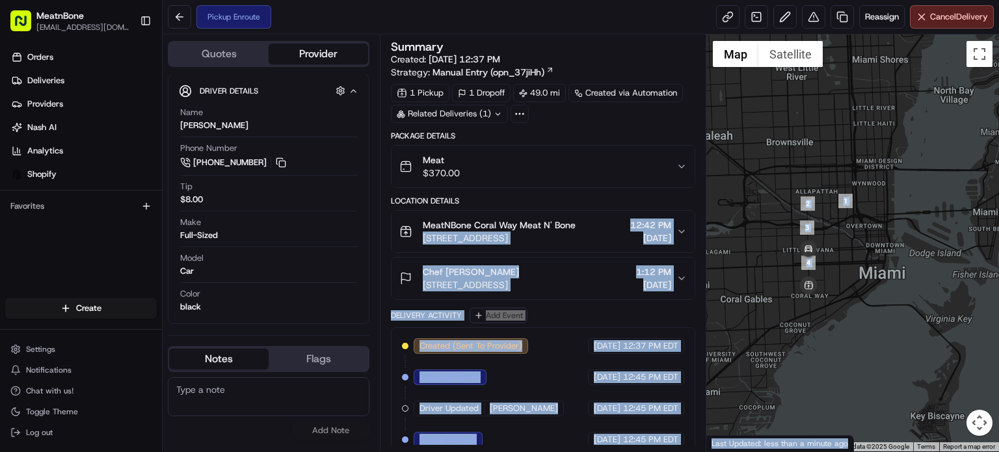
click at [855, 244] on div at bounding box center [852, 242] width 293 height 417
click at [734, 329] on div at bounding box center [852, 242] width 293 height 417
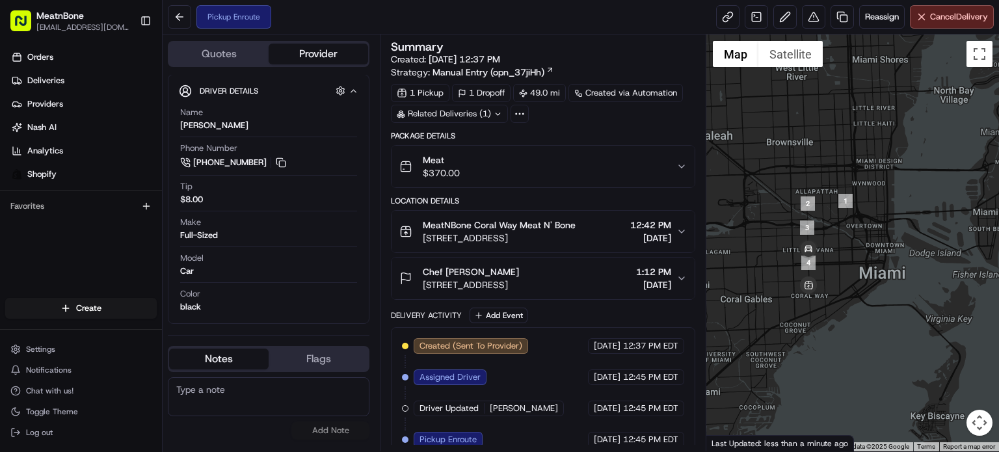
click at [671, 179] on div "Package Details Meat $370.00 Location Details MeatNBone Coral Way Meat N' Bone …" at bounding box center [543, 295] width 304 height 328
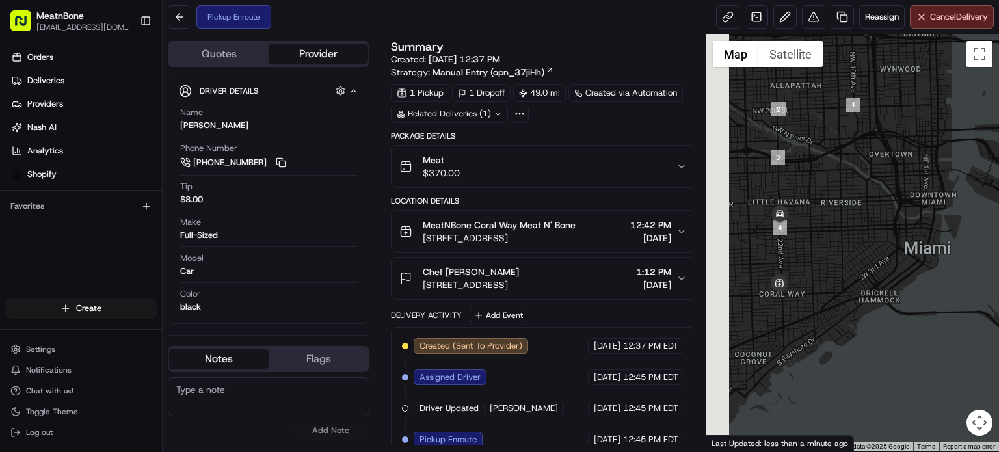
drag, startPoint x: 859, startPoint y: 315, endPoint x: 999, endPoint y: 278, distance: 143.9
click at [999, 278] on div at bounding box center [852, 242] width 293 height 417
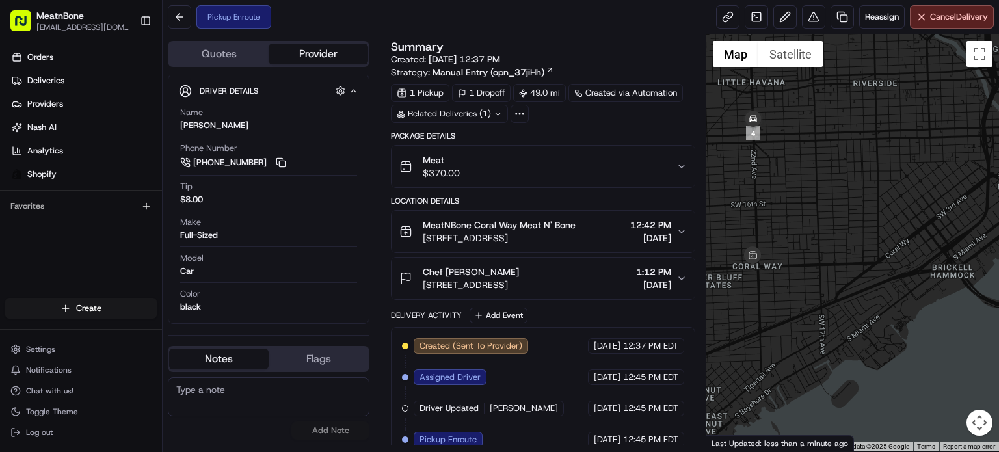
drag, startPoint x: 938, startPoint y: 269, endPoint x: 962, endPoint y: 275, distance: 24.8
click at [962, 275] on div at bounding box center [852, 242] width 293 height 417
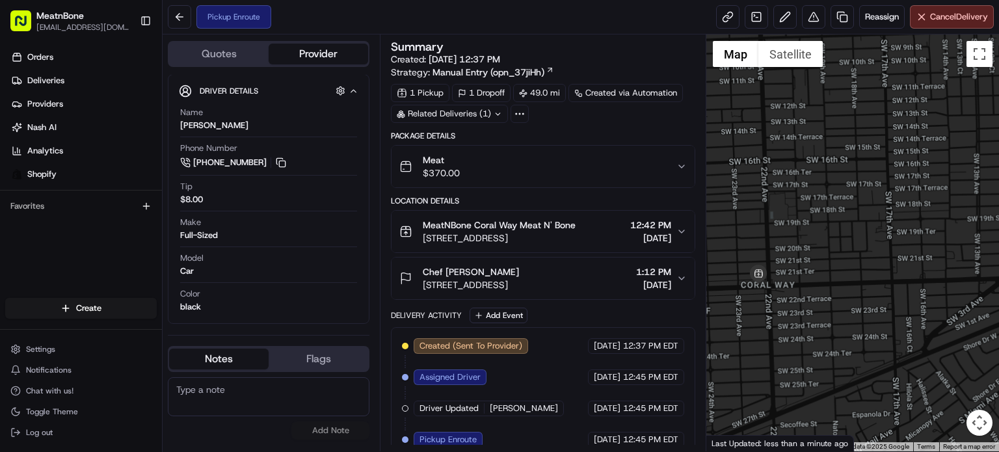
drag, startPoint x: 896, startPoint y: 260, endPoint x: 995, endPoint y: 256, distance: 98.9
click at [998, 258] on div at bounding box center [852, 242] width 293 height 417
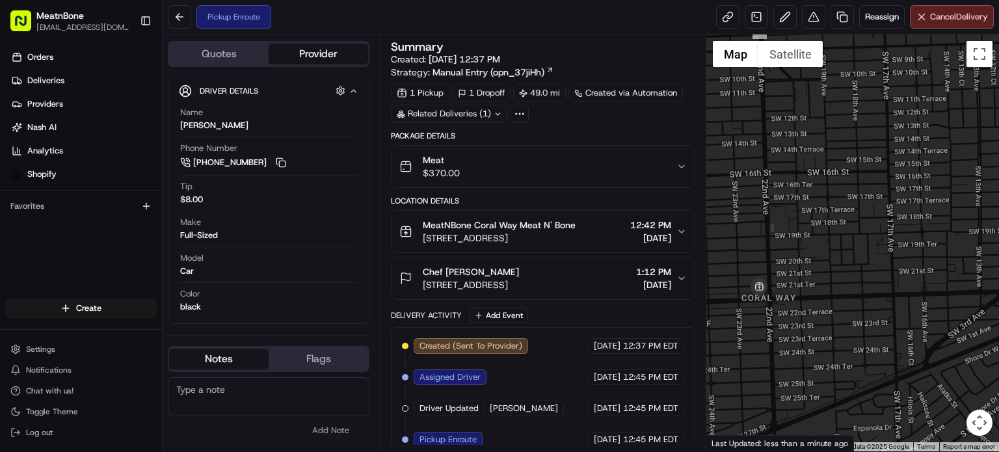
drag, startPoint x: 926, startPoint y: 206, endPoint x: 932, endPoint y: 316, distance: 110.7
click at [932, 316] on div at bounding box center [852, 242] width 293 height 417
